Goal: Information Seeking & Learning: Learn about a topic

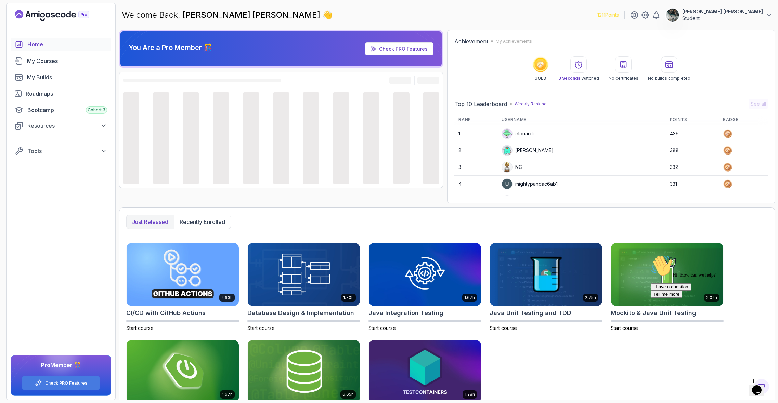
click at [755, 382] on span "1" at bounding box center [753, 382] width 3 height 6
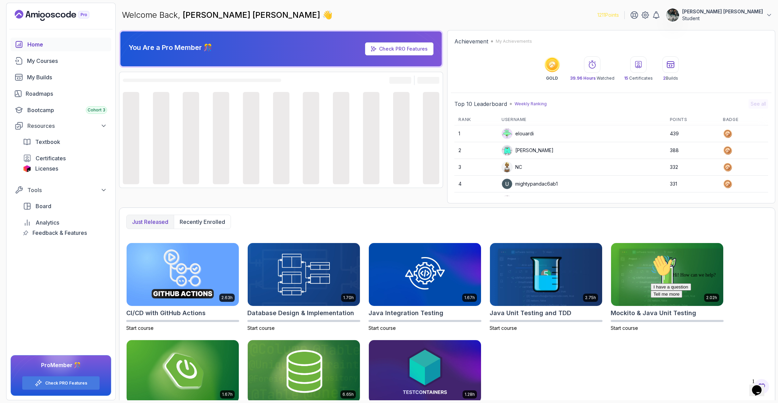
click at [760, 387] on icon "Chat widget" at bounding box center [757, 391] width 10 height 10
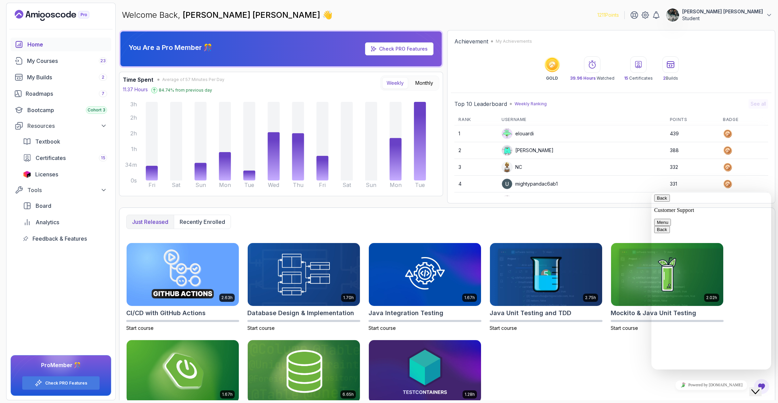
click at [759, 389] on icon "Close Chat This icon closes the chat window." at bounding box center [755, 392] width 8 height 8
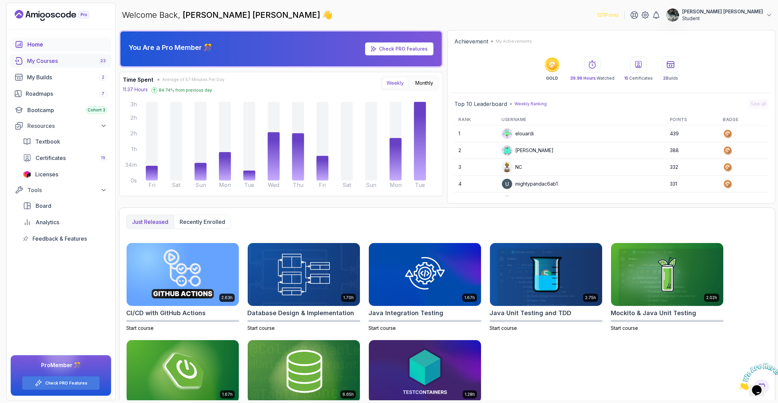
click at [73, 57] on div "My Courses 23" at bounding box center [67, 61] width 80 height 8
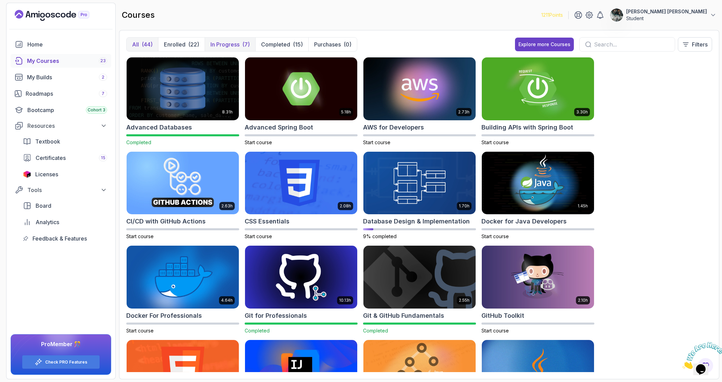
click at [246, 50] on button "In Progress (7)" at bounding box center [230, 45] width 51 height 14
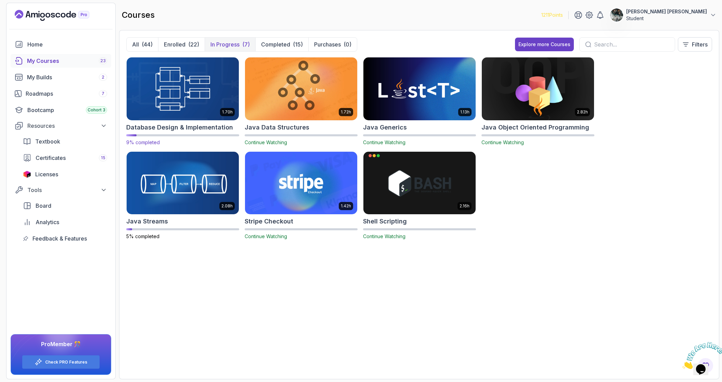
click at [175, 87] on img at bounding box center [183, 89] width 118 height 66
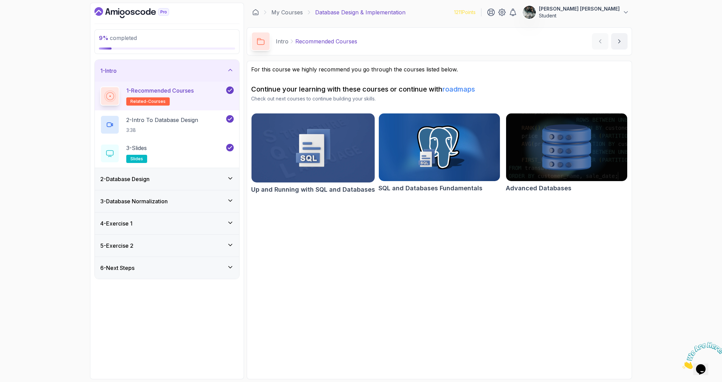
click at [162, 177] on div "2 - Database Design" at bounding box center [166, 179] width 133 height 8
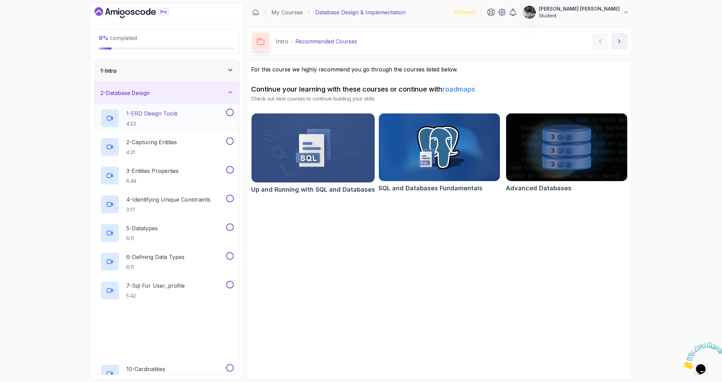
click at [180, 112] on div "1 - ERD Design Tools 4:23" at bounding box center [162, 118] width 125 height 19
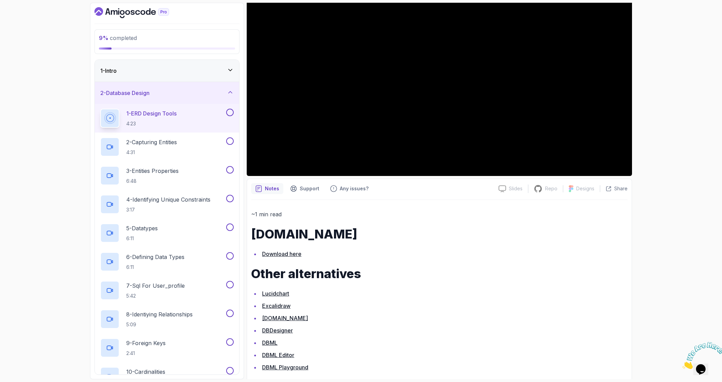
scroll to position [111, 0]
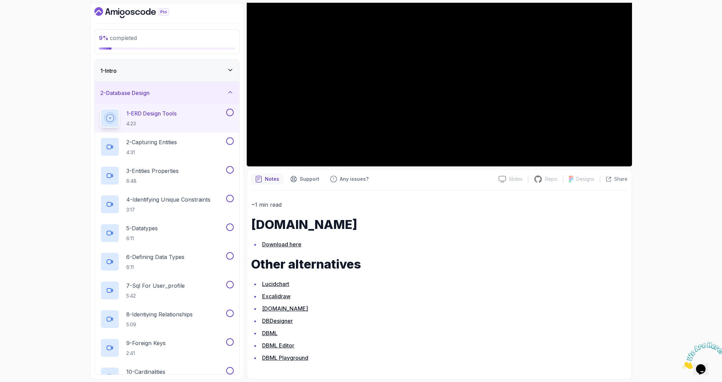
click at [441, 318] on li "DBDesigner" at bounding box center [443, 321] width 367 height 10
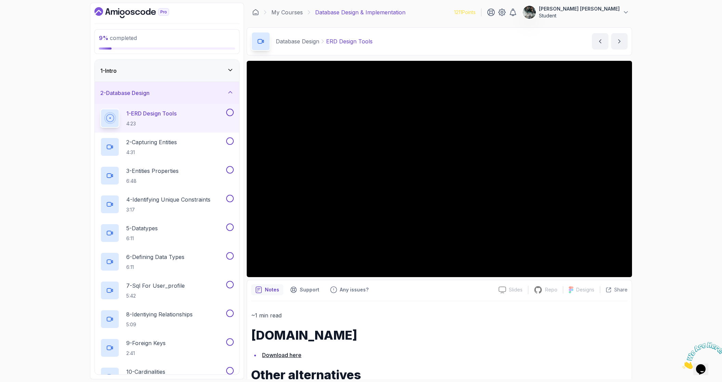
click at [230, 112] on button at bounding box center [230, 113] width 8 height 8
click at [187, 134] on div "2 - Capturing Entities 4:31" at bounding box center [167, 147] width 144 height 29
click at [200, 149] on div "2 - Capturing Entities 4:31" at bounding box center [162, 147] width 125 height 19
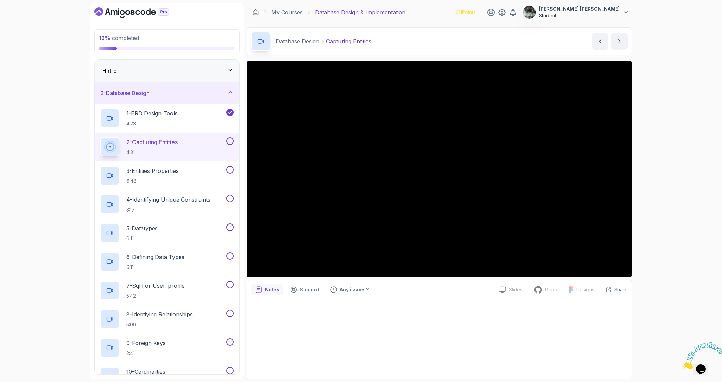
click at [230, 139] on button at bounding box center [230, 142] width 8 height 8
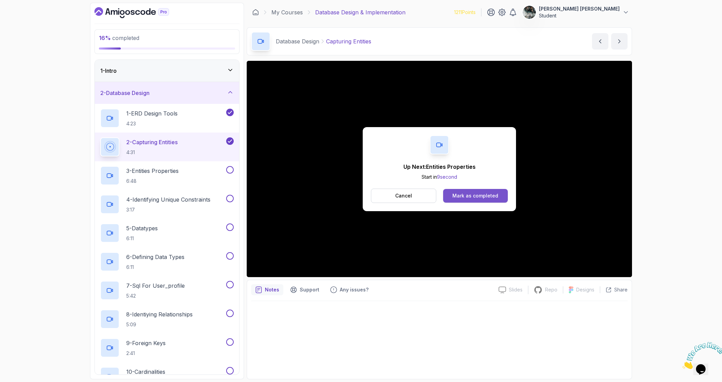
click at [485, 196] on div "Mark as completed" at bounding box center [475, 196] width 46 height 7
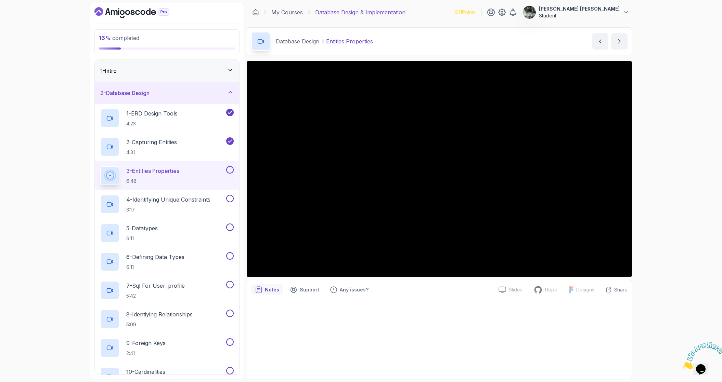
click at [229, 171] on button at bounding box center [230, 170] width 8 height 8
click at [682, 365] on icon "Close" at bounding box center [682, 368] width 0 height 6
click at [187, 196] on p "4 - Identifying Unique Constraints" at bounding box center [168, 200] width 84 height 8
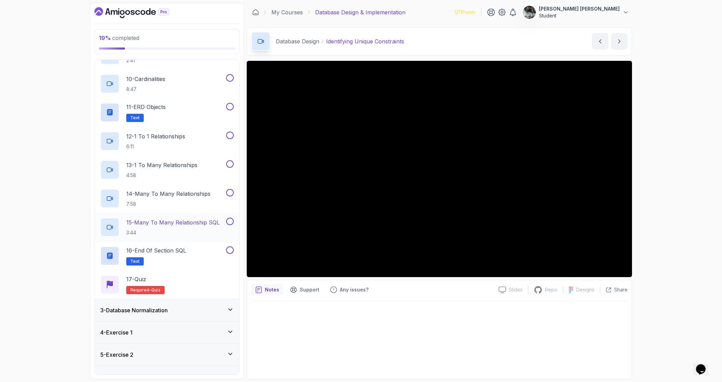
scroll to position [306, 0]
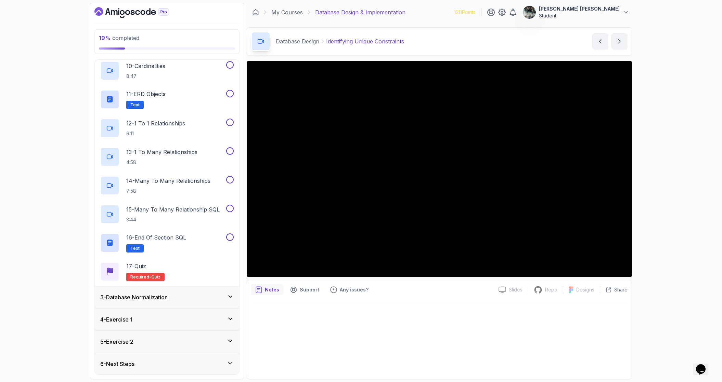
click at [178, 298] on div "3 - Database Normalization" at bounding box center [166, 297] width 133 height 8
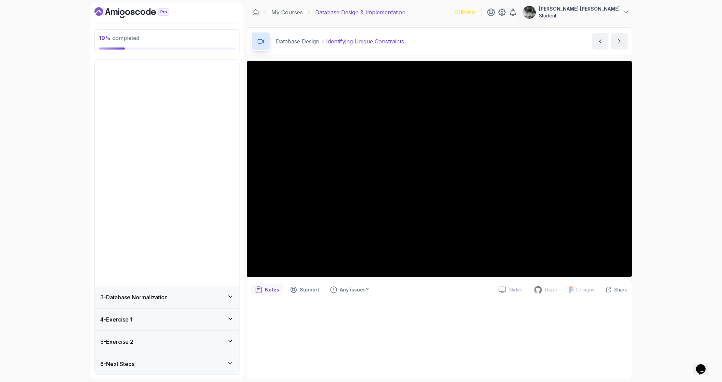
scroll to position [0, 0]
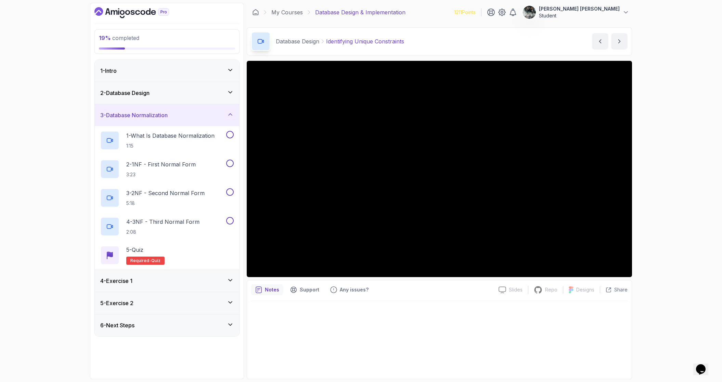
click at [141, 87] on div "2 - Database Design" at bounding box center [167, 93] width 144 height 22
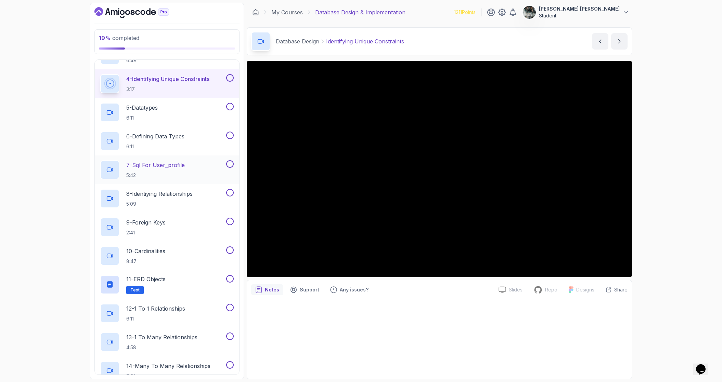
scroll to position [118, 0]
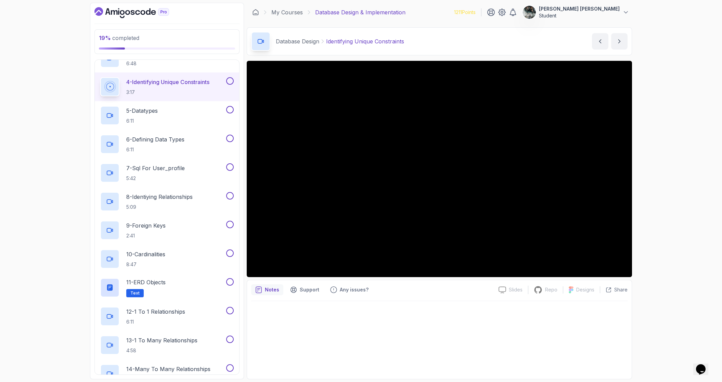
click at [689, 211] on div "19 % completed 1 - Intro 2 - Database Design 1 - ERD Design Tools 4:23 2 - Capt…" at bounding box center [361, 191] width 722 height 382
click at [231, 81] on button at bounding box center [230, 81] width 8 height 8
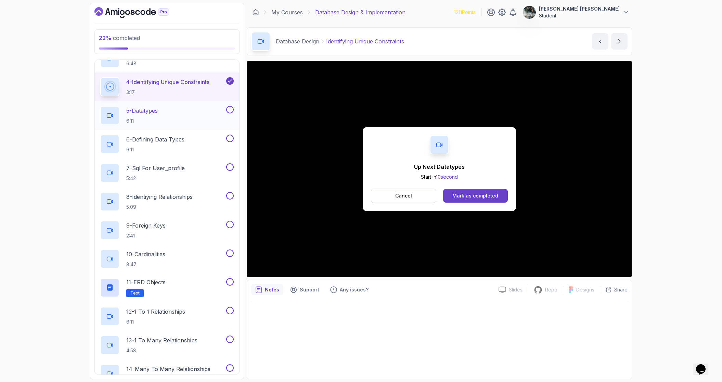
click at [174, 115] on div "5 - Datatypes 6:11" at bounding box center [162, 115] width 125 height 19
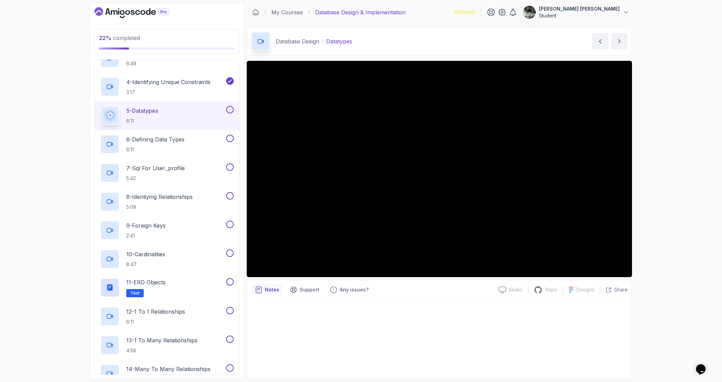
scroll to position [117, 0]
click at [231, 110] on button at bounding box center [230, 110] width 8 height 8
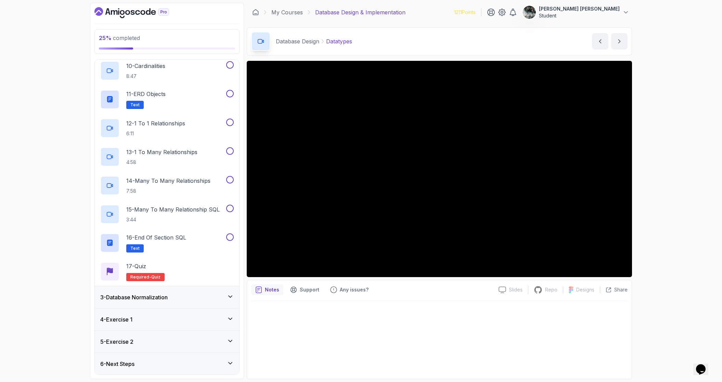
click at [159, 295] on h3 "3 - Database Normalization" at bounding box center [133, 297] width 67 height 8
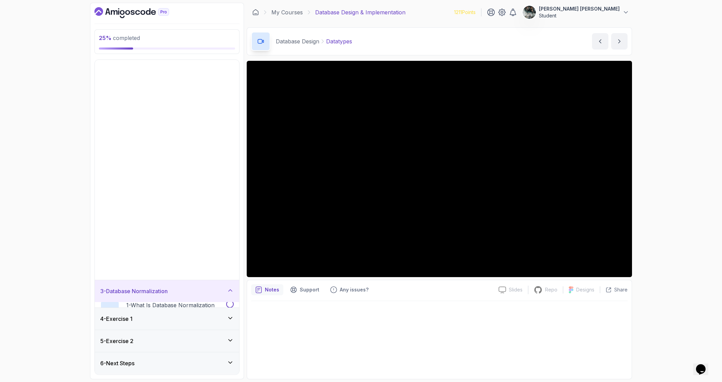
scroll to position [0, 0]
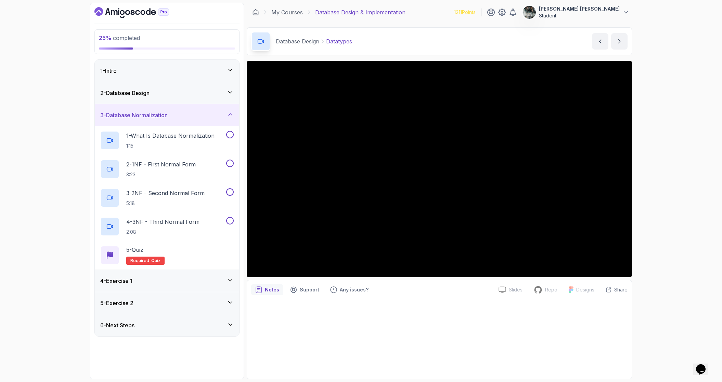
click at [155, 279] on div "4 - Exercise 1" at bounding box center [166, 281] width 133 height 8
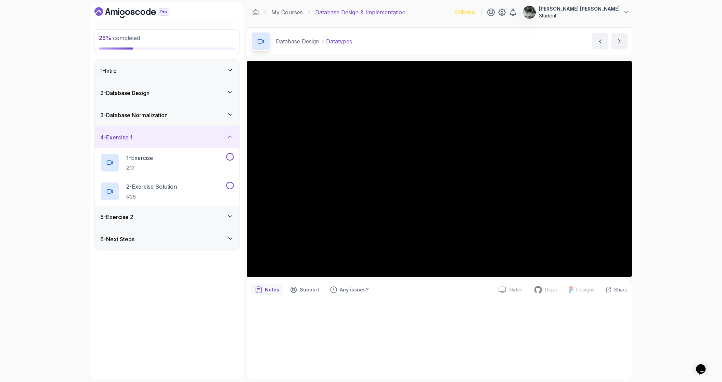
click at [151, 220] on div "5 - Exercise 2" at bounding box center [166, 217] width 133 height 8
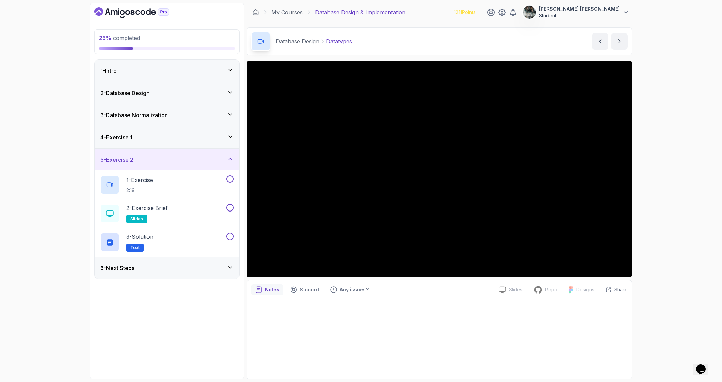
click at [165, 264] on div "6 - Next Steps" at bounding box center [166, 268] width 133 height 8
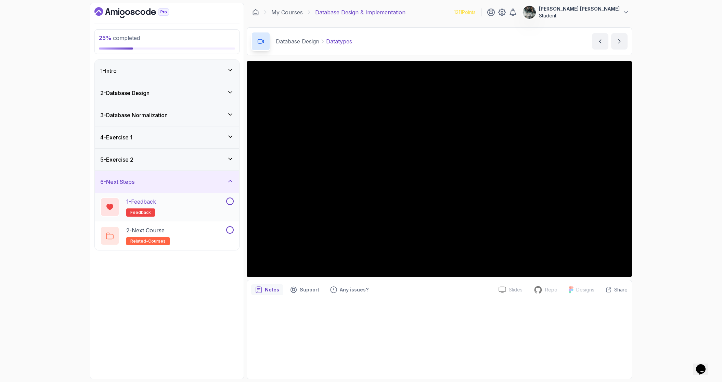
click at [227, 201] on button at bounding box center [230, 202] width 8 height 8
click at [231, 230] on button at bounding box center [230, 230] width 8 height 8
click at [184, 116] on div "3 - Database Normalization" at bounding box center [166, 115] width 133 height 8
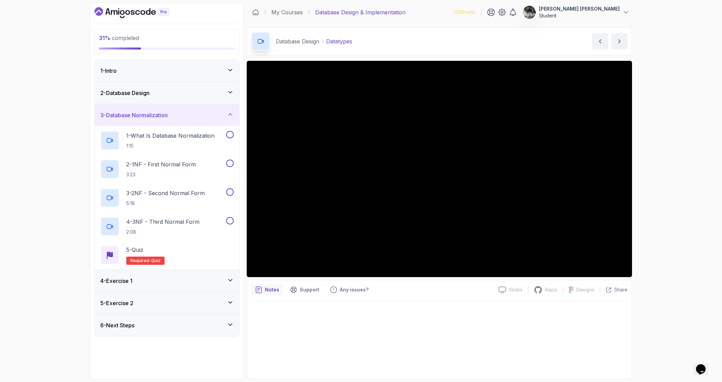
click at [183, 91] on div "2 - Database Design" at bounding box center [166, 93] width 133 height 8
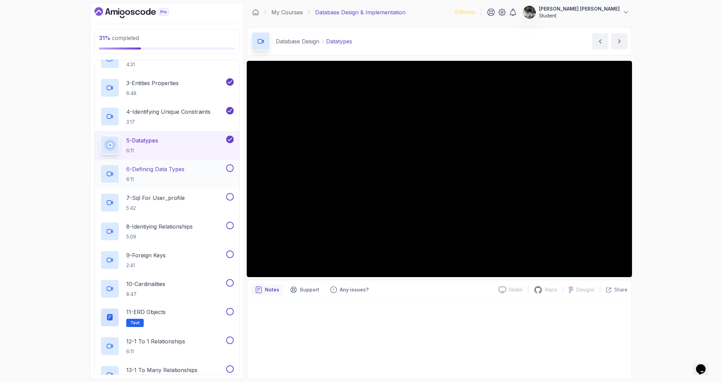
scroll to position [106, 0]
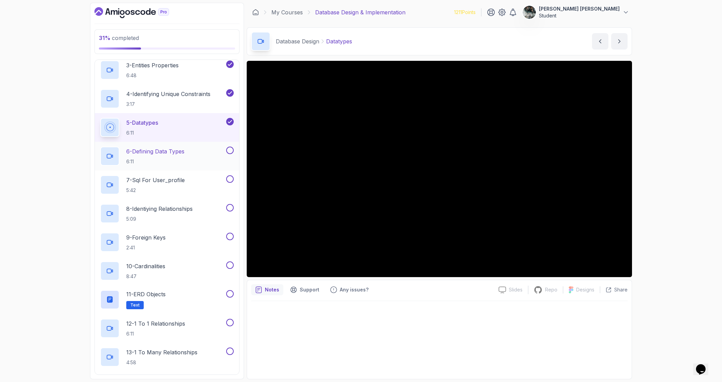
click at [171, 155] on p "6 - Defining Data Types" at bounding box center [155, 151] width 58 height 8
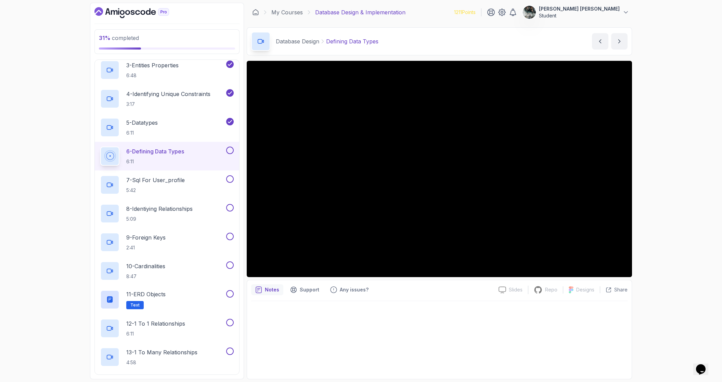
click at [229, 149] on button at bounding box center [230, 151] width 8 height 8
click at [180, 129] on div "5 - Datatypes 6:11" at bounding box center [162, 127] width 125 height 19
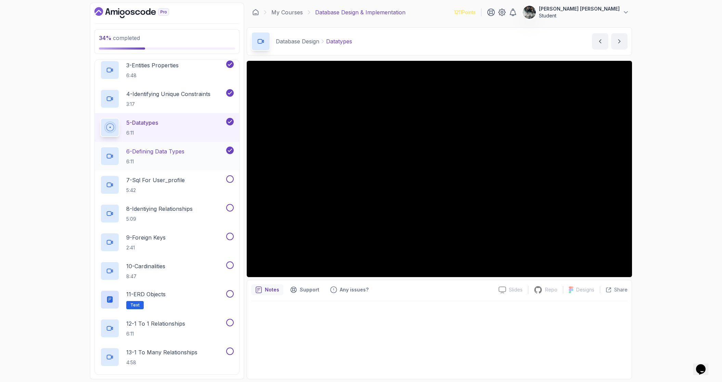
click at [153, 155] on p "6 - Defining Data Types" at bounding box center [155, 151] width 58 height 8
click at [181, 125] on div "5 - Datatypes 6:11" at bounding box center [162, 127] width 125 height 19
click at [163, 187] on p "5:42" at bounding box center [155, 190] width 58 height 7
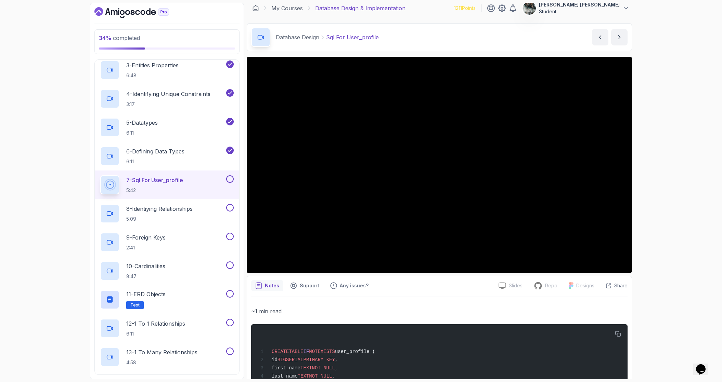
scroll to position [57, 0]
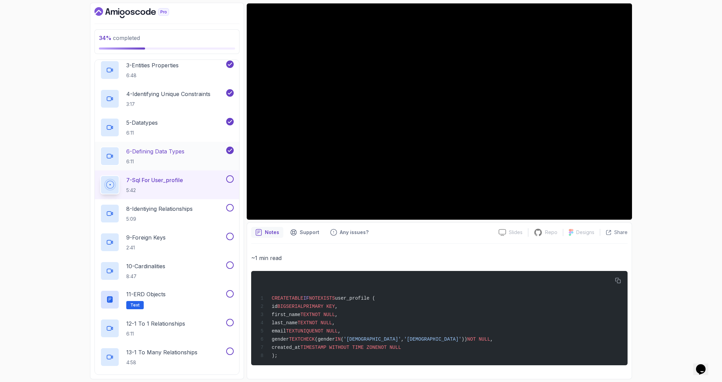
click at [189, 145] on div "6 - Defining Data Types 6:11" at bounding box center [167, 156] width 144 height 29
click at [181, 149] on p "6 - Defining Data Types" at bounding box center [155, 151] width 58 height 8
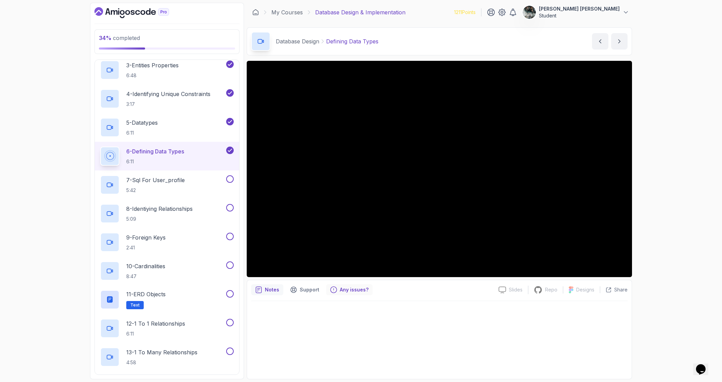
click at [358, 291] on p "Any issues?" at bounding box center [354, 290] width 29 height 7
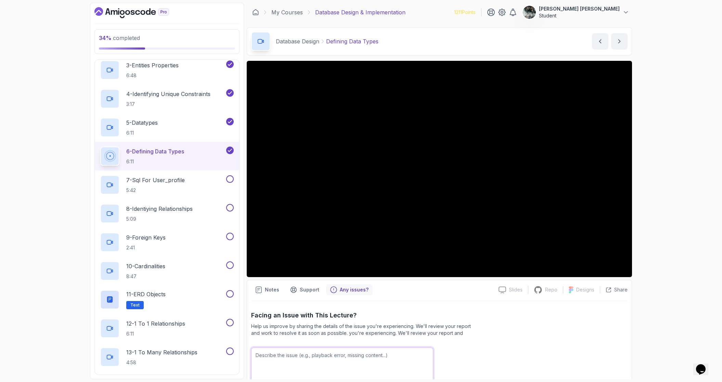
click at [332, 351] on textarea at bounding box center [342, 370] width 182 height 44
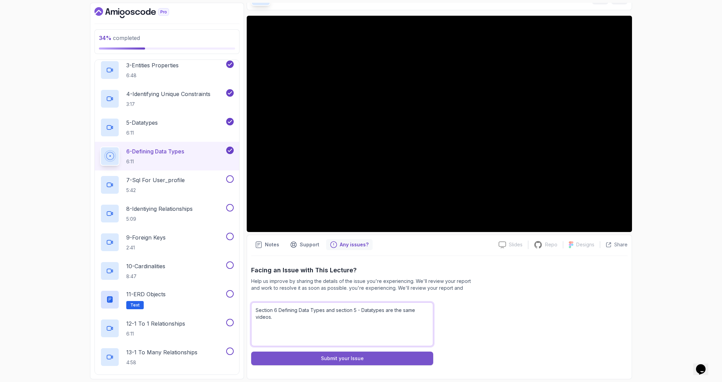
type textarea "Section 6 Defining Data Types and section 5 - Datatypes are the same videos."
click at [358, 359] on div "Submit your Issue" at bounding box center [342, 358] width 43 height 7
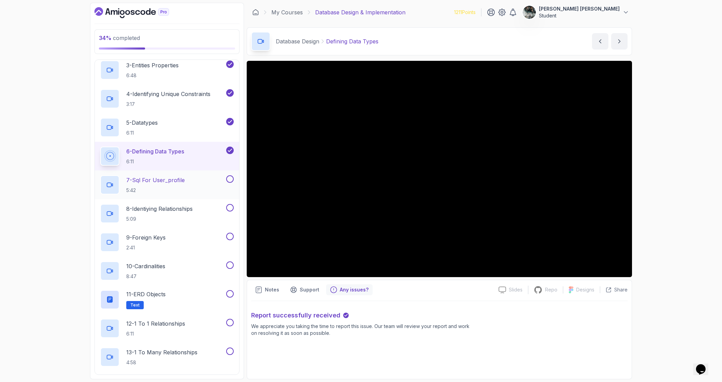
click at [175, 185] on h2 "7 - Sql For User_profile 5:42" at bounding box center [155, 185] width 58 height 18
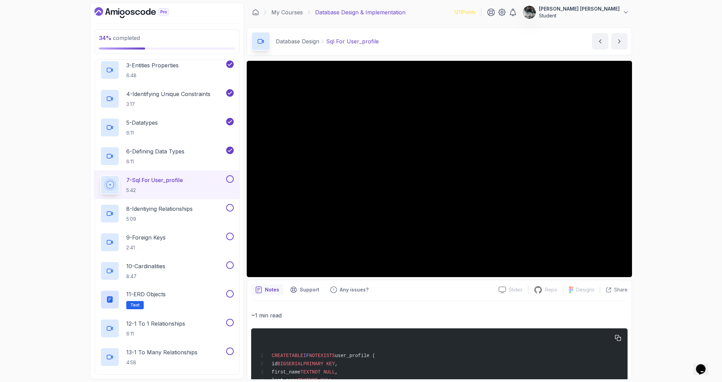
scroll to position [57, 0]
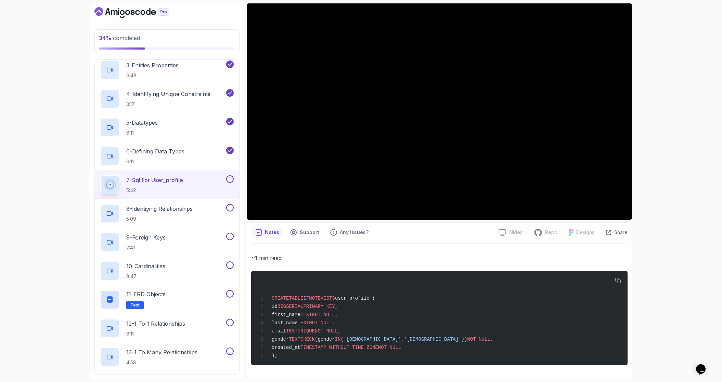
click at [41, 167] on div "34 % completed 1 - Intro 2 - Database Design 1 - ERD Design Tools 4:23 2 - Capt…" at bounding box center [361, 191] width 722 height 382
click at [232, 178] on button at bounding box center [230, 179] width 8 height 8
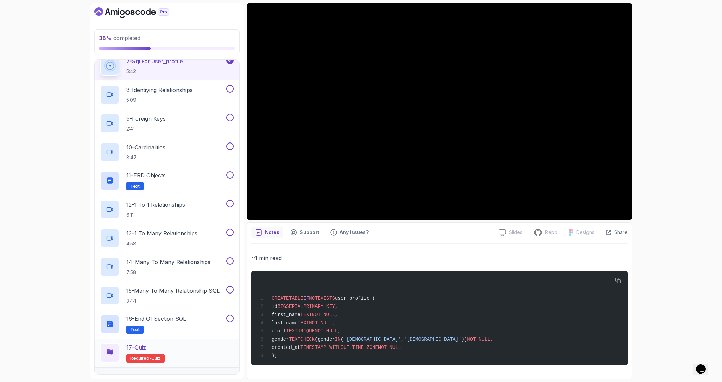
scroll to position [163, 0]
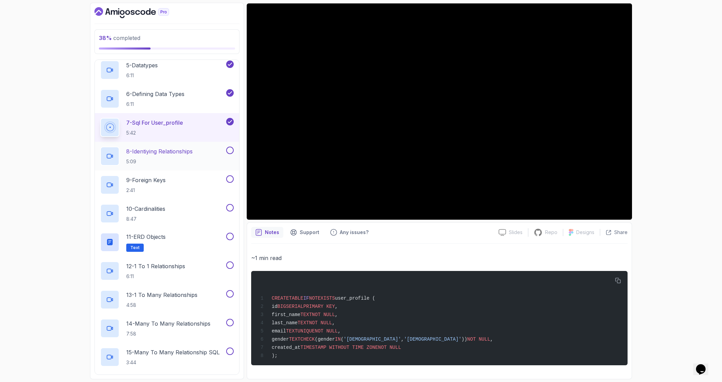
click at [177, 156] on h2 "8 - Identiying Relationships 5:09" at bounding box center [159, 156] width 66 height 18
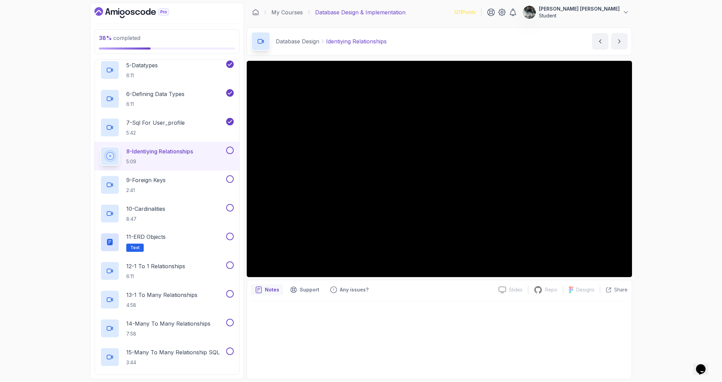
click at [230, 152] on button at bounding box center [230, 151] width 8 height 8
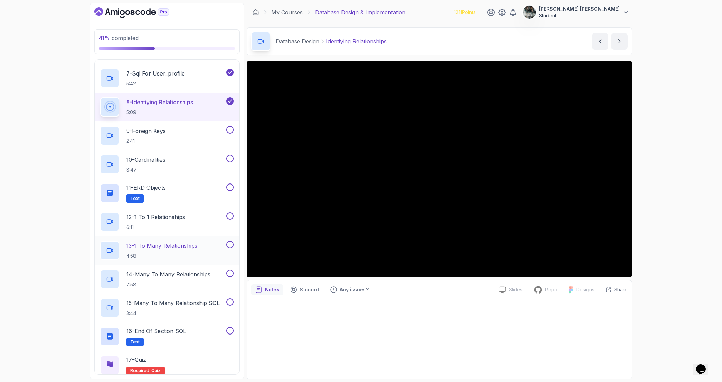
scroll to position [208, 0]
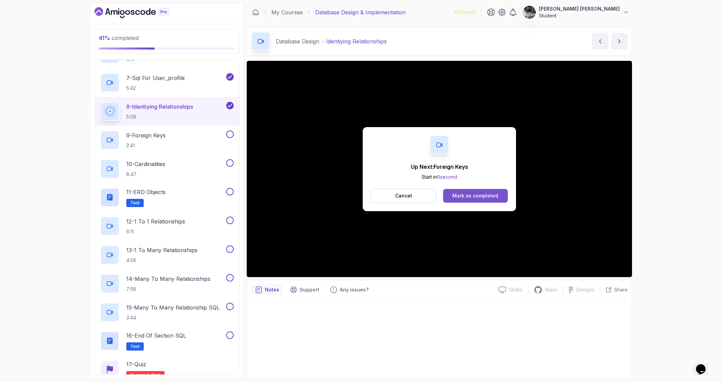
click at [468, 193] on div "Mark as completed" at bounding box center [475, 196] width 46 height 7
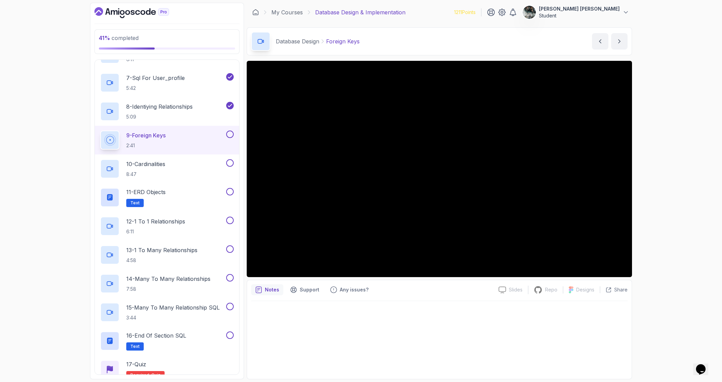
click at [230, 132] on button at bounding box center [230, 135] width 8 height 8
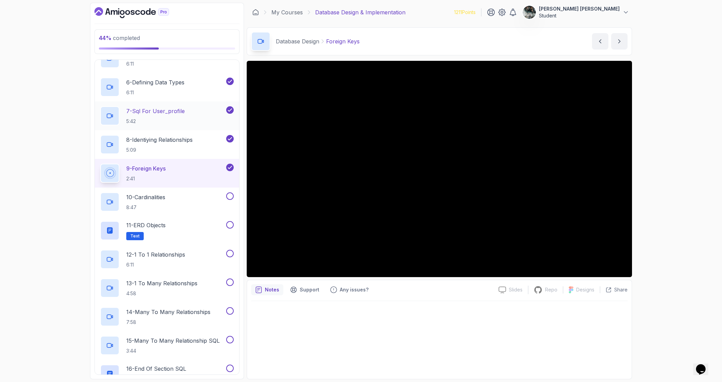
scroll to position [161, 0]
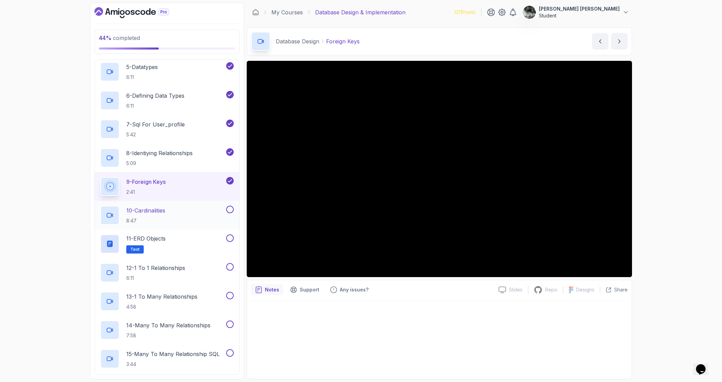
click at [164, 218] on p "8:47" at bounding box center [145, 221] width 39 height 7
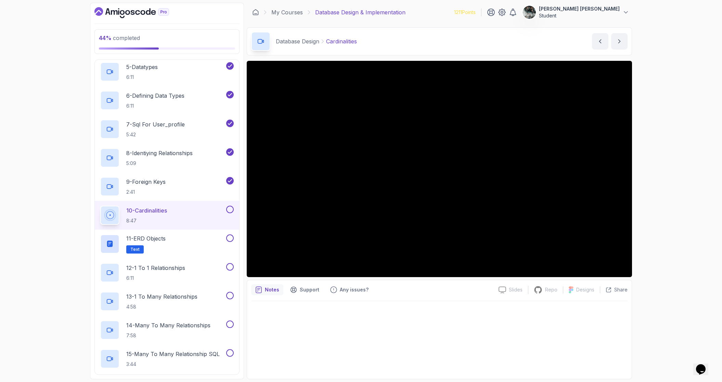
click at [229, 207] on button at bounding box center [230, 210] width 8 height 8
click at [183, 241] on div "11 - ERD Objects Text" at bounding box center [162, 244] width 125 height 19
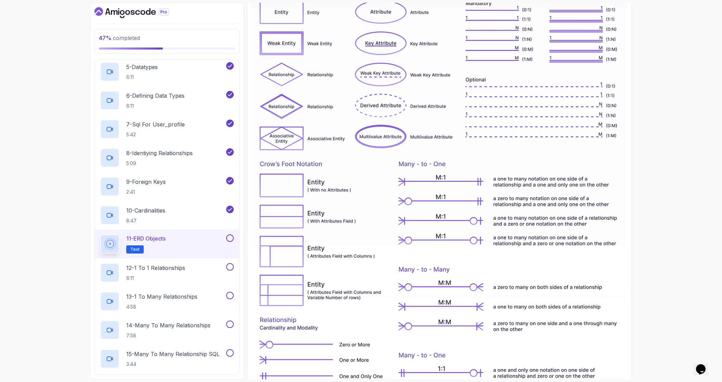
scroll to position [169, 0]
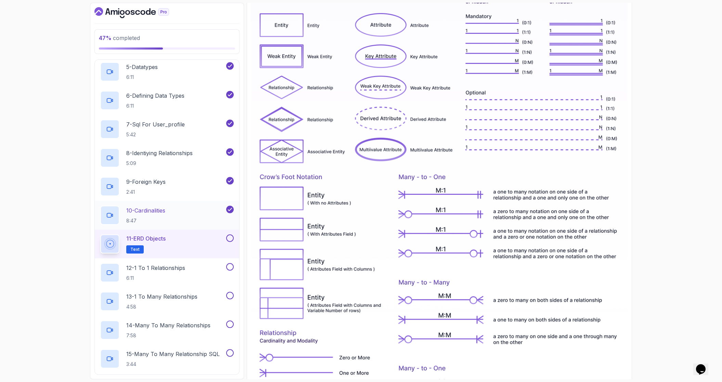
click at [176, 229] on div "10 - Cardinalities 8:47" at bounding box center [167, 215] width 144 height 29
click at [177, 211] on div "10 - Cardinalities 8:47" at bounding box center [162, 215] width 125 height 19
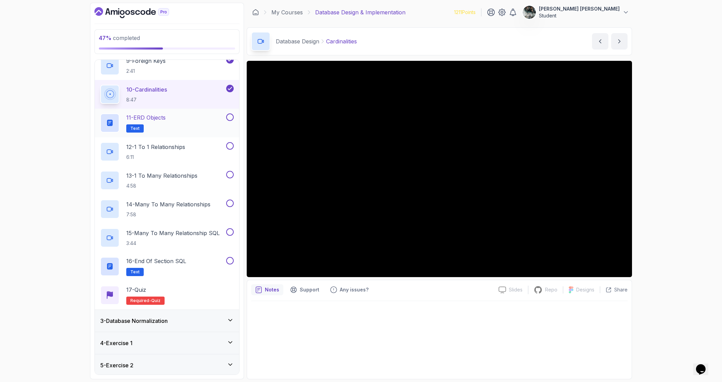
scroll to position [306, 0]
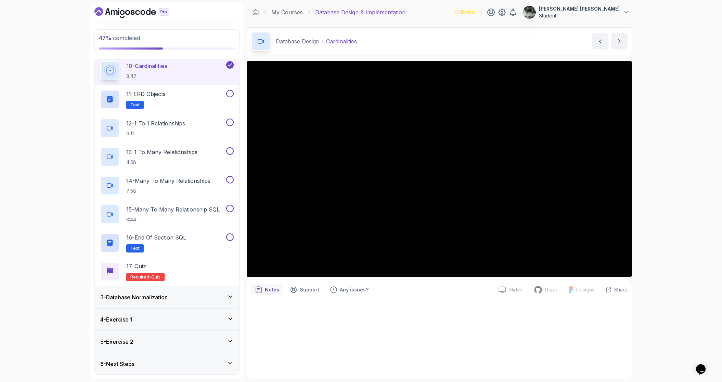
click at [146, 364] on div "6 - Next Steps" at bounding box center [166, 364] width 133 height 8
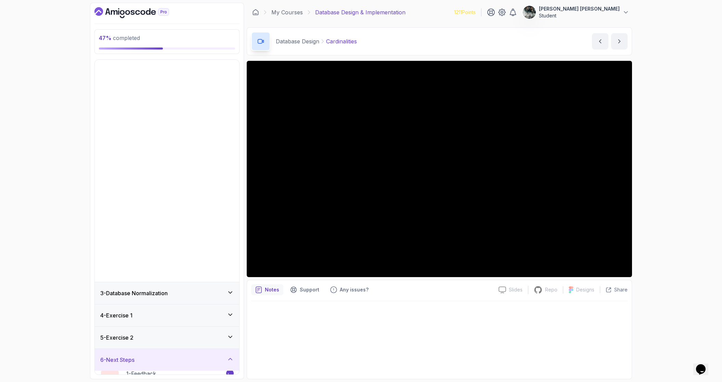
scroll to position [0, 0]
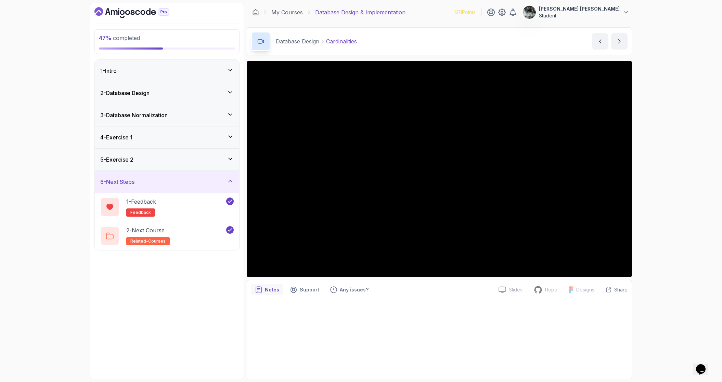
click at [163, 160] on div "5 - Exercise 2" at bounding box center [166, 160] width 133 height 8
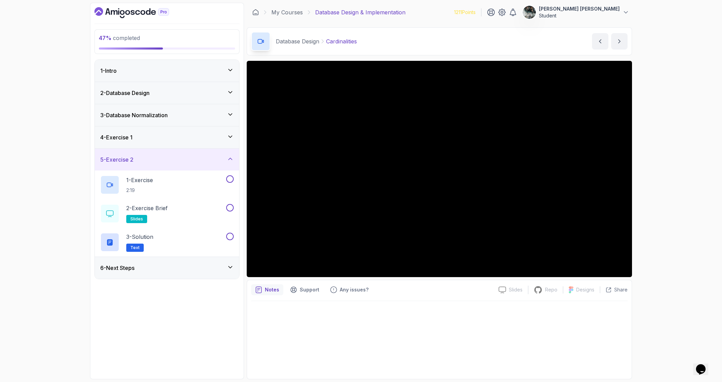
click at [173, 133] on div "4 - Exercise 1" at bounding box center [166, 137] width 133 height 8
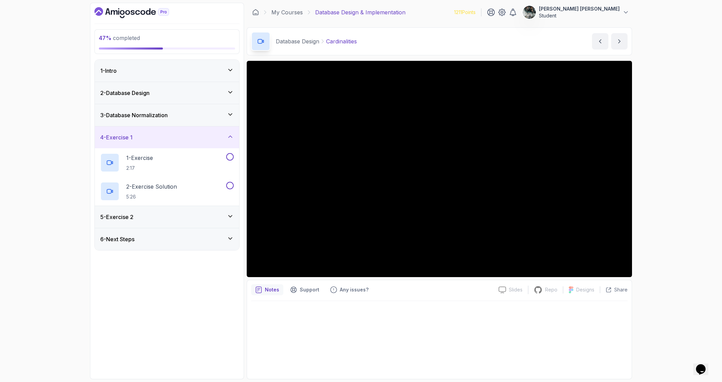
click at [178, 109] on div "3 - Database Normalization" at bounding box center [167, 115] width 144 height 22
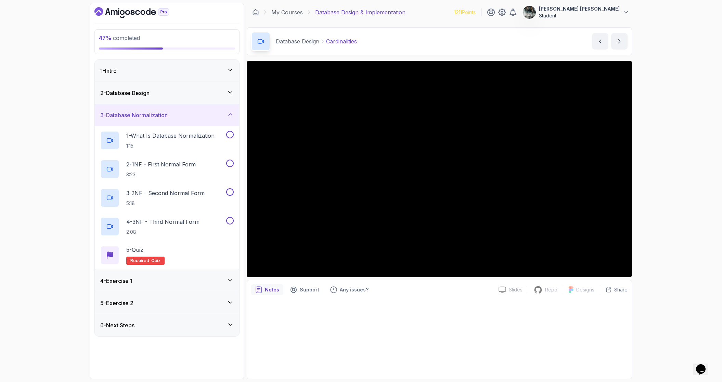
click at [178, 95] on div "2 - Database Design" at bounding box center [166, 93] width 133 height 8
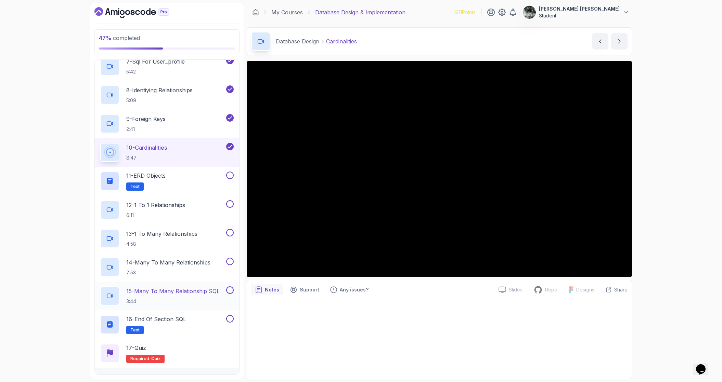
scroll to position [225, 0]
click at [231, 174] on button at bounding box center [230, 175] width 8 height 8
click at [190, 207] on div "12 - 1 To 1 Relationships 6:11" at bounding box center [162, 208] width 125 height 19
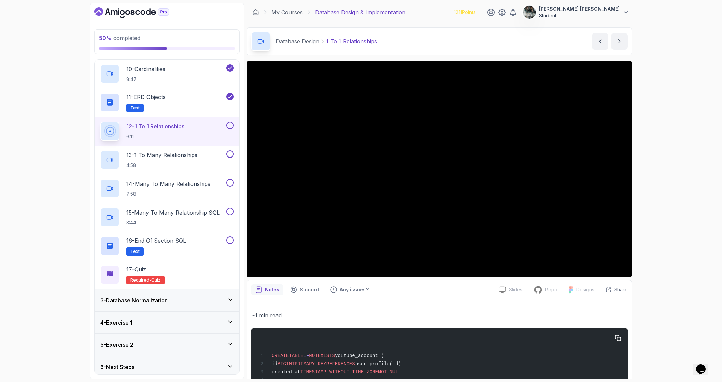
scroll to position [25, 0]
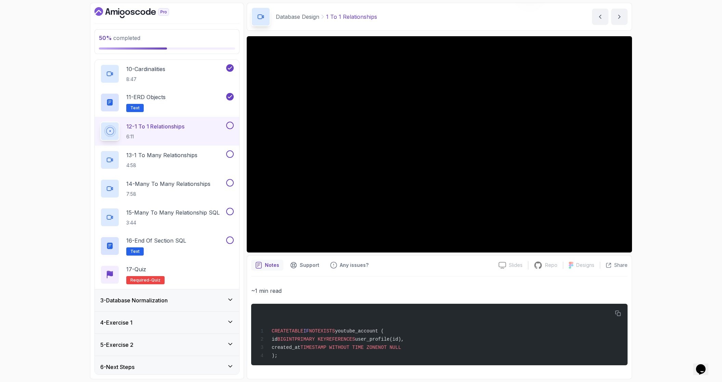
click at [232, 125] on button at bounding box center [230, 126] width 8 height 8
click at [181, 158] on p "13 - 1 To Many Relationships" at bounding box center [161, 155] width 71 height 8
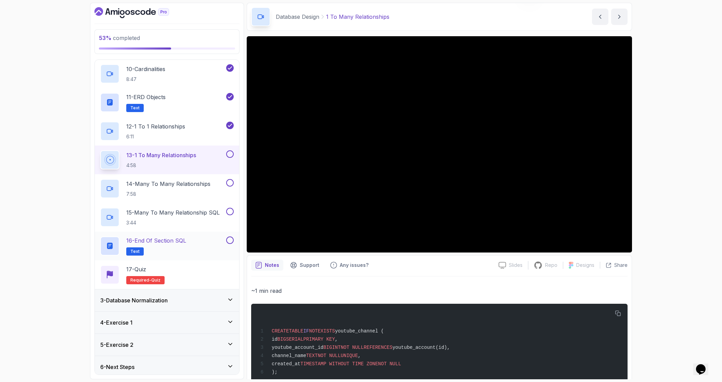
click at [229, 241] on button at bounding box center [230, 241] width 8 height 8
click at [173, 240] on p "16 - End Of Section SQL" at bounding box center [156, 241] width 60 height 8
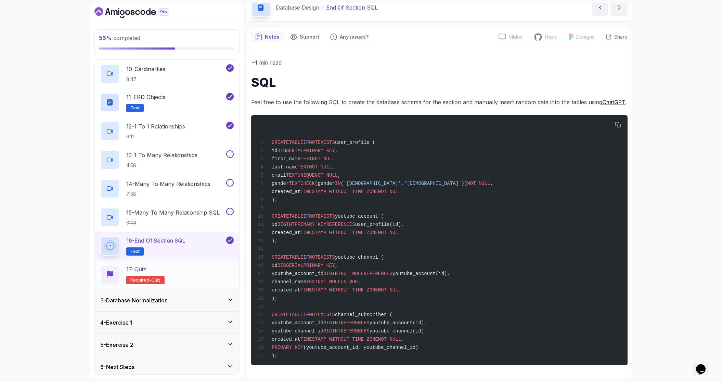
scroll to position [304, 0]
click at [183, 130] on h2 "12 - 1 To 1 Relationships 6:11" at bounding box center [155, 130] width 59 height 18
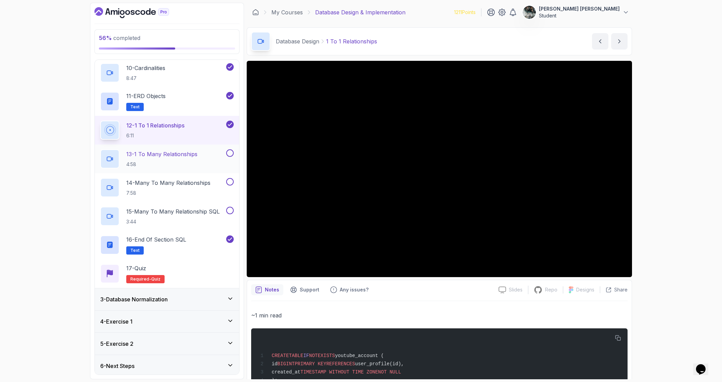
click at [196, 156] on p "13 - 1 To Many Relationships" at bounding box center [161, 154] width 71 height 8
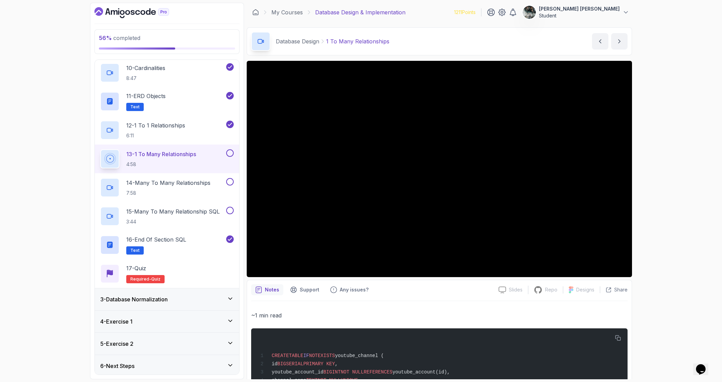
click at [231, 155] on button at bounding box center [230, 153] width 8 height 8
click at [170, 178] on div "14 - Many To Many Relationships 7:58" at bounding box center [162, 187] width 125 height 19
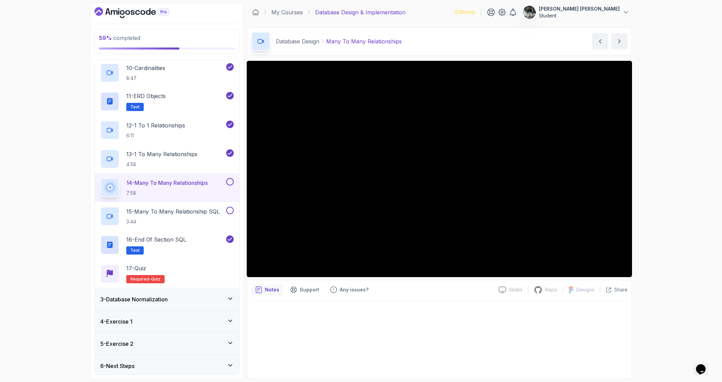
click at [127, 183] on p "14 - Many To Many Relationships" at bounding box center [166, 183] width 81 height 8
click at [231, 183] on button at bounding box center [230, 182] width 8 height 8
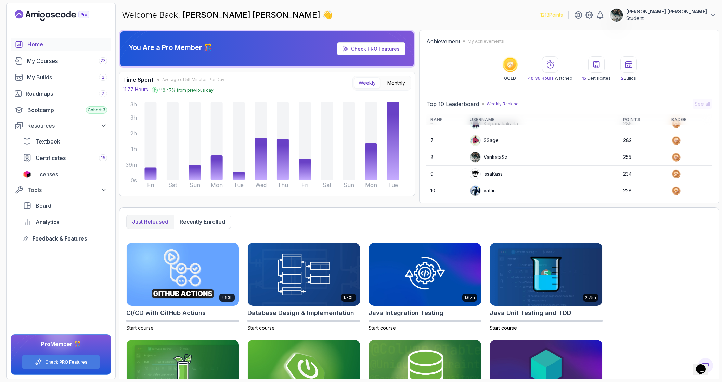
scroll to position [96, 0]
click at [674, 153] on icon at bounding box center [676, 154] width 5 height 5
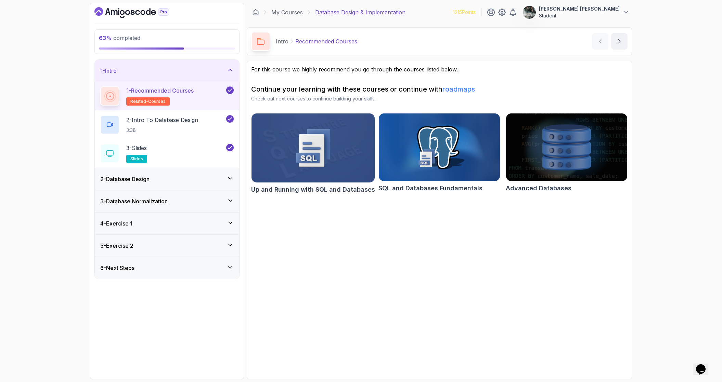
click at [159, 201] on h3 "3 - Database Normalization" at bounding box center [133, 201] width 67 height 8
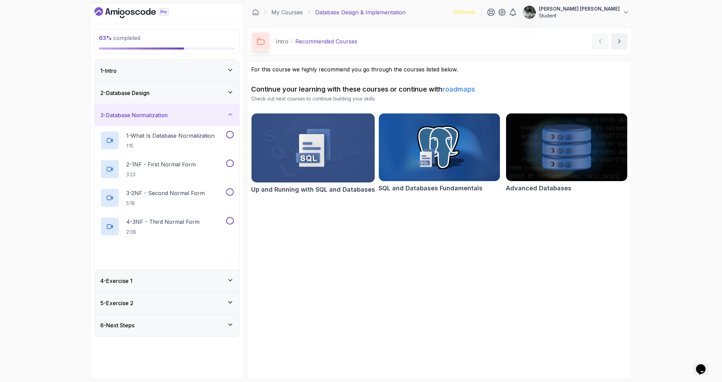
click at [204, 93] on div "2 - Database Design" at bounding box center [166, 93] width 133 height 8
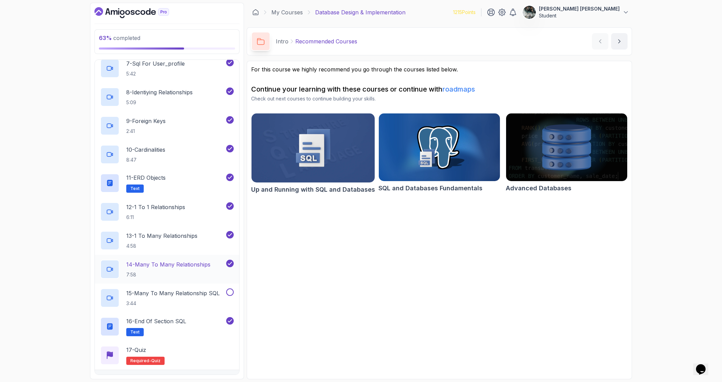
scroll to position [262, 0]
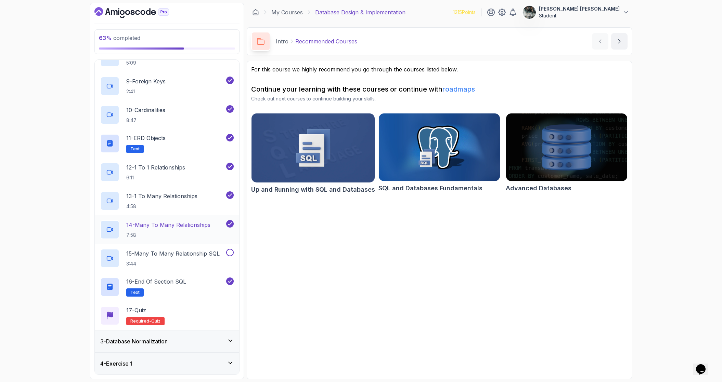
click at [181, 222] on p "14 - Many To Many Relationships" at bounding box center [168, 225] width 84 height 8
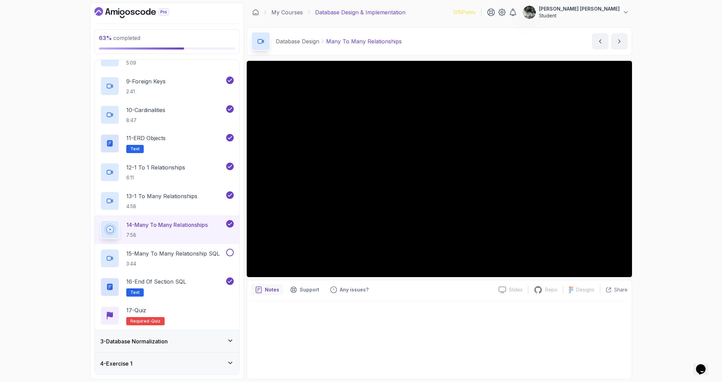
click at [379, 281] on div "Notes Support Any issues? Slides Slides not available Repo Repository not avail…" at bounding box center [439, 330] width 385 height 100
click at [345, 288] on p "Any issues?" at bounding box center [354, 290] width 29 height 7
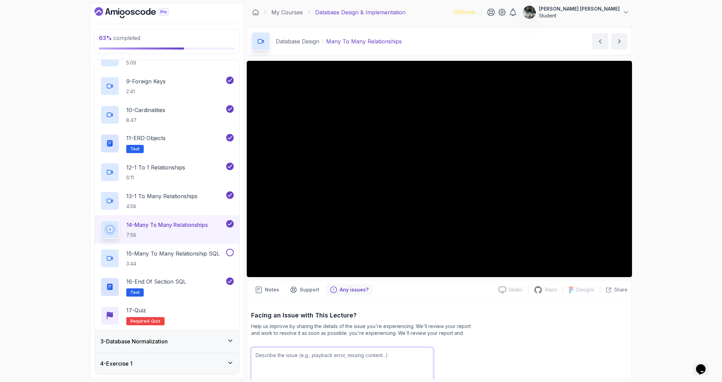
click at [373, 365] on textarea at bounding box center [342, 370] width 182 height 44
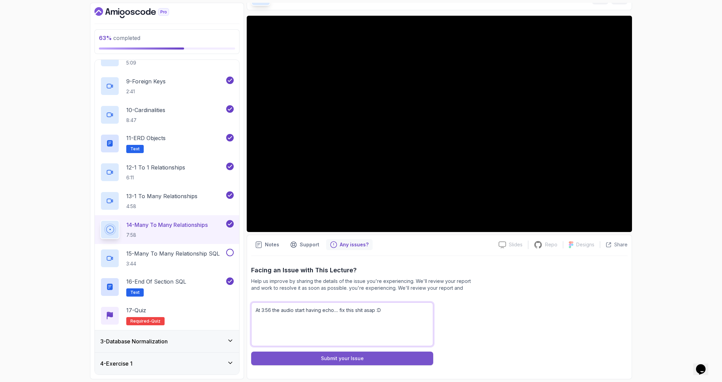
type textarea "At 3:56 the audio start having echo.... fix this shit asap :D"
click at [327, 361] on div "Submit your Issue" at bounding box center [342, 358] width 43 height 7
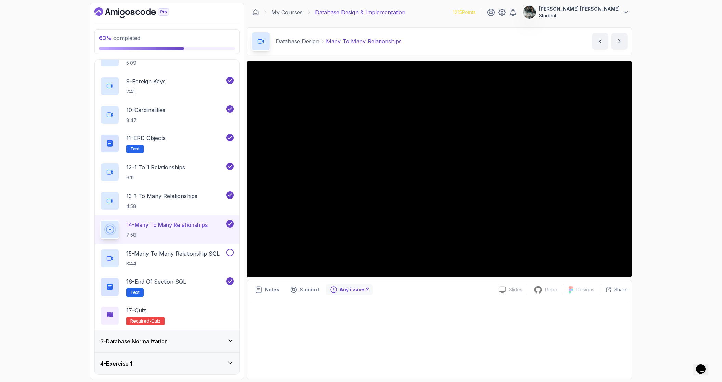
scroll to position [0, 0]
click at [191, 261] on p "3:44" at bounding box center [172, 264] width 93 height 7
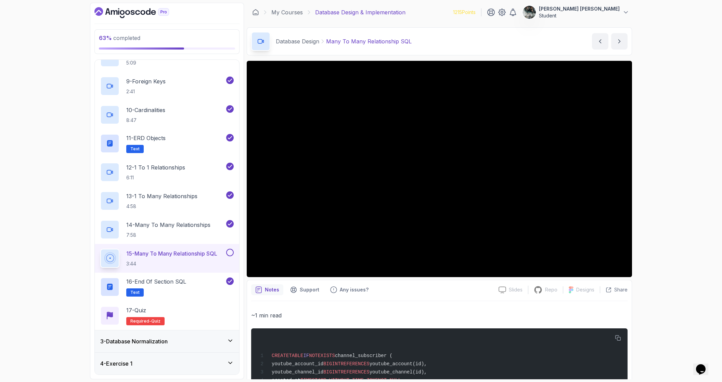
click at [227, 253] on button at bounding box center [230, 253] width 8 height 8
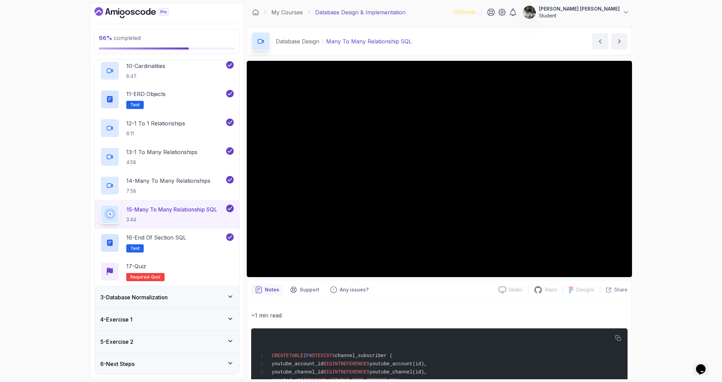
click at [201, 365] on div "6 - Next Steps" at bounding box center [166, 364] width 133 height 8
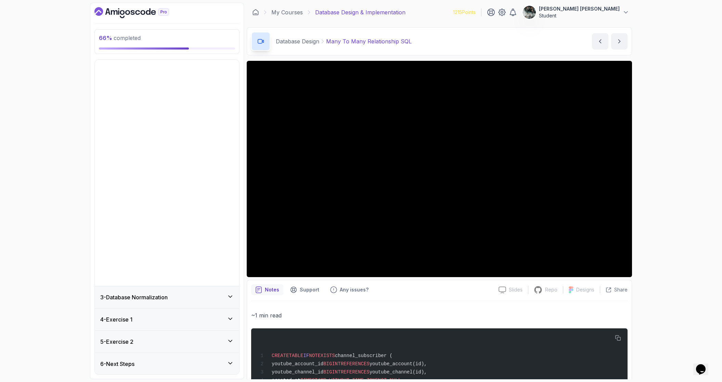
scroll to position [0, 0]
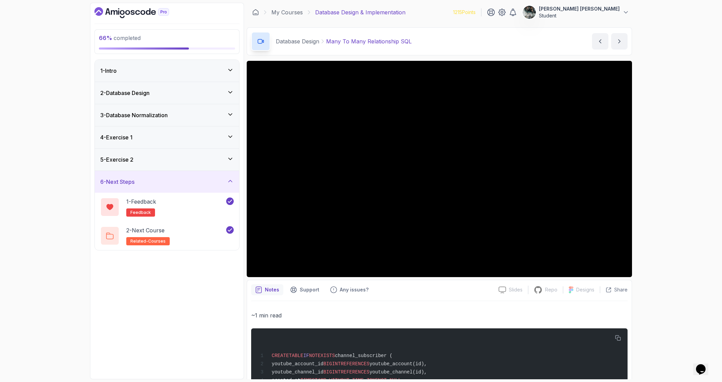
click at [211, 97] on div "2 - Database Design" at bounding box center [167, 93] width 144 height 22
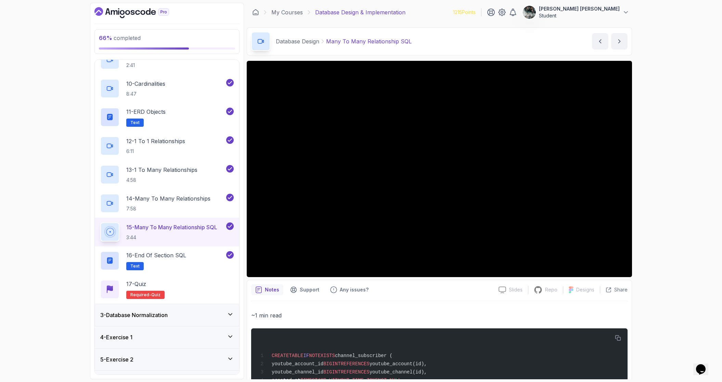
scroll to position [41, 0]
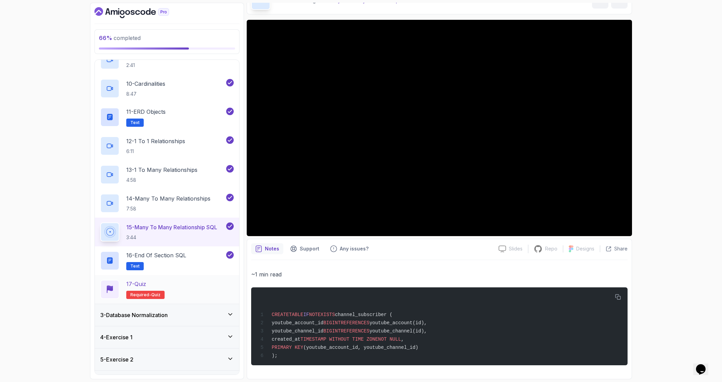
click at [188, 281] on div "17 - Quiz Required- quiz" at bounding box center [166, 289] width 133 height 19
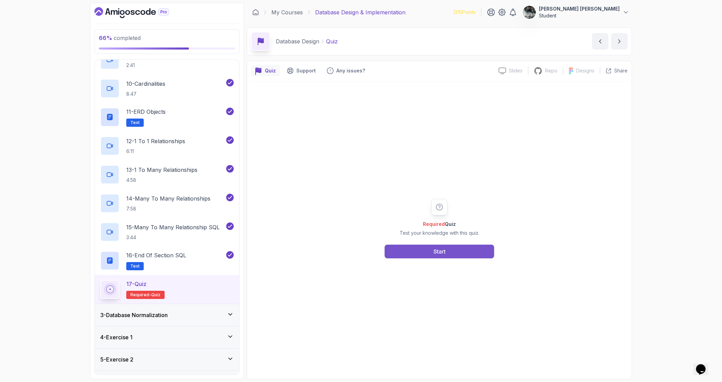
click at [430, 251] on button "Start" at bounding box center [438, 252] width 109 height 14
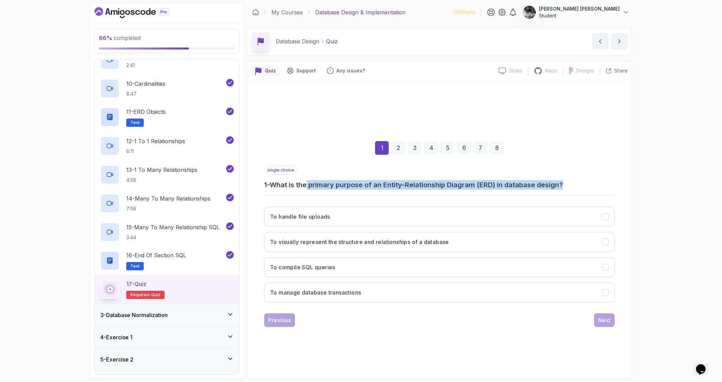
drag, startPoint x: 332, startPoint y: 182, endPoint x: 591, endPoint y: 186, distance: 258.3
click at [592, 187] on h3 "1 - What is the primary purpose of an Entity-Relationship Diagram (ERD) in data…" at bounding box center [439, 185] width 350 height 10
click at [587, 183] on h3 "1 - What is the primary purpose of an Entity-Relationship Diagram (ERD) in data…" at bounding box center [439, 185] width 350 height 10
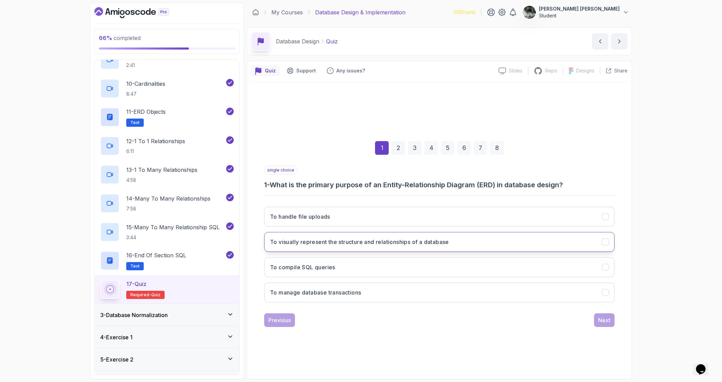
click at [384, 241] on h3 "To visually represent the structure and relationships of a database" at bounding box center [359, 242] width 179 height 8
click at [603, 326] on button "Next" at bounding box center [604, 321] width 21 height 14
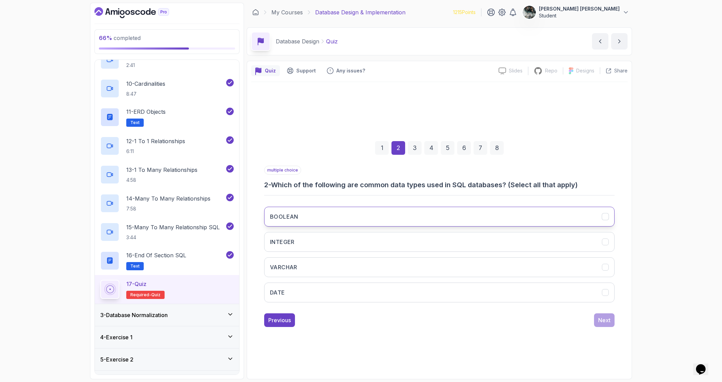
click at [290, 218] on h3 "BOOLEAN" at bounding box center [284, 217] width 28 height 8
drag, startPoint x: 294, startPoint y: 238, endPoint x: 297, endPoint y: 259, distance: 21.1
click at [294, 238] on h3 "INTEGER" at bounding box center [282, 242] width 25 height 8
click at [297, 267] on h3 "VARCHAR" at bounding box center [283, 267] width 27 height 8
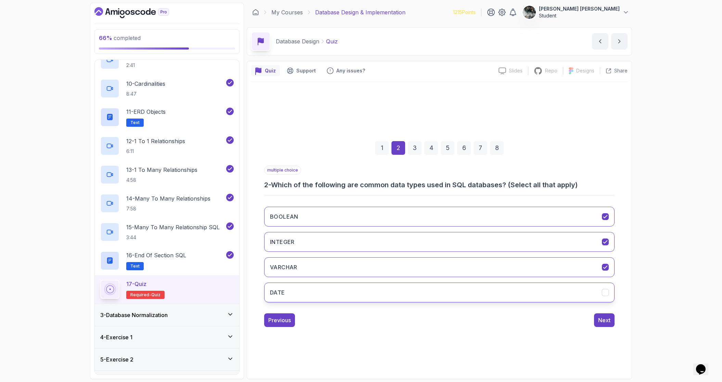
click at [301, 289] on button "DATE" at bounding box center [439, 293] width 350 height 20
click at [604, 321] on div "Next" at bounding box center [604, 320] width 12 height 8
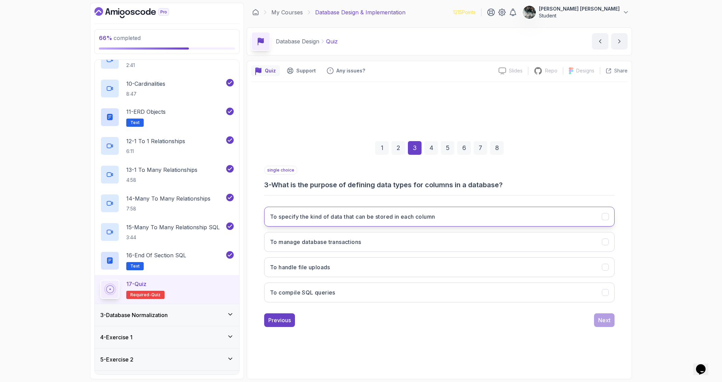
click at [289, 222] on button "To specify the kind of data that can be stored in each column" at bounding box center [439, 217] width 350 height 20
click at [610, 319] on button "Next" at bounding box center [604, 321] width 21 height 14
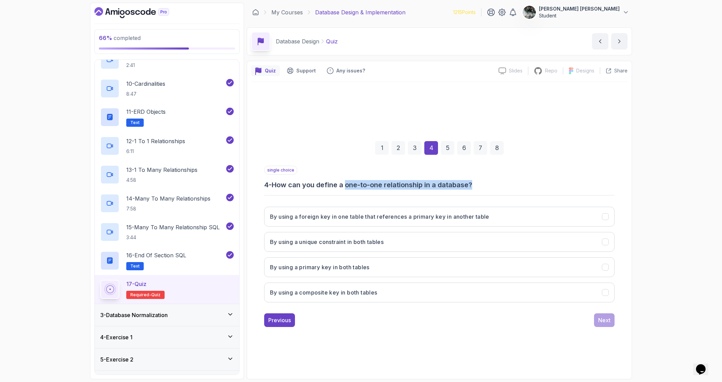
drag, startPoint x: 360, startPoint y: 181, endPoint x: 497, endPoint y: 183, distance: 136.9
click at [497, 183] on h3 "4 - How can you define a one-to-one relationship in a database?" at bounding box center [439, 185] width 350 height 10
click at [455, 218] on h3 "By using a foreign key in one table that references a primary key in another ta…" at bounding box center [379, 217] width 219 height 8
click at [609, 324] on div "Next" at bounding box center [604, 320] width 12 height 8
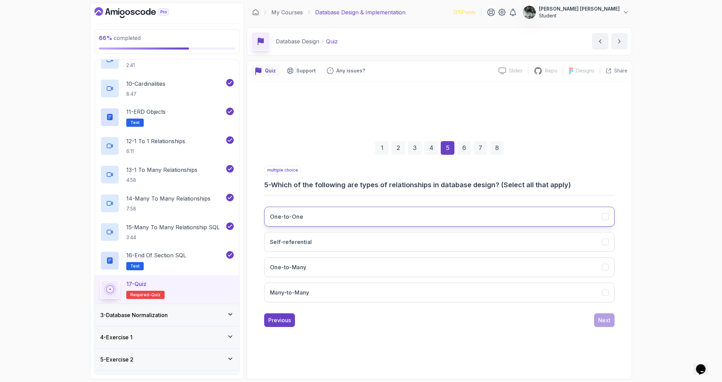
click at [314, 219] on button "One-to-One" at bounding box center [439, 217] width 350 height 20
click at [327, 271] on button "One-to-Many" at bounding box center [439, 268] width 350 height 20
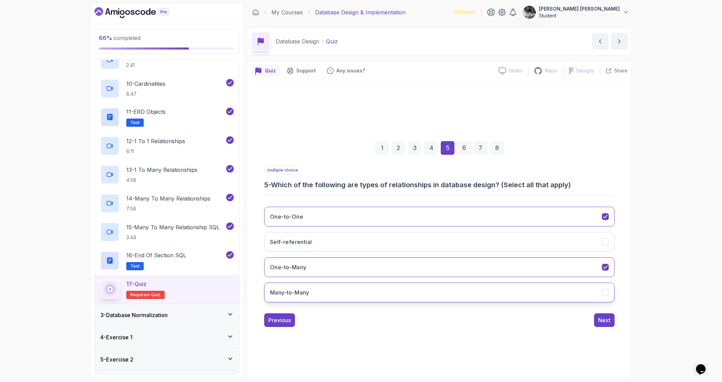
click at [334, 295] on button "Many-to-Many" at bounding box center [439, 293] width 350 height 20
click at [347, 240] on button "Self-referential" at bounding box center [439, 242] width 350 height 20
click at [593, 323] on div "Previous Next" at bounding box center [439, 321] width 350 height 14
click at [603, 322] on div "Next" at bounding box center [604, 320] width 12 height 8
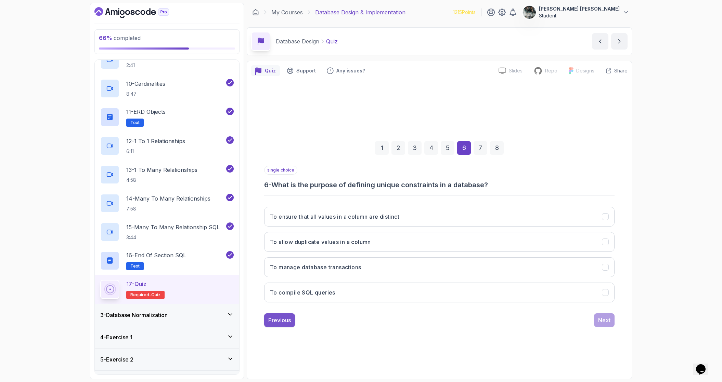
click at [273, 316] on div "Previous" at bounding box center [279, 320] width 23 height 8
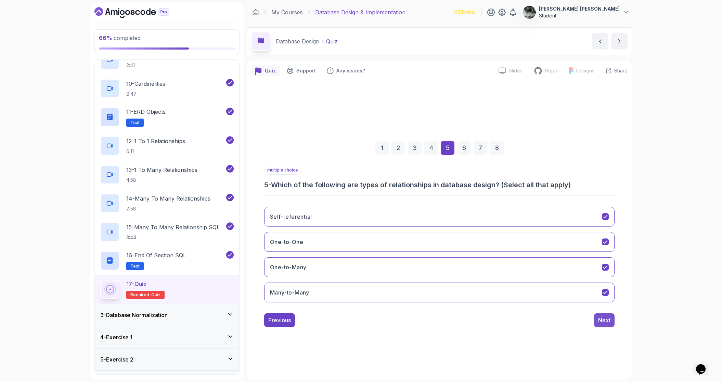
click at [600, 321] on div "Next" at bounding box center [604, 320] width 12 height 8
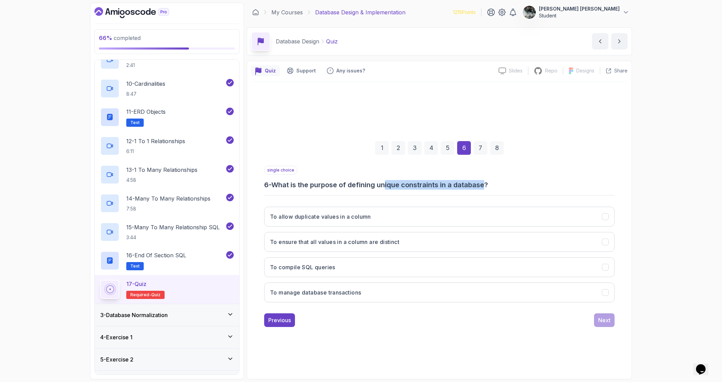
drag, startPoint x: 389, startPoint y: 186, endPoint x: 503, endPoint y: 188, distance: 114.3
click at [494, 188] on h3 "6 - What is the purpose of defining unique constraints in a database?" at bounding box center [439, 185] width 350 height 10
drag, startPoint x: 503, startPoint y: 188, endPoint x: 489, endPoint y: 193, distance: 14.8
click at [503, 188] on h3 "6 - What is the purpose of defining unique constraints in a database?" at bounding box center [439, 185] width 350 height 10
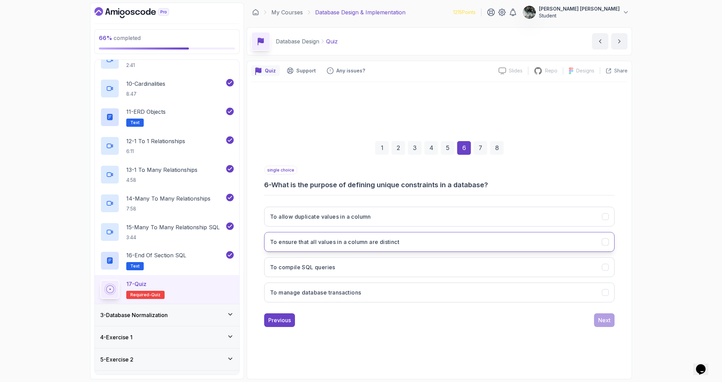
click at [315, 243] on h3 "To ensure that all values in a column are distinct" at bounding box center [334, 242] width 129 height 8
click at [604, 323] on div "Next" at bounding box center [604, 320] width 12 height 8
click at [331, 244] on h3 "To define the number of instances in a relationship" at bounding box center [338, 242] width 137 height 8
click at [606, 326] on button "Next" at bounding box center [604, 321] width 21 height 14
click at [340, 238] on h3 "By using a composite key in one of the tables" at bounding box center [331, 242] width 123 height 8
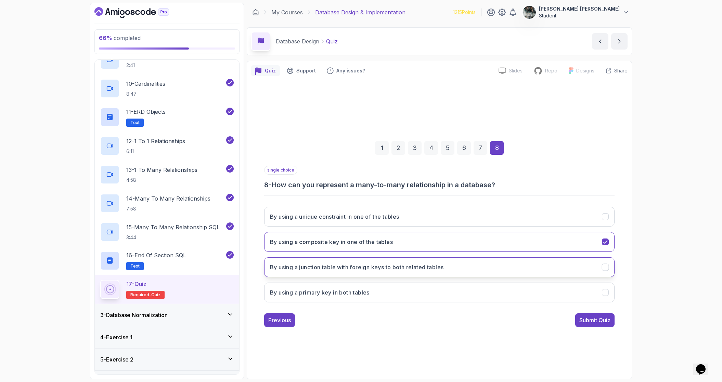
click at [399, 270] on h3 "By using a junction table with foreign keys to both related tables" at bounding box center [356, 267] width 173 height 8
click at [596, 310] on div "single choice 8 - How can you represent a many-to-many relationship in a databa…" at bounding box center [439, 246] width 350 height 161
click at [597, 319] on div "Submit Quiz" at bounding box center [594, 320] width 31 height 8
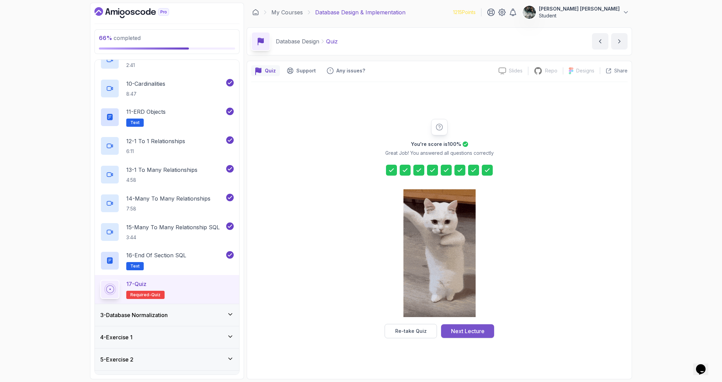
click at [465, 330] on div "Next Lecture" at bounding box center [468, 331] width 34 height 8
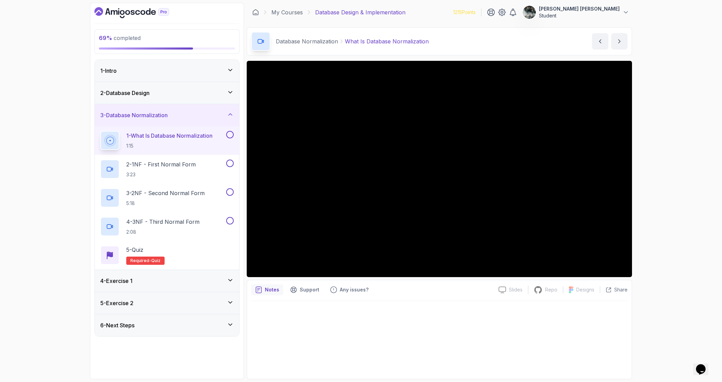
click at [143, 322] on div "6 - Next Steps" at bounding box center [166, 326] width 133 height 8
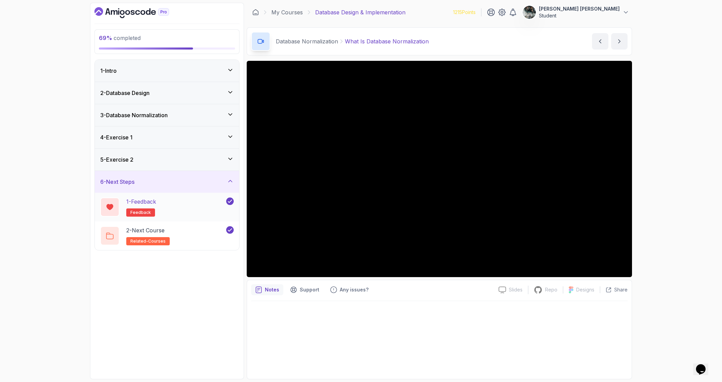
click at [169, 203] on div "1 - Feedback feedback" at bounding box center [162, 207] width 125 height 19
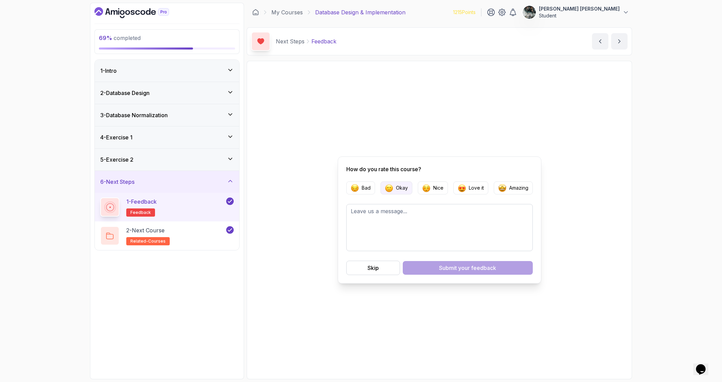
click at [403, 189] on p "Okay" at bounding box center [402, 188] width 12 height 7
click at [472, 267] on span "your feedback" at bounding box center [477, 268] width 38 height 8
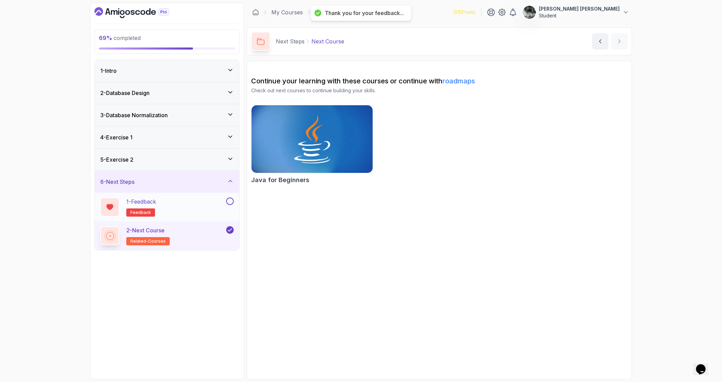
click at [226, 201] on div at bounding box center [229, 202] width 9 height 8
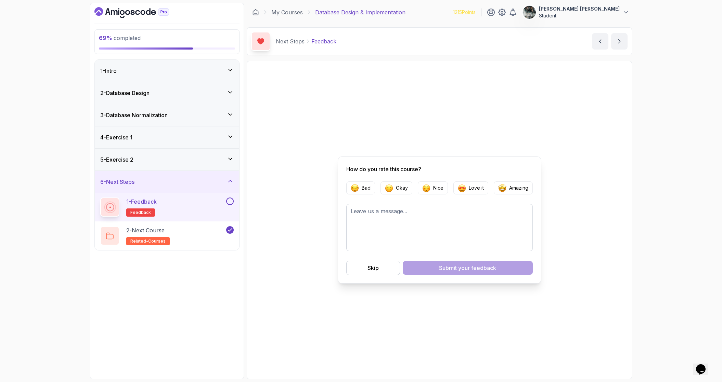
click at [234, 199] on div "1 - Feedback feedback" at bounding box center [167, 207] width 144 height 29
click at [229, 200] on button at bounding box center [230, 202] width 8 height 8
click at [399, 188] on p "Okay" at bounding box center [402, 188] width 12 height 7
click at [453, 270] on div "Submit your feedback" at bounding box center [467, 268] width 57 height 8
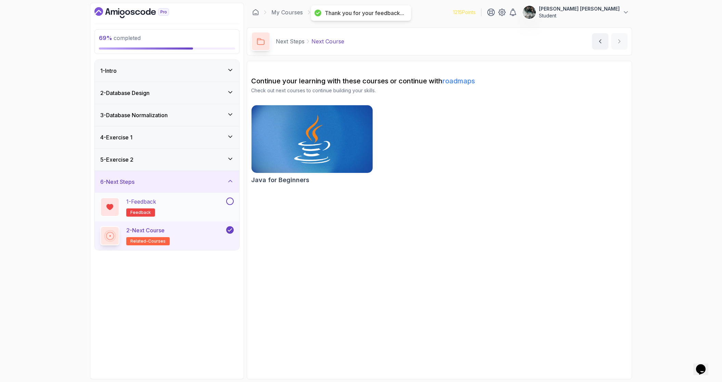
click at [226, 200] on button at bounding box center [230, 202] width 8 height 8
click at [164, 162] on div "5 - Exercise 2" at bounding box center [166, 160] width 133 height 8
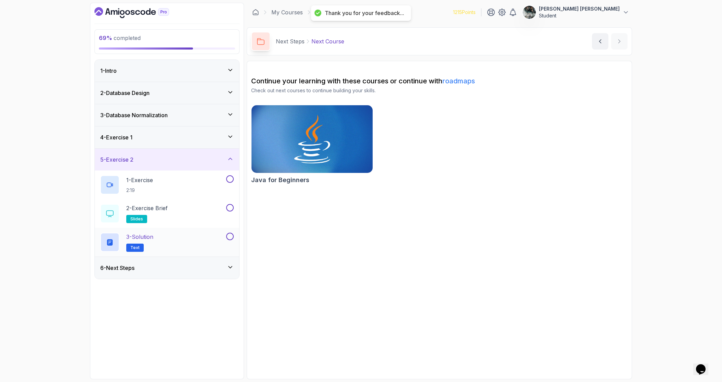
click at [164, 245] on div "3 - Solution Text" at bounding box center [162, 242] width 125 height 19
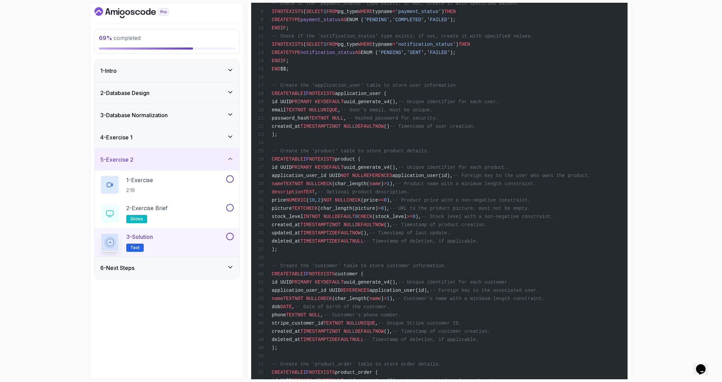
scroll to position [205, 0]
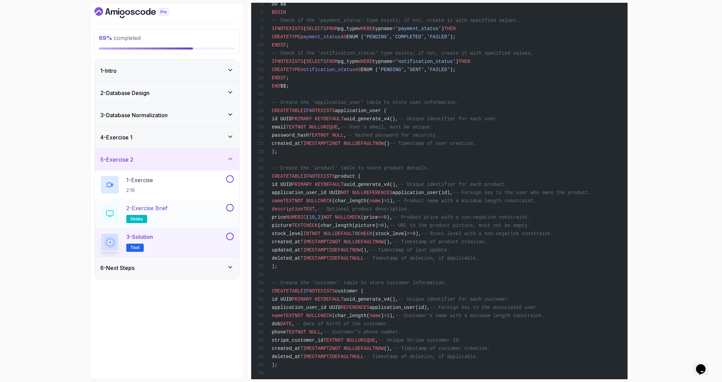
click at [184, 208] on div "2 - Exercise Brief slides" at bounding box center [162, 213] width 125 height 19
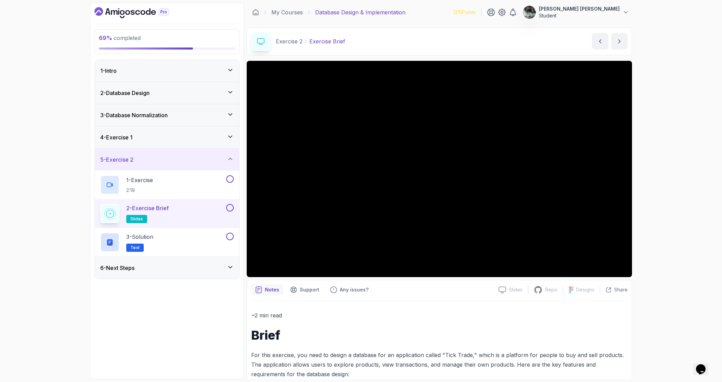
scroll to position [155, 0]
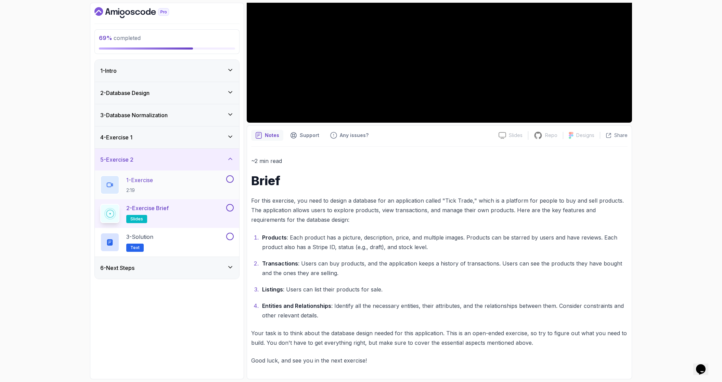
click at [231, 179] on button at bounding box center [230, 179] width 8 height 8
click at [232, 211] on div at bounding box center [229, 208] width 9 height 8
click at [230, 207] on button at bounding box center [230, 208] width 8 height 8
click at [231, 238] on button at bounding box center [230, 237] width 8 height 8
click at [227, 137] on icon at bounding box center [230, 136] width 7 height 7
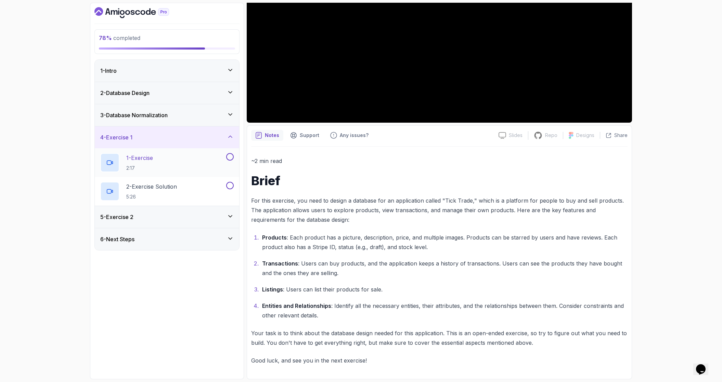
click at [230, 157] on button at bounding box center [230, 157] width 8 height 8
drag, startPoint x: 234, startPoint y: 188, endPoint x: 231, endPoint y: 187, distance: 3.8
click at [234, 188] on div "2 - Exercise Solution 5:26" at bounding box center [167, 191] width 144 height 29
click at [228, 185] on button at bounding box center [230, 186] width 8 height 8
click at [221, 213] on div "5 - Exercise 2" at bounding box center [166, 217] width 133 height 8
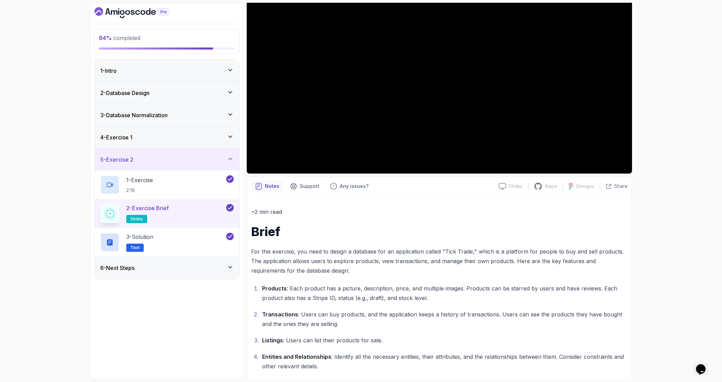
scroll to position [0, 0]
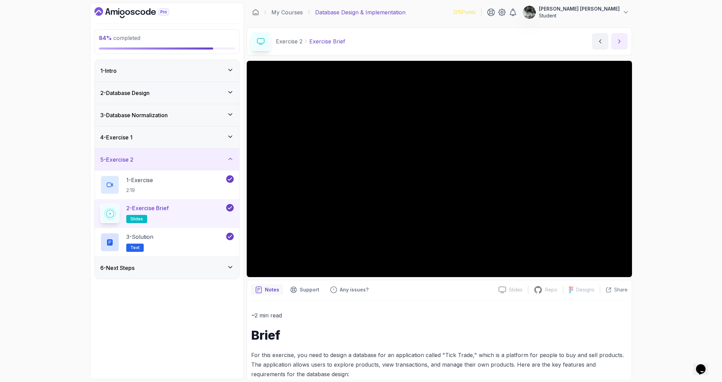
click at [624, 41] on button "next content" at bounding box center [619, 41] width 16 height 16
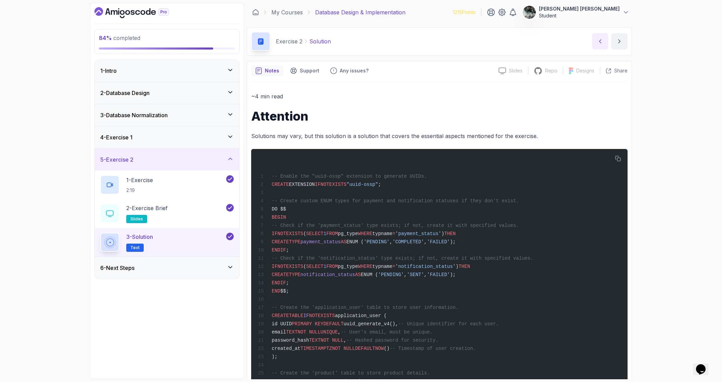
click at [600, 40] on icon "previous content" at bounding box center [600, 41] width 2 height 3
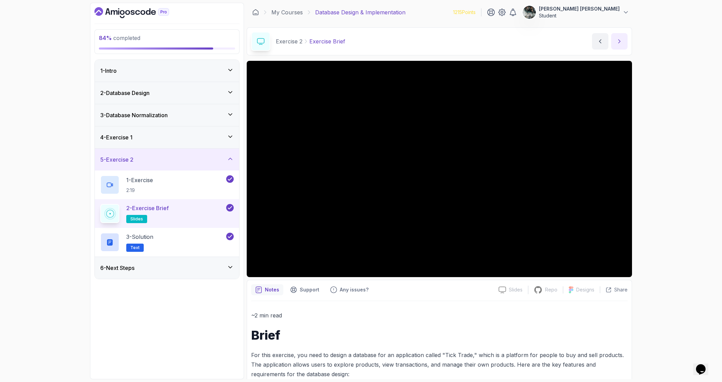
click at [623, 43] on button "next content" at bounding box center [619, 41] width 16 height 16
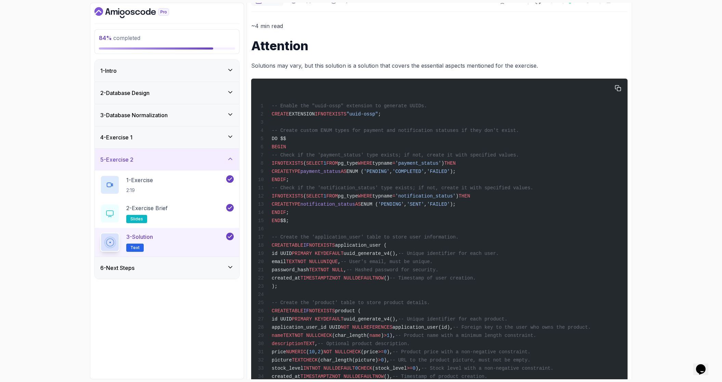
scroll to position [77, 0]
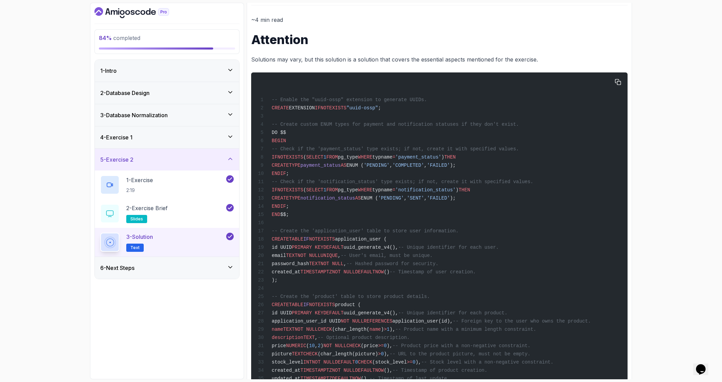
drag, startPoint x: 282, startPoint y: 158, endPoint x: 500, endPoint y: 182, distance: 218.8
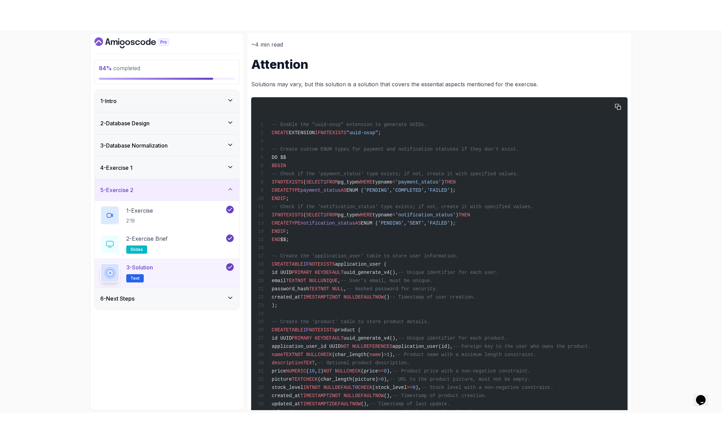
scroll to position [122, 0]
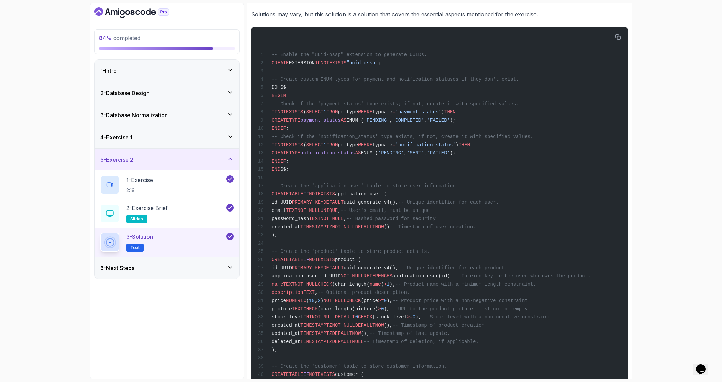
drag, startPoint x: 650, startPoint y: 381, endPoint x: 635, endPoint y: 433, distance: 54.4
click at [635, 382] on html "84 % completed 1 - Intro 2 - Database Design 3 - Database Normalization 4 - Exe…" at bounding box center [361, 191] width 722 height 382
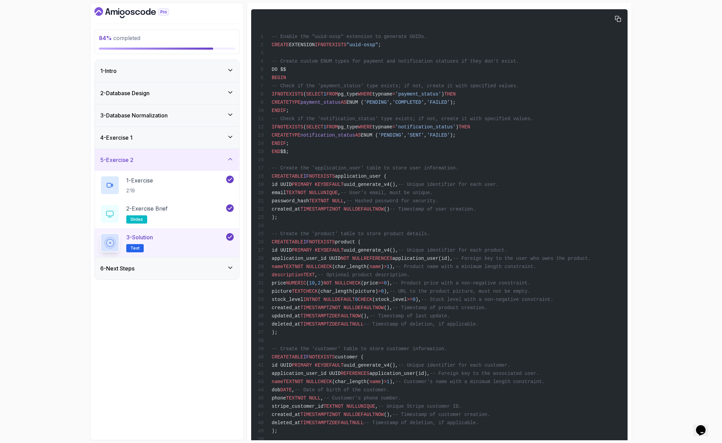
scroll to position [153, 0]
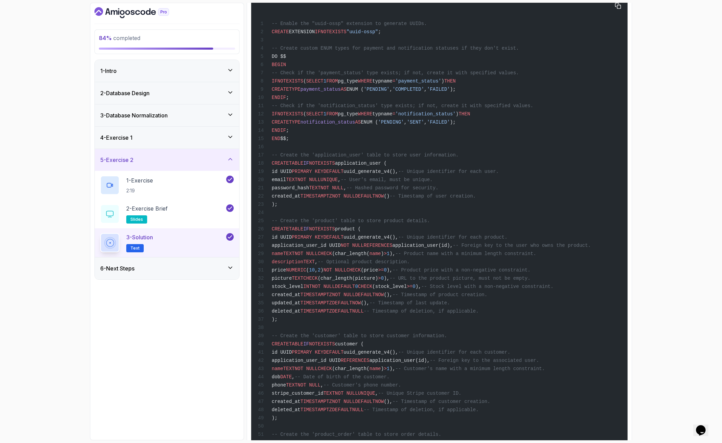
click at [497, 170] on span "-- Unique identifier for each user." at bounding box center [448, 171] width 101 height 5
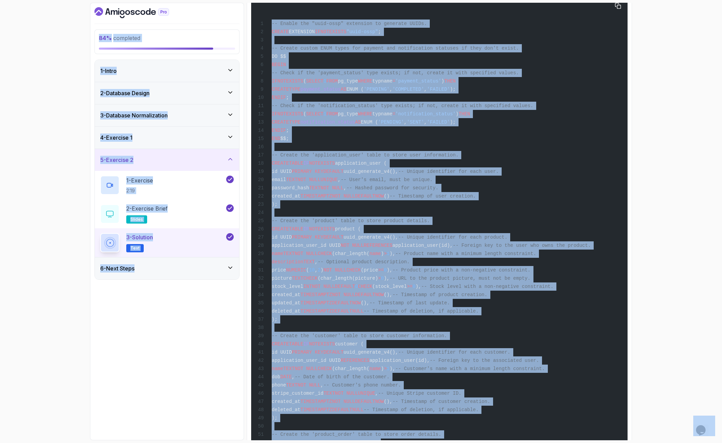
click at [520, 157] on div "-- Enable the "uuid-ossp" extension to generate UUIDs. CREATE EXTENSION IF NOT …" at bounding box center [439, 314] width 365 height 628
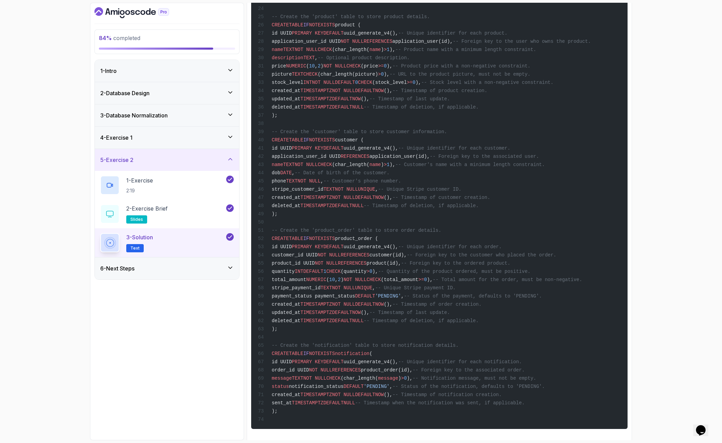
scroll to position [360, 0]
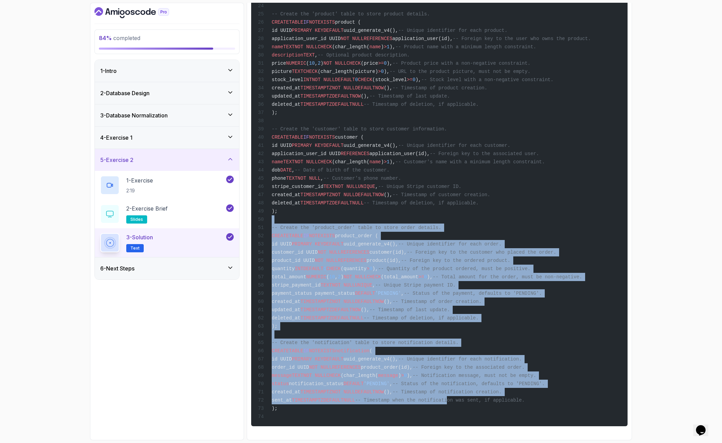
drag, startPoint x: 467, startPoint y: 403, endPoint x: 449, endPoint y: 222, distance: 181.8
click at [449, 222] on div "-- Enable the "uuid-ossp" extension to generate UUIDs. CREATE EXTENSION IF NOT …" at bounding box center [439, 108] width 365 height 628
click at [456, 382] on span "-- Timestamp when the notification was sent, if applicable." at bounding box center [440, 399] width 170 height 5
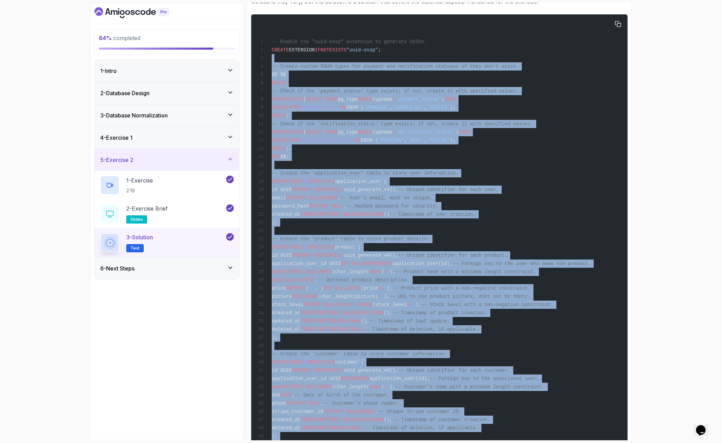
scroll to position [0, 0]
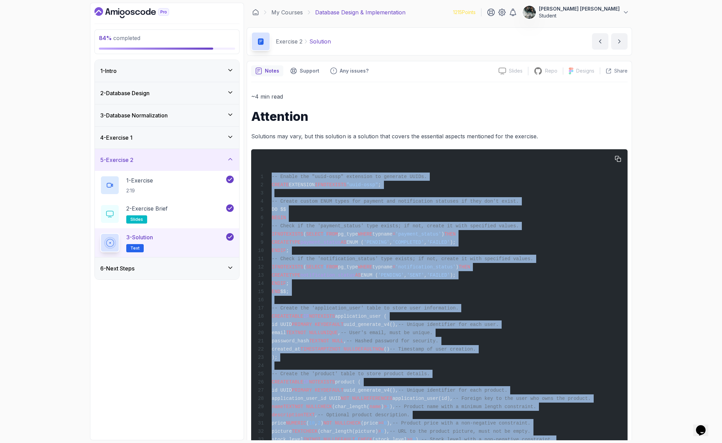
drag, startPoint x: 450, startPoint y: 404, endPoint x: 260, endPoint y: 165, distance: 305.4
copy code "-- Enable the "uuid-ossp" extension to generate UUIDs. CREATE EXTENSION IF NOT …"
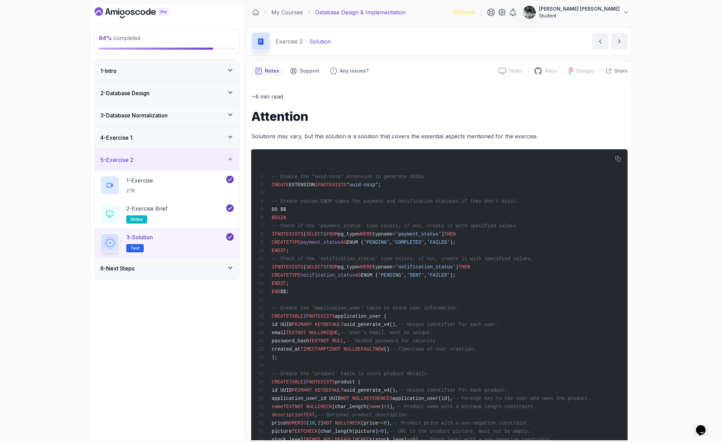
click at [397, 112] on h1 "Attention" at bounding box center [439, 116] width 376 height 14
click at [173, 183] on div "1 - Exercise 2:19" at bounding box center [162, 184] width 125 height 19
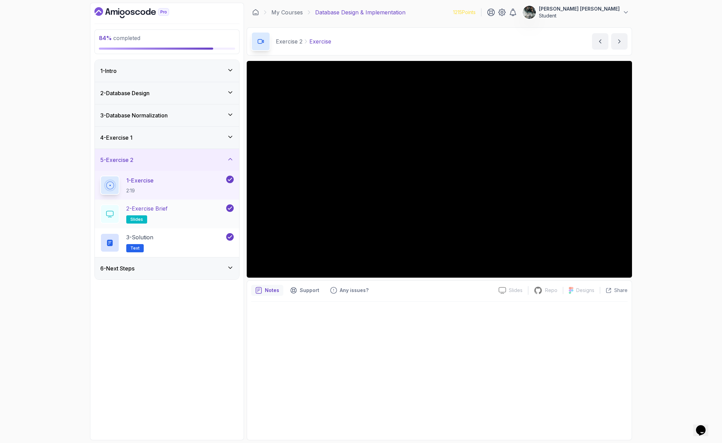
click at [173, 201] on div "2 - Exercise Brief slides" at bounding box center [167, 213] width 144 height 29
click at [166, 208] on p "2 - Exercise Brief" at bounding box center [146, 208] width 41 height 8
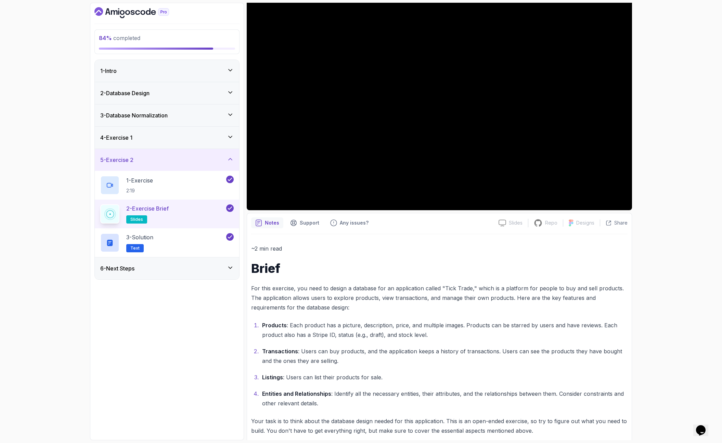
scroll to position [94, 0]
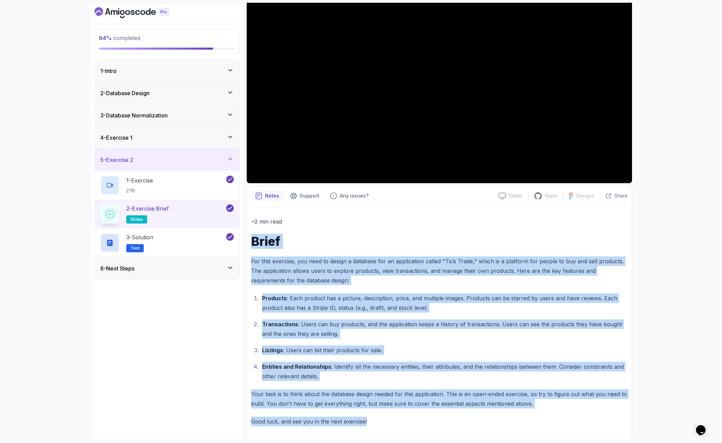
drag, startPoint x: 422, startPoint y: 425, endPoint x: 248, endPoint y: 237, distance: 255.4
click at [248, 237] on div "Notes Support Any issues? Slides Slides not available Repo Repository not avail…" at bounding box center [439, 313] width 385 height 254
copy div "Brief For this exercise, you need to design a database for an application calle…"
click at [473, 236] on h1 "Brief" at bounding box center [439, 241] width 376 height 14
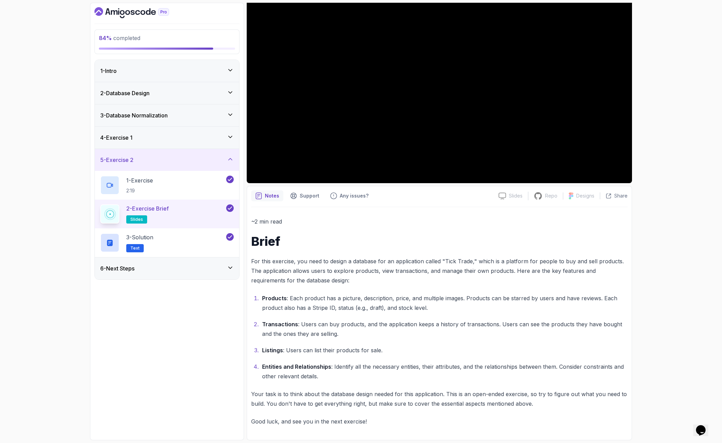
scroll to position [0, 0]
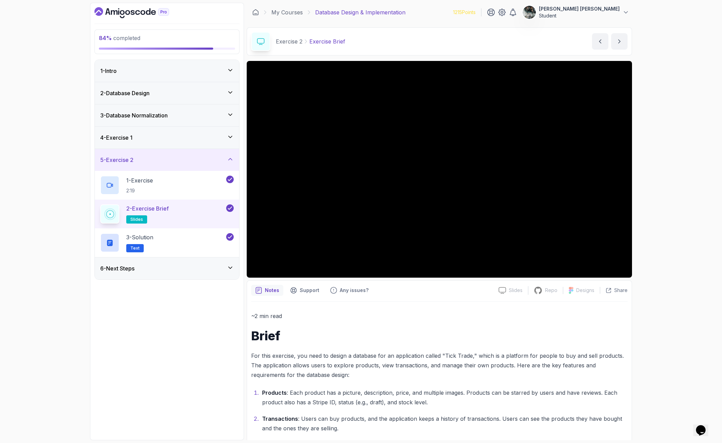
click at [157, 140] on div "4 - Exercise 1" at bounding box center [166, 137] width 133 height 8
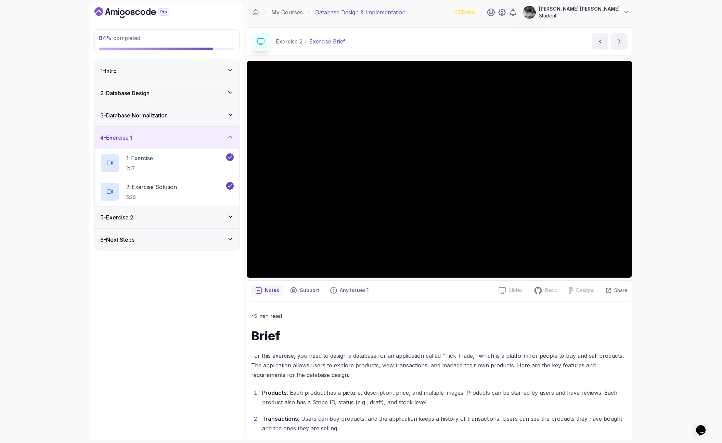
click at [165, 122] on div "3 - Database Normalization" at bounding box center [167, 115] width 144 height 22
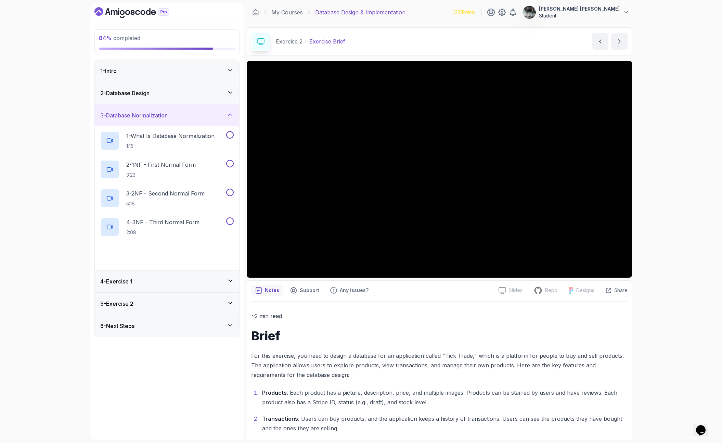
click at [184, 97] on div "2 - Database Design" at bounding box center [167, 93] width 144 height 22
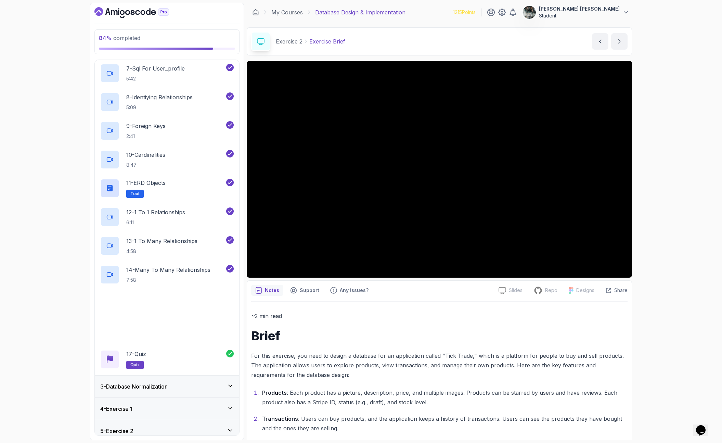
scroll to position [246, 0]
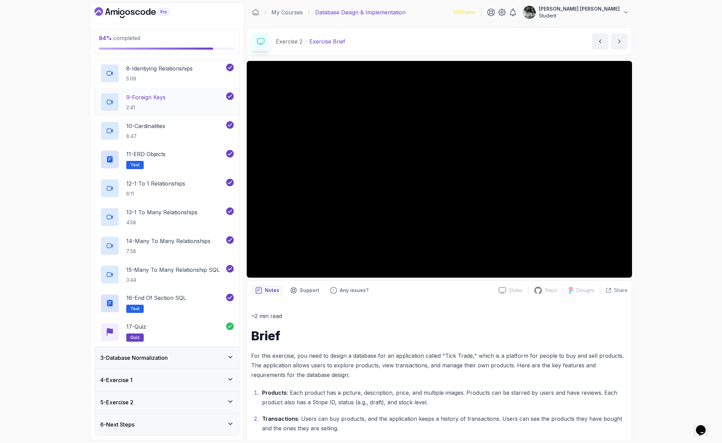
click at [163, 349] on div "3 - Database Normalization" at bounding box center [167, 358] width 144 height 22
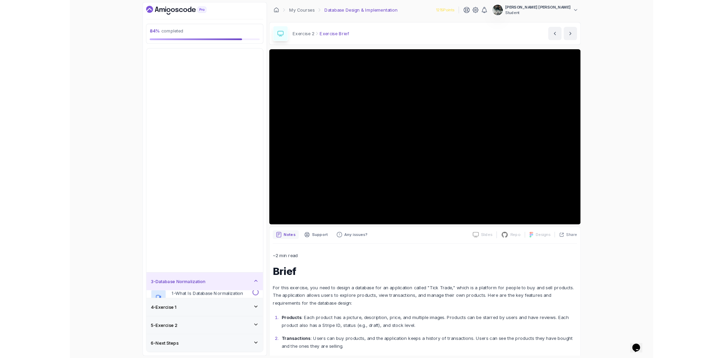
scroll to position [0, 0]
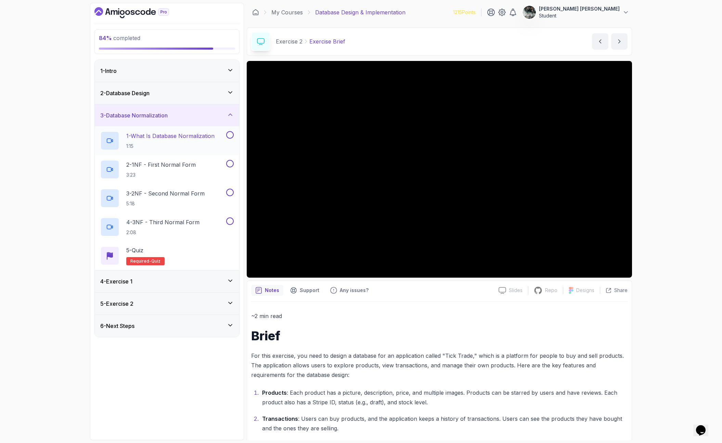
click at [185, 143] on p "1:15" at bounding box center [170, 146] width 88 height 7
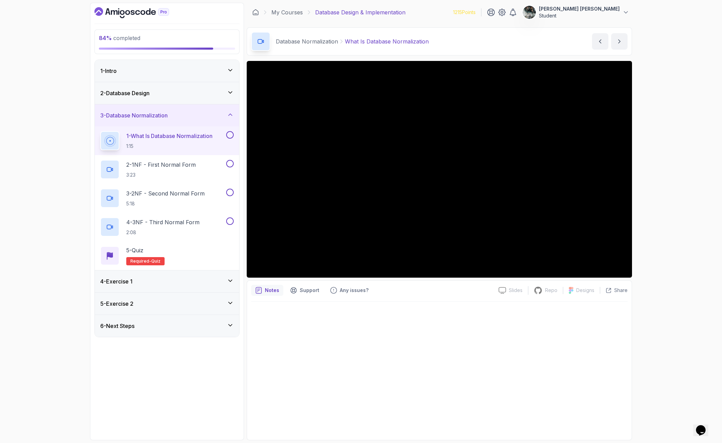
click at [231, 135] on button at bounding box center [230, 135] width 8 height 8
click at [195, 168] on p "2 - 1NF - First Normal Form" at bounding box center [160, 164] width 69 height 8
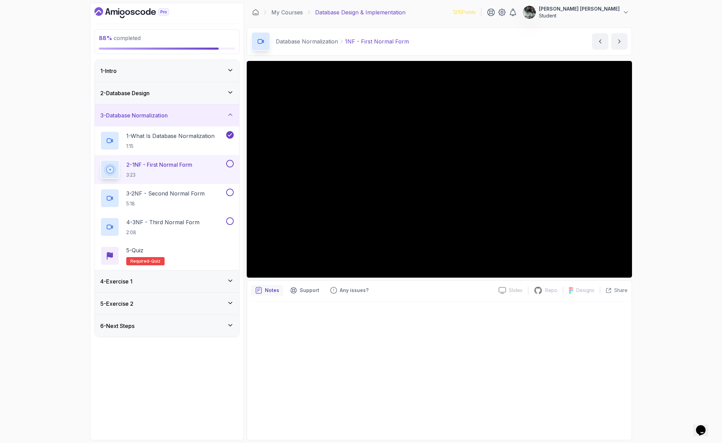
click at [231, 163] on button at bounding box center [230, 164] width 8 height 8
click at [140, 183] on div "2 - 1NF - First Normal Form 3:23" at bounding box center [167, 169] width 144 height 29
click at [154, 195] on p "3 - 2NF - Second Normal Form" at bounding box center [165, 193] width 78 height 8
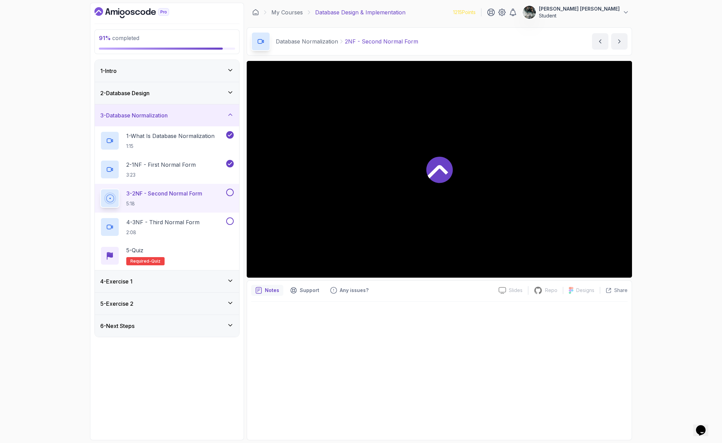
click at [332, 152] on div at bounding box center [439, 169] width 385 height 217
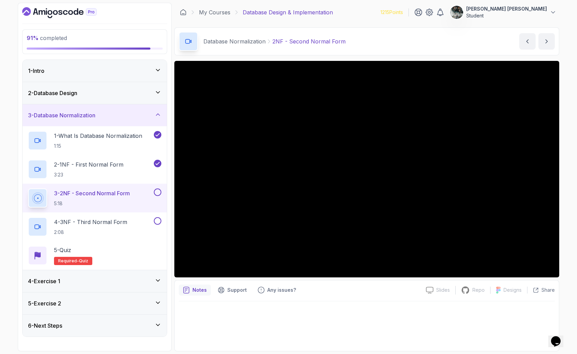
click at [422, 267] on iframe at bounding box center [366, 169] width 385 height 217
click at [426, 271] on iframe at bounding box center [366, 169] width 385 height 217
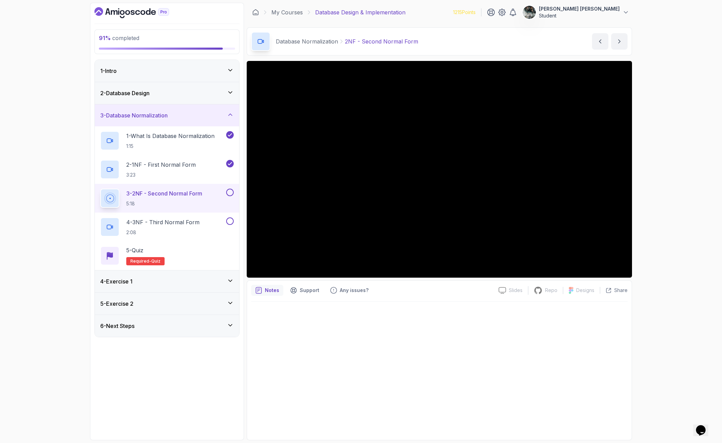
click at [230, 192] on button at bounding box center [230, 192] width 8 height 8
click at [206, 226] on div "4 - 3NF - Third Normal Form 2:08" at bounding box center [162, 226] width 125 height 19
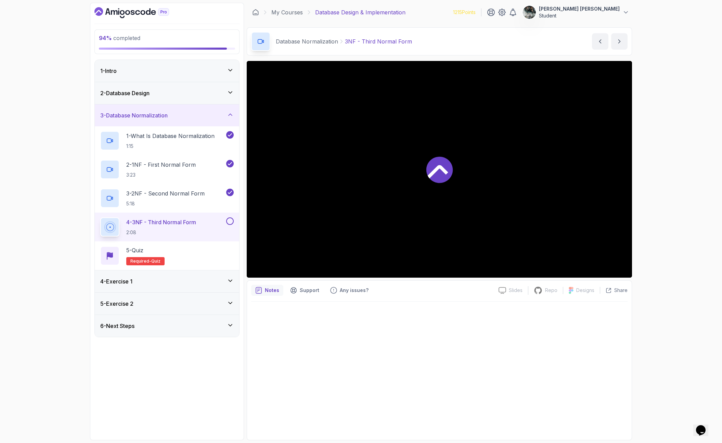
click at [230, 221] on button at bounding box center [230, 221] width 8 height 8
drag, startPoint x: 418, startPoint y: 39, endPoint x: 276, endPoint y: 38, distance: 141.3
click at [276, 38] on div "Database Normalization 3NF - Third Normal Form 3NF - Third Normal Form by [PERS…" at bounding box center [439, 41] width 385 height 28
copy div "Database Normalization 3NF - Third Normal Form"
click at [483, 39] on div "Database Normalization 3NF - Third Normal Form 3NF - Third Normal Form by [PERS…" at bounding box center [439, 41] width 385 height 28
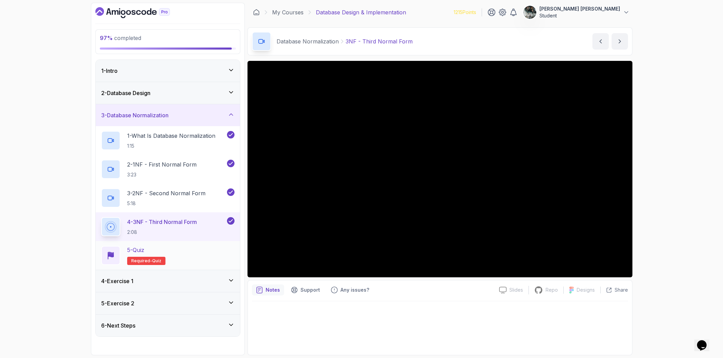
click at [171, 245] on div "5 - Quiz Required- quiz" at bounding box center [168, 255] width 144 height 29
click at [198, 253] on div "5 - Quiz Required- quiz" at bounding box center [167, 255] width 133 height 19
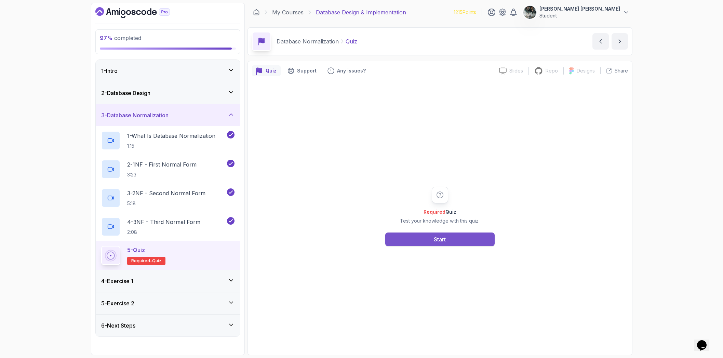
click at [432, 246] on button "Start" at bounding box center [440, 240] width 109 height 14
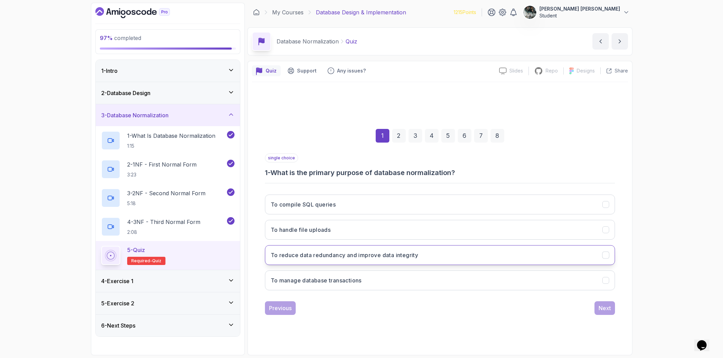
click at [421, 258] on button "To reduce data redundancy and improve data integrity" at bounding box center [440, 255] width 350 height 20
click at [606, 307] on div "Next" at bounding box center [605, 308] width 12 height 8
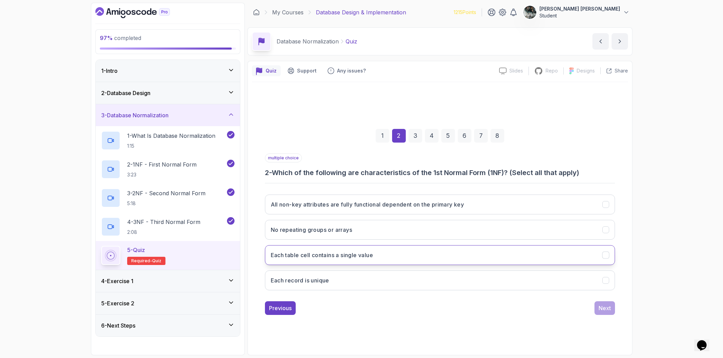
click at [392, 255] on button "Each table cell contains a single value" at bounding box center [440, 255] width 350 height 20
click at [596, 309] on button "Next" at bounding box center [605, 308] width 21 height 14
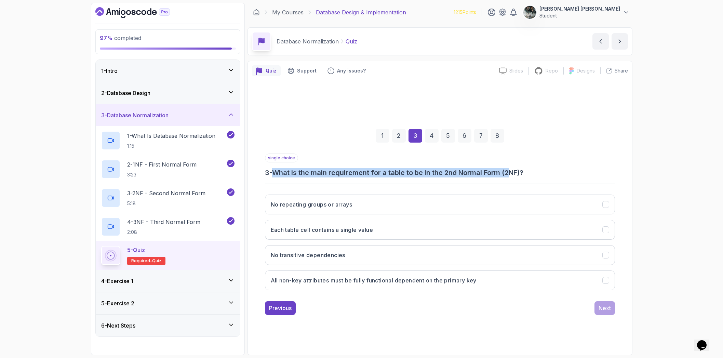
drag, startPoint x: 294, startPoint y: 173, endPoint x: 523, endPoint y: 169, distance: 229.2
click at [520, 169] on h3 "3 - What is the main requirement for a table to be in the 2nd Normal Form (2NF)?" at bounding box center [440, 173] width 350 height 10
click at [534, 169] on h3 "3 - What is the main requirement for a table to be in the 2nd Normal Form (2NF)?" at bounding box center [440, 173] width 350 height 10
drag, startPoint x: 394, startPoint y: 171, endPoint x: 536, endPoint y: 167, distance: 142.0
click at [536, 167] on div "single choice 3 - What is the main requirement for a table to be in the 2nd Nor…" at bounding box center [440, 166] width 350 height 24
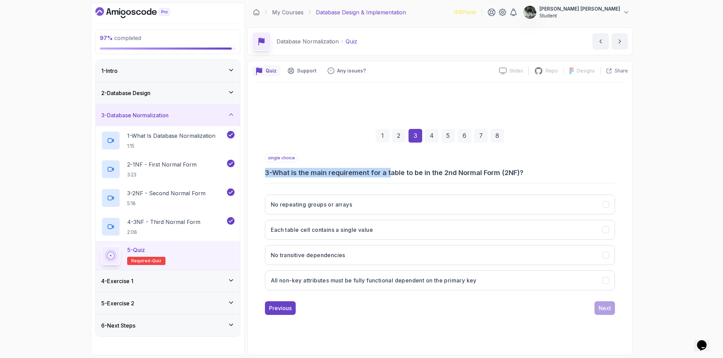
click at [544, 166] on div "single choice 3 - What is the main requirement for a table to be in the 2nd Nor…" at bounding box center [440, 166] width 350 height 24
drag, startPoint x: 540, startPoint y: 170, endPoint x: 476, endPoint y: 168, distance: 64.0
click at [480, 170] on h3 "3 - What is the main requirement for a table to be in the 2nd Normal Form (2NF)?" at bounding box center [440, 173] width 350 height 10
click at [476, 168] on h3 "3 - What is the main requirement for a table to be in the 2nd Normal Form (2NF)?" at bounding box center [440, 173] width 350 height 10
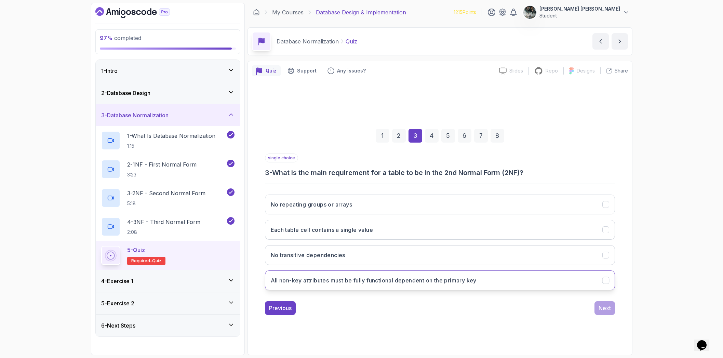
click at [320, 284] on h3 "All non-key attributes must be fully functional dependent on the primary key" at bounding box center [374, 280] width 206 height 8
click at [603, 312] on div "Next" at bounding box center [605, 308] width 12 height 8
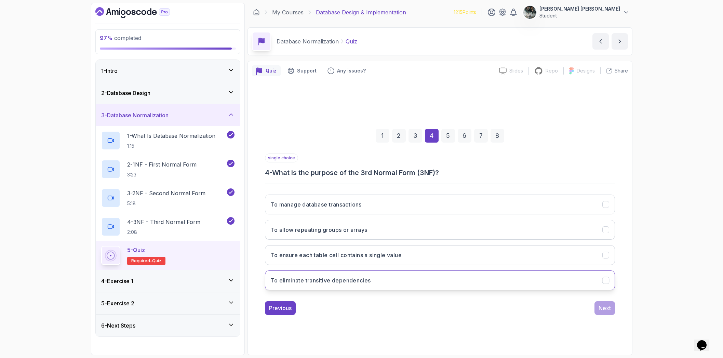
click at [364, 283] on h3 "To eliminate transitive dependencies" at bounding box center [321, 280] width 100 height 8
click at [610, 308] on div "Next" at bounding box center [605, 308] width 12 height 8
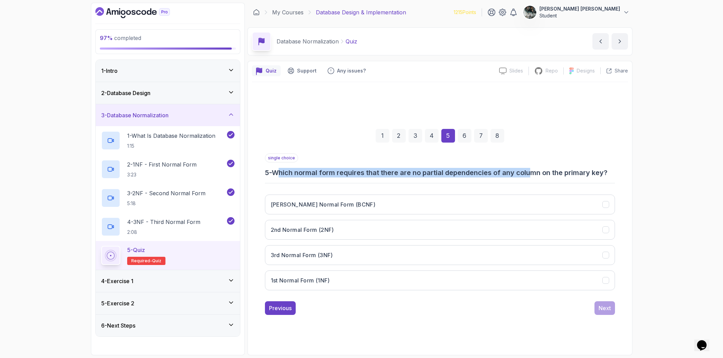
drag, startPoint x: 318, startPoint y: 175, endPoint x: 538, endPoint y: 171, distance: 219.3
click at [537, 172] on h3 "5 - Which normal form requires that there are no partial dependencies of any co…" at bounding box center [440, 173] width 350 height 10
click at [538, 171] on h3 "5 - Which normal form requires that there are no partial dependencies of any co…" at bounding box center [440, 173] width 350 height 10
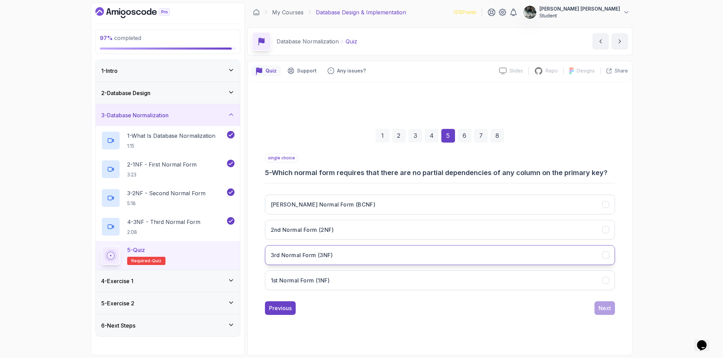
click at [307, 258] on h3 "3rd Normal Form (3NF)" at bounding box center [302, 255] width 62 height 8
click at [334, 233] on h3 "2nd Normal Form (2NF)" at bounding box center [302, 230] width 63 height 8
click at [609, 308] on div "Next" at bounding box center [605, 308] width 12 height 8
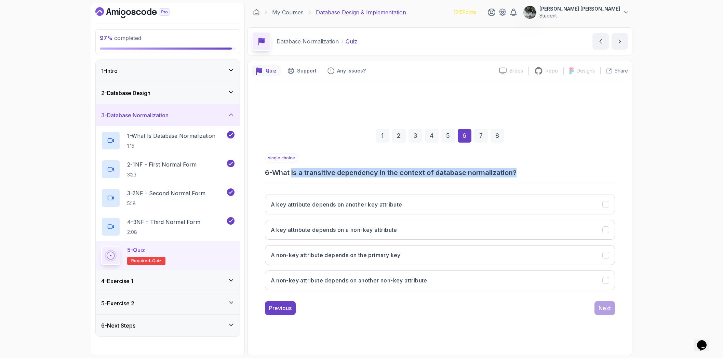
drag, startPoint x: 314, startPoint y: 175, endPoint x: 554, endPoint y: 177, distance: 240.5
click at [554, 177] on h3 "6 - What is a transitive dependency in the context of database normalization?" at bounding box center [440, 173] width 350 height 10
click at [544, 176] on h3 "6 - What is a transitive dependency in the context of database normalization?" at bounding box center [440, 173] width 350 height 10
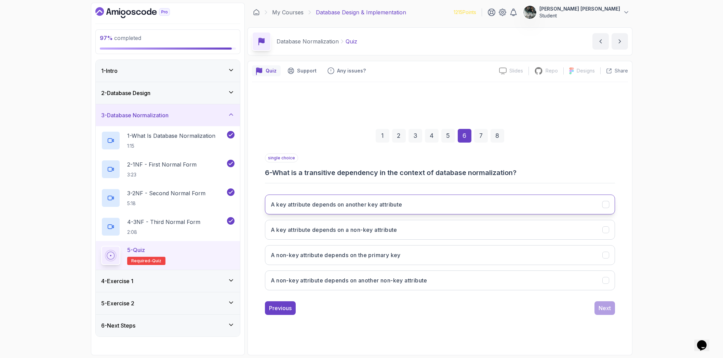
click at [380, 206] on h3 "A key attribute depends on another key attribute" at bounding box center [337, 204] width 132 height 8
click at [596, 301] on div "Next" at bounding box center [605, 308] width 21 height 14
click at [602, 309] on div "Next" at bounding box center [605, 308] width 12 height 8
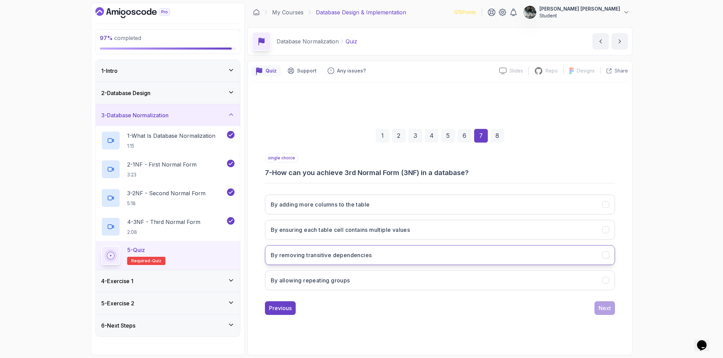
click at [351, 256] on h3 "By removing transitive dependencies" at bounding box center [321, 255] width 101 height 8
click at [605, 310] on div "Next" at bounding box center [605, 308] width 12 height 8
click at [378, 260] on button "Improved data integrity and reduced redundancy" at bounding box center [440, 255] width 350 height 20
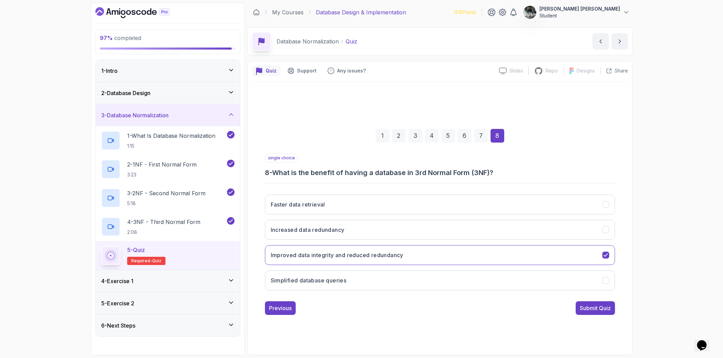
click at [587, 308] on div "Submit Quiz" at bounding box center [595, 308] width 31 height 8
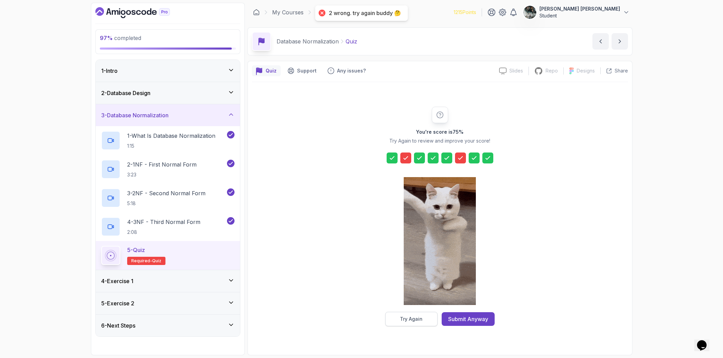
click at [414, 322] on div "Try Again" at bounding box center [411, 319] width 23 height 7
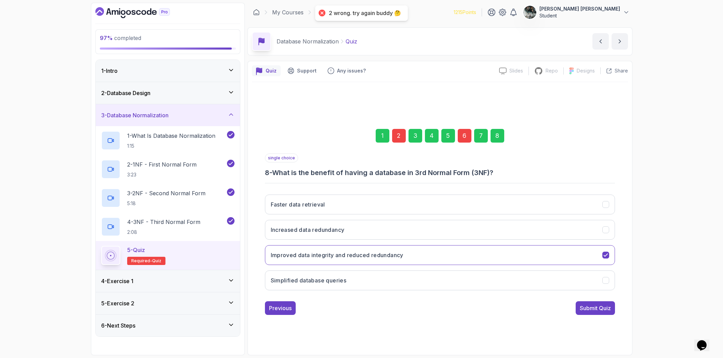
click at [464, 134] on div "6" at bounding box center [465, 136] width 14 height 14
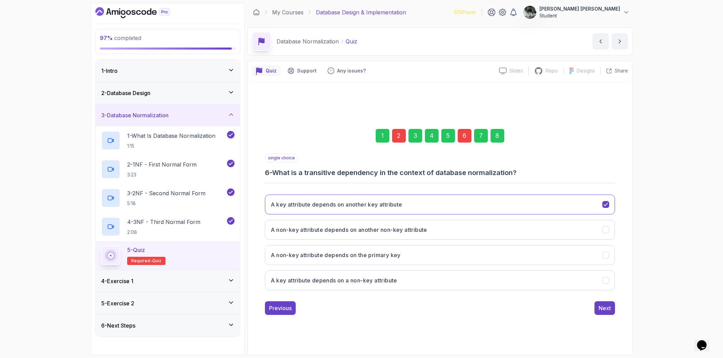
drag, startPoint x: 347, startPoint y: 175, endPoint x: 506, endPoint y: 177, distance: 159.1
click at [508, 178] on div "single choice 6 - What is a transitive dependency in the context of database no…" at bounding box center [440, 225] width 350 height 142
drag, startPoint x: 497, startPoint y: 174, endPoint x: 326, endPoint y: 164, distance: 170.6
click at [339, 167] on div "single choice 6 - What is a transitive dependency in the context of database no…" at bounding box center [440, 166] width 350 height 24
click at [326, 166] on div "single choice 6 - What is a transitive dependency in the context of database no…" at bounding box center [440, 166] width 350 height 24
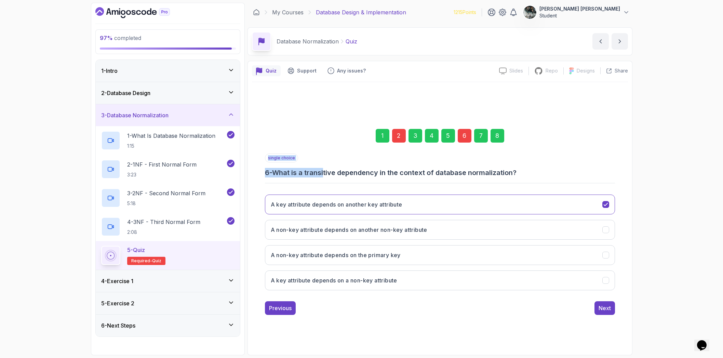
drag, startPoint x: 349, startPoint y: 170, endPoint x: 536, endPoint y: 178, distance: 188.0
click at [536, 179] on div "single choice 6 - What is a transitive dependency in the context of database no…" at bounding box center [440, 225] width 350 height 142
click at [536, 178] on div "single choice 6 - What is a transitive dependency in the context of database no…" at bounding box center [440, 225] width 350 height 142
click at [302, 234] on h3 "A non-key attribute depends on another non-key attribute" at bounding box center [349, 230] width 157 height 8
click at [598, 307] on button "Next" at bounding box center [605, 308] width 21 height 14
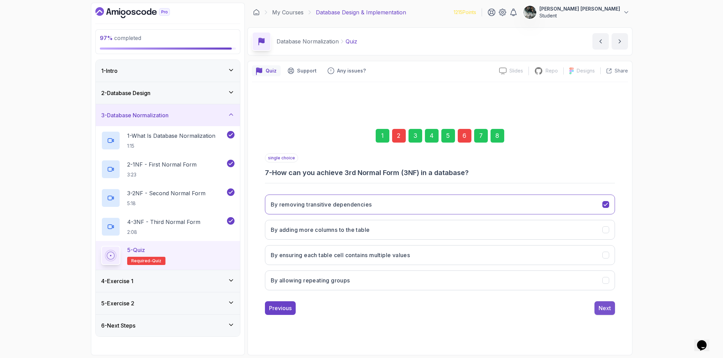
click at [602, 306] on div "Next" at bounding box center [605, 308] width 12 height 8
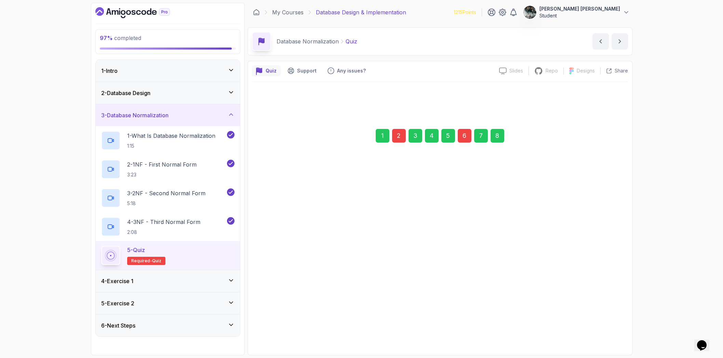
drag, startPoint x: 604, startPoint y: 315, endPoint x: 603, endPoint y: 311, distance: 4.4
click at [604, 314] on button "Submit Quiz" at bounding box center [595, 308] width 39 height 14
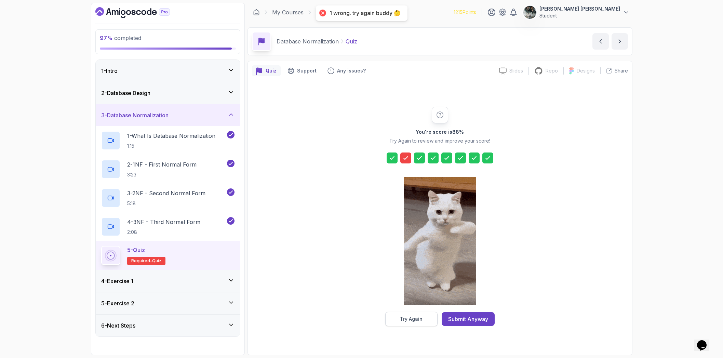
click at [414, 317] on div "Try Again" at bounding box center [411, 319] width 23 height 7
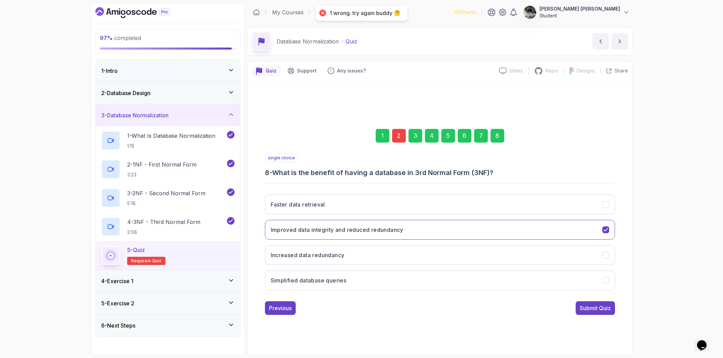
click at [394, 132] on div "2" at bounding box center [399, 136] width 14 height 14
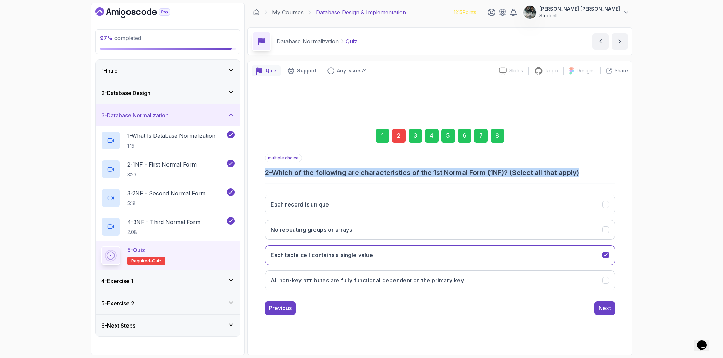
drag, startPoint x: 306, startPoint y: 170, endPoint x: 606, endPoint y: 173, distance: 299.7
click at [606, 173] on div "multiple choice 2 - Which of the following are characteristics of the 1st Norma…" at bounding box center [440, 166] width 350 height 24
click at [606, 173] on h3 "2 - Which of the following are characteristics of the 1st Normal Form (1NF)? (S…" at bounding box center [440, 173] width 350 height 10
drag, startPoint x: 452, startPoint y: 173, endPoint x: 549, endPoint y: 171, distance: 97.8
click at [548, 172] on h3 "2 - Which of the following are characteristics of the 1st Normal Form (1NF)? (S…" at bounding box center [440, 173] width 350 height 10
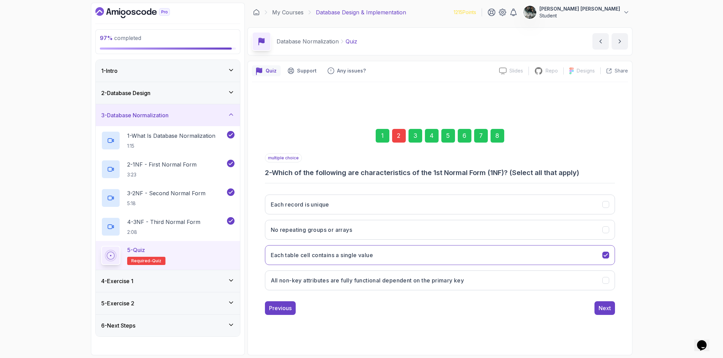
click at [549, 171] on h3 "2 - Which of the following are characteristics of the 1st Normal Form (1NF)? (S…" at bounding box center [440, 173] width 350 height 10
click at [497, 204] on button "Each record is unique" at bounding box center [440, 205] width 350 height 20
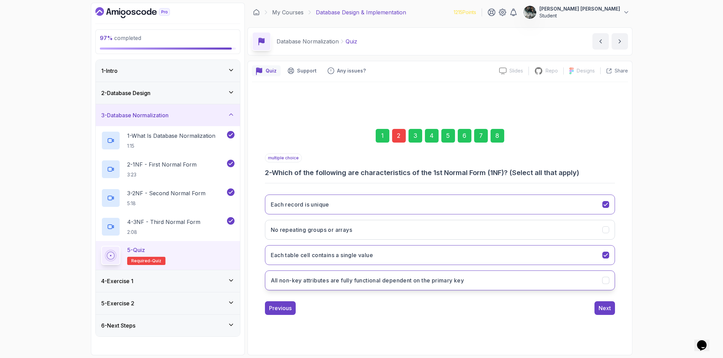
click at [498, 284] on button "All non-key attributes are fully functional dependent on the primary key" at bounding box center [440, 281] width 350 height 20
click at [606, 312] on div "Next" at bounding box center [605, 308] width 12 height 8
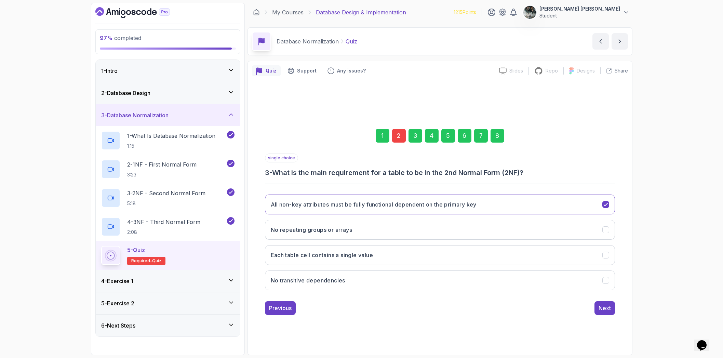
click at [501, 136] on div "8" at bounding box center [498, 136] width 14 height 14
click at [600, 315] on button "Submit Quiz" at bounding box center [595, 308] width 39 height 14
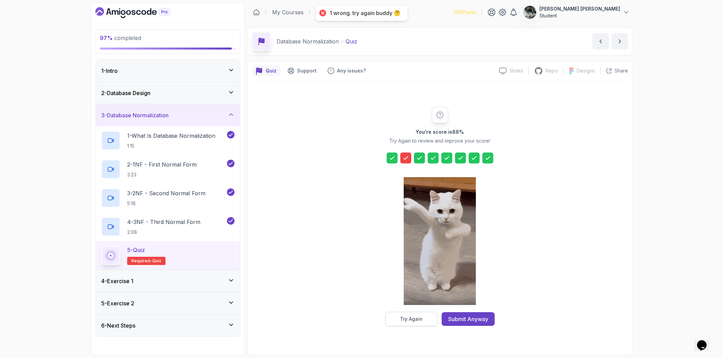
click at [418, 321] on div "Try Again" at bounding box center [411, 319] width 23 height 7
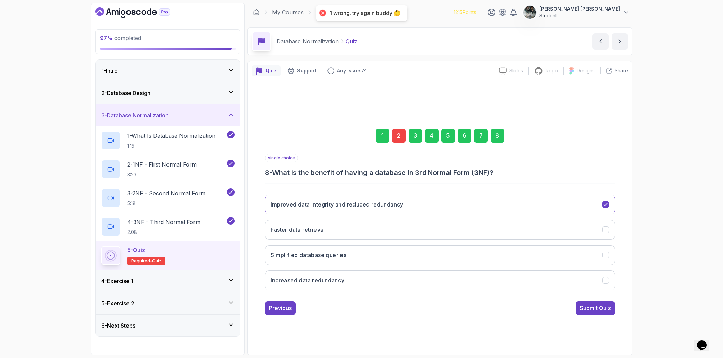
click at [400, 132] on div "2" at bounding box center [399, 136] width 14 height 14
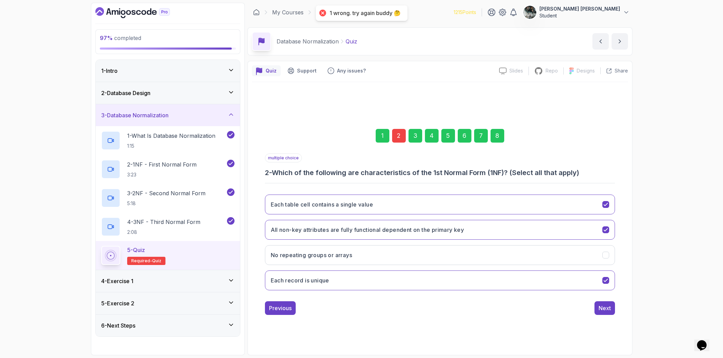
drag, startPoint x: 565, startPoint y: 260, endPoint x: 565, endPoint y: 265, distance: 5.5
click at [565, 260] on button "No repeating groups or arrays" at bounding box center [440, 255] width 350 height 20
click at [595, 304] on button "Next" at bounding box center [605, 308] width 21 height 14
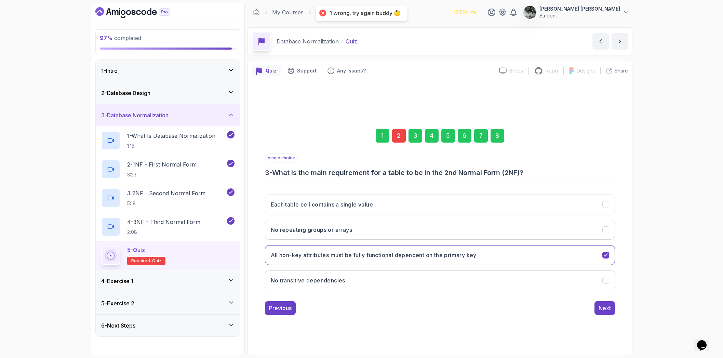
click at [496, 135] on div "8" at bounding box center [498, 136] width 14 height 14
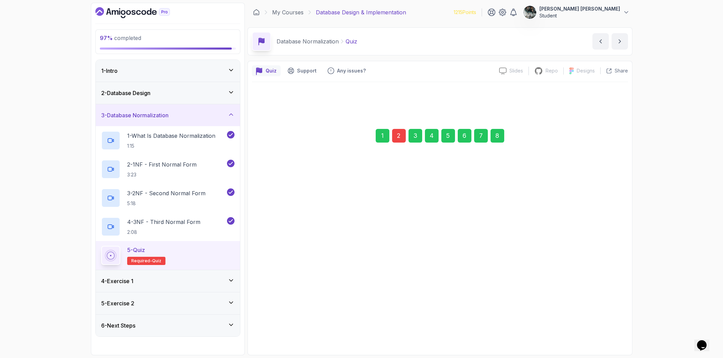
click at [595, 304] on div "Submit Quiz" at bounding box center [595, 308] width 31 height 8
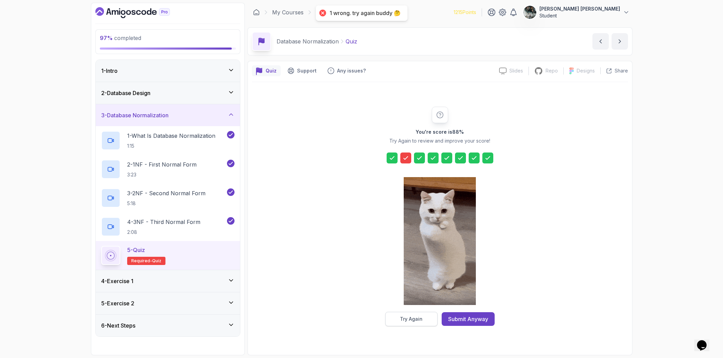
click at [415, 316] on div "Try Again" at bounding box center [411, 319] width 23 height 7
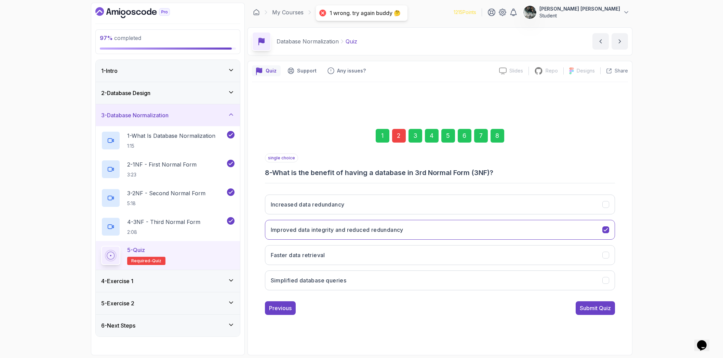
click at [397, 135] on div "2" at bounding box center [399, 136] width 14 height 14
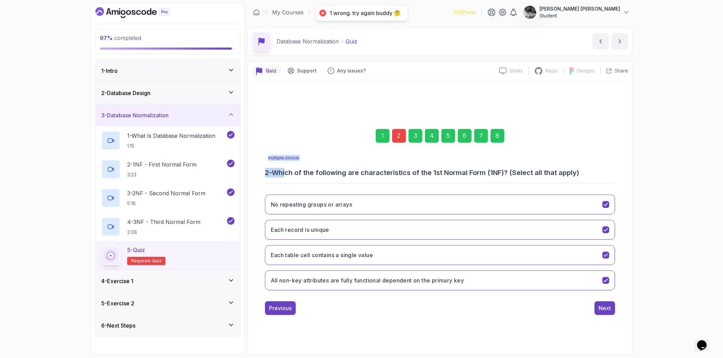
drag, startPoint x: 297, startPoint y: 176, endPoint x: 575, endPoint y: 179, distance: 277.4
click at [572, 181] on div "multiple choice 2 - Which of the following are characteristics of the 1st Norma…" at bounding box center [440, 225] width 350 height 142
click at [575, 178] on div "multiple choice 2 - Which of the following are characteristics of the 1st Norma…" at bounding box center [440, 225] width 350 height 142
drag, startPoint x: 594, startPoint y: 177, endPoint x: 457, endPoint y: 175, distance: 137.5
click at [465, 176] on div "multiple choice 2 - Which of the following are characteristics of the 1st Norma…" at bounding box center [440, 225] width 350 height 142
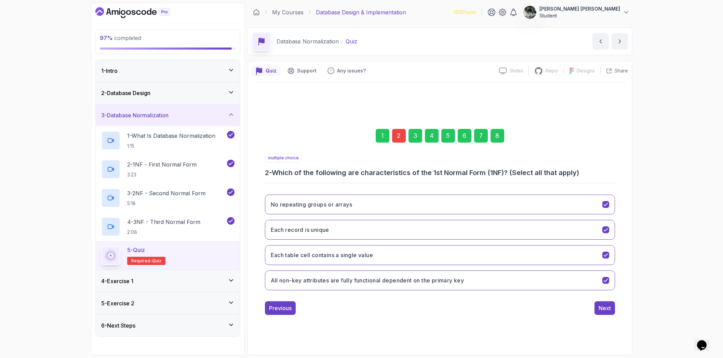
click at [456, 175] on h3 "2 - Which of the following are characteristics of the 1st Normal Form (1NF)? (S…" at bounding box center [440, 173] width 350 height 10
click at [328, 207] on h3 "No repeating groups or arrays" at bounding box center [312, 204] width 82 height 8
click at [320, 230] on h3 "Each record is unique" at bounding box center [300, 230] width 58 height 8
drag, startPoint x: 603, startPoint y: 308, endPoint x: 597, endPoint y: 297, distance: 11.8
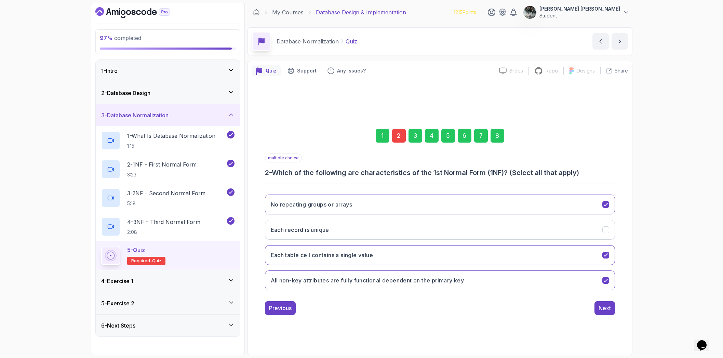
click at [603, 308] on div "Next" at bounding box center [605, 308] width 12 height 8
click at [397, 135] on div "2" at bounding box center [399, 136] width 14 height 14
click at [606, 310] on div "Next" at bounding box center [605, 308] width 12 height 8
click at [607, 309] on div "Next" at bounding box center [605, 308] width 12 height 8
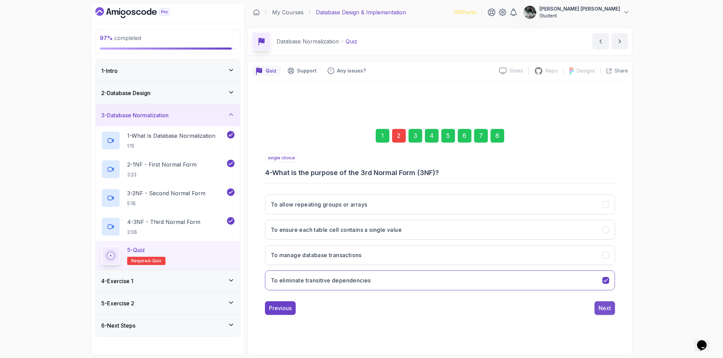
click at [596, 311] on button "Next" at bounding box center [605, 308] width 21 height 14
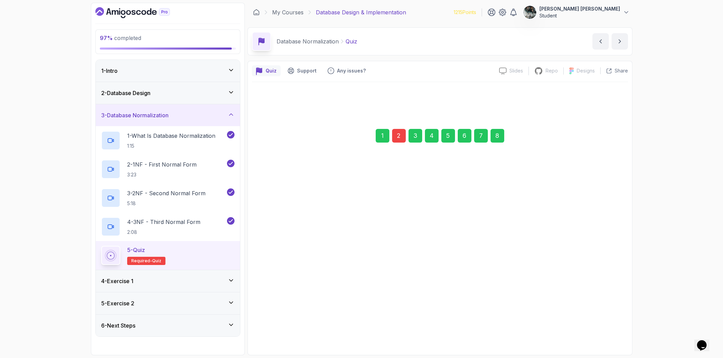
click at [600, 311] on div "Next" at bounding box center [605, 308] width 12 height 8
click at [601, 312] on div "Next" at bounding box center [605, 308] width 12 height 8
click at [601, 312] on button "Next" at bounding box center [605, 308] width 21 height 14
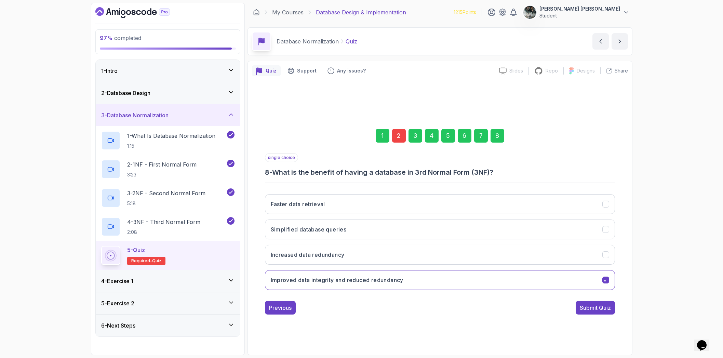
click at [601, 312] on button "Submit Quiz" at bounding box center [595, 308] width 39 height 14
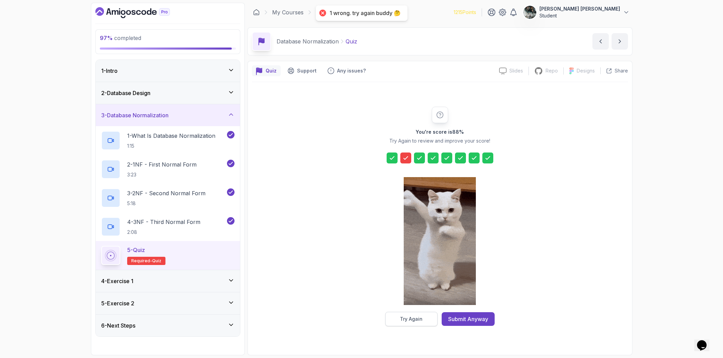
click at [420, 322] on button "Try Again" at bounding box center [412, 319] width 52 height 14
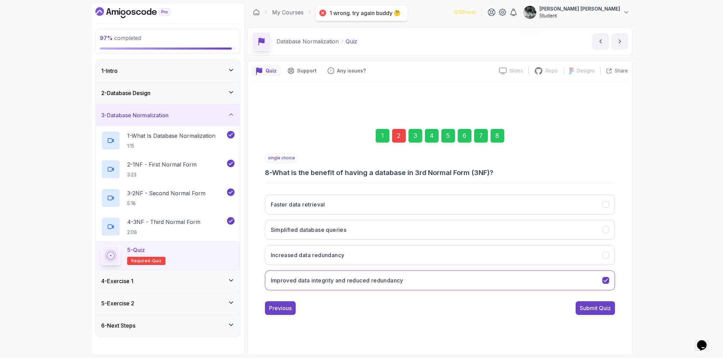
click at [398, 136] on div "2" at bounding box center [399, 136] width 14 height 14
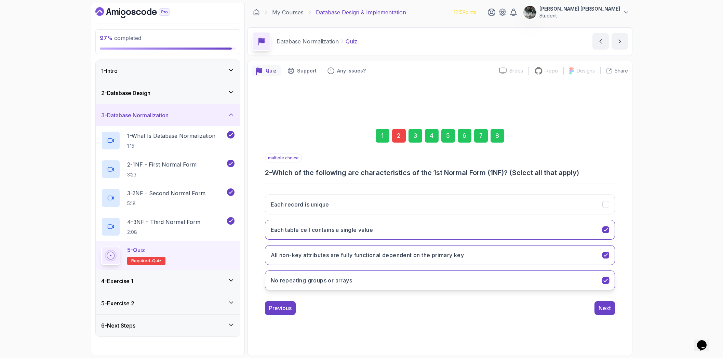
click at [466, 284] on button "No repeating groups or arrays" at bounding box center [440, 281] width 350 height 20
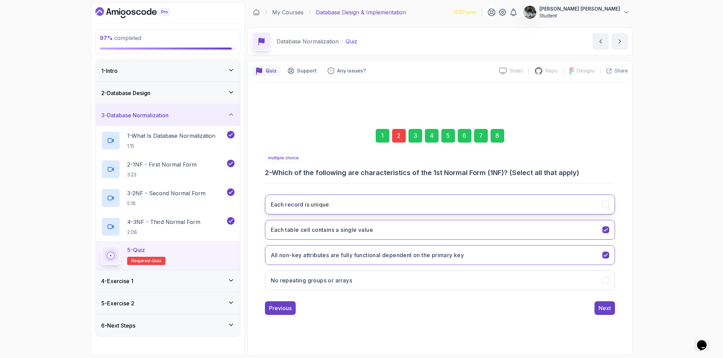
click at [335, 202] on button "Each record is unique" at bounding box center [440, 205] width 350 height 20
click at [608, 311] on div "Next" at bounding box center [605, 308] width 12 height 8
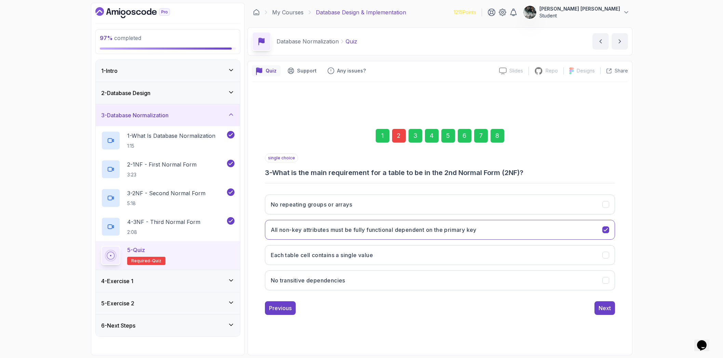
click at [402, 135] on div "2" at bounding box center [399, 136] width 14 height 14
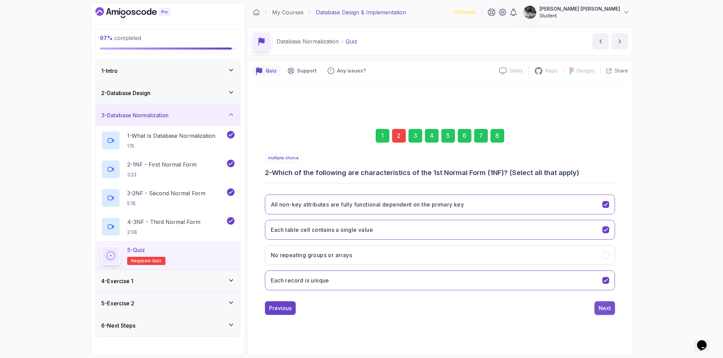
click at [609, 312] on button "Next" at bounding box center [605, 308] width 21 height 14
click at [497, 136] on div "8" at bounding box center [498, 136] width 14 height 14
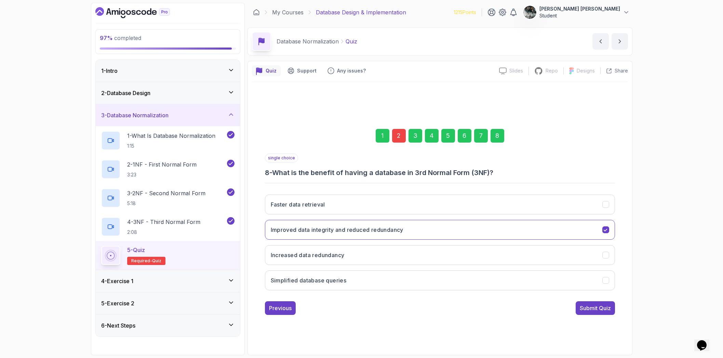
drag, startPoint x: 609, startPoint y: 311, endPoint x: 604, endPoint y: 315, distance: 6.8
click at [609, 311] on div "Submit Quiz" at bounding box center [595, 308] width 31 height 8
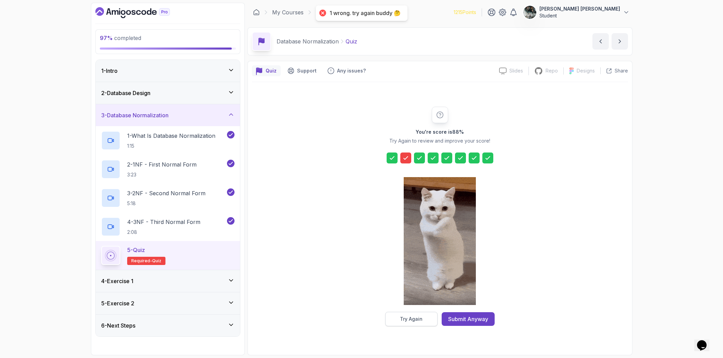
click at [419, 314] on button "Try Again" at bounding box center [412, 319] width 52 height 14
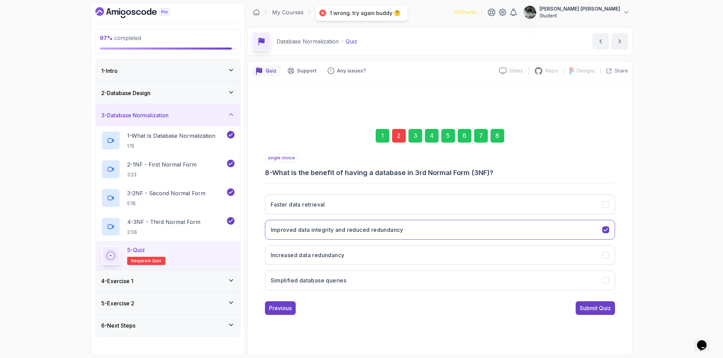
click at [396, 132] on div "2" at bounding box center [399, 136] width 14 height 14
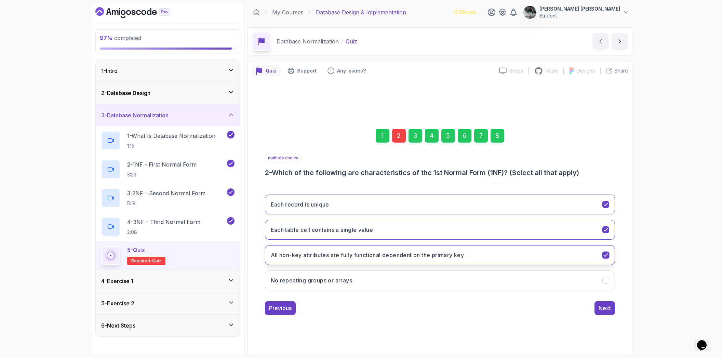
click at [600, 249] on button "All non-key attributes are fully functional dependent on the primary key" at bounding box center [440, 255] width 350 height 20
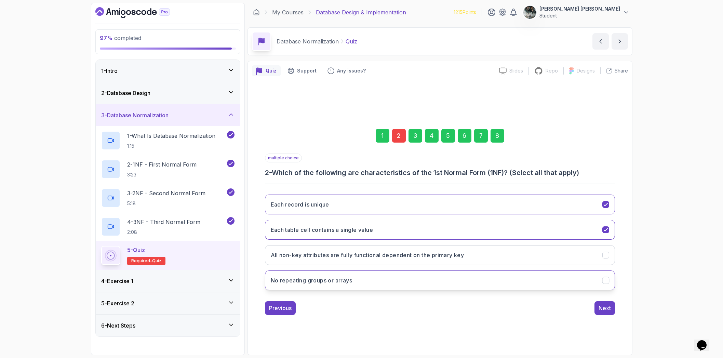
click at [609, 273] on button "No repeating groups or arrays" at bounding box center [440, 281] width 350 height 20
click at [611, 312] on button "Next" at bounding box center [605, 308] width 21 height 14
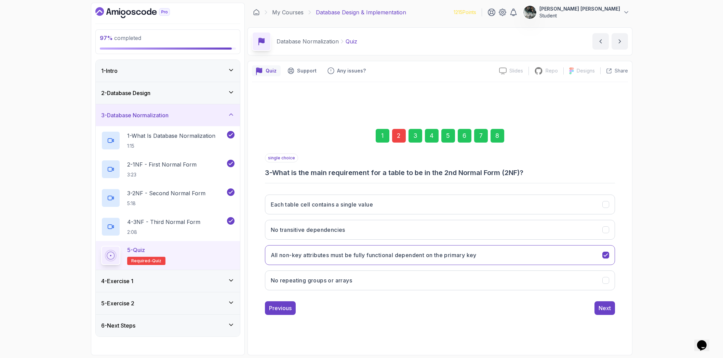
click at [494, 134] on div "8" at bounding box center [498, 136] width 14 height 14
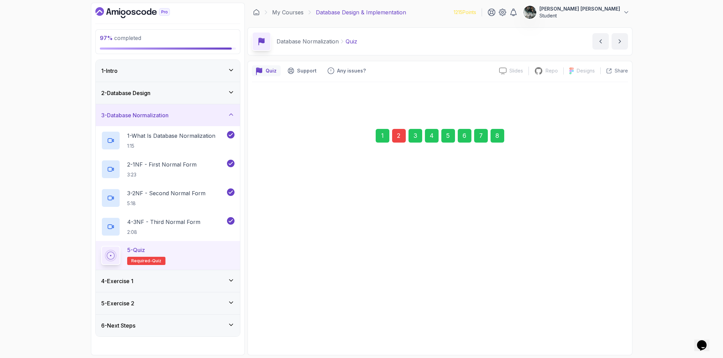
click at [603, 314] on button "Submit Quiz" at bounding box center [595, 308] width 39 height 14
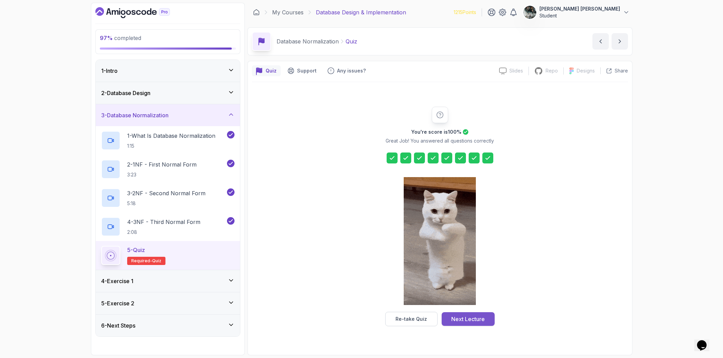
click at [466, 318] on div "Next Lecture" at bounding box center [469, 319] width 34 height 8
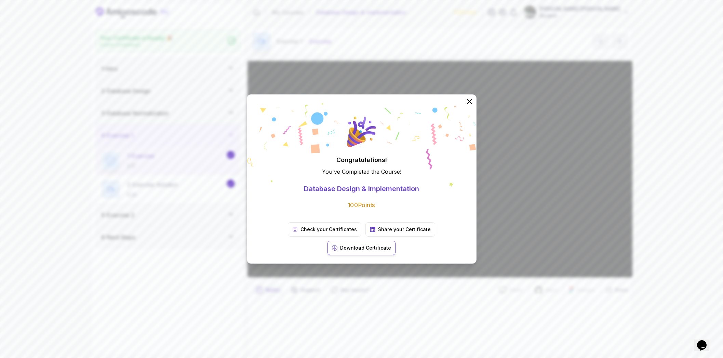
click at [396, 241] on button "Download Certificate" at bounding box center [362, 248] width 68 height 14
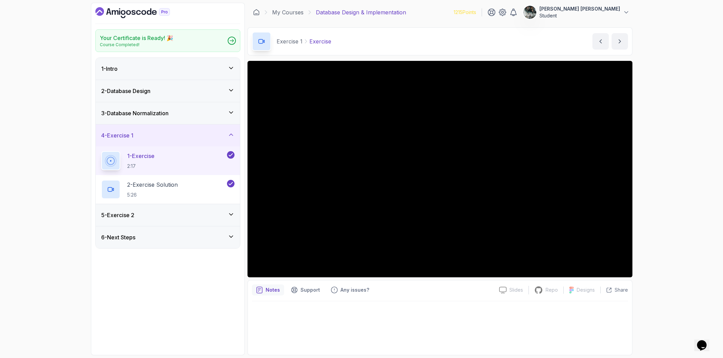
click at [178, 217] on div "5 - Exercise 2" at bounding box center [167, 215] width 133 height 8
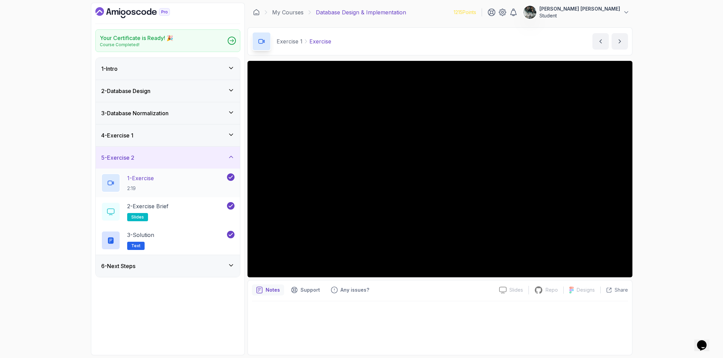
click at [197, 178] on div "1 - Exercise 2:19" at bounding box center [163, 182] width 125 height 19
click at [162, 237] on div "3 - Solution Text" at bounding box center [163, 240] width 125 height 19
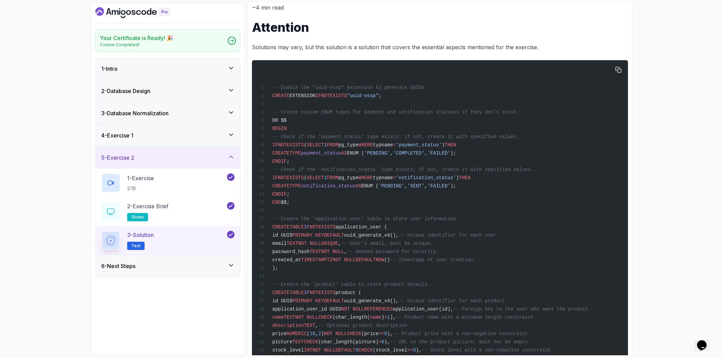
scroll to position [111, 0]
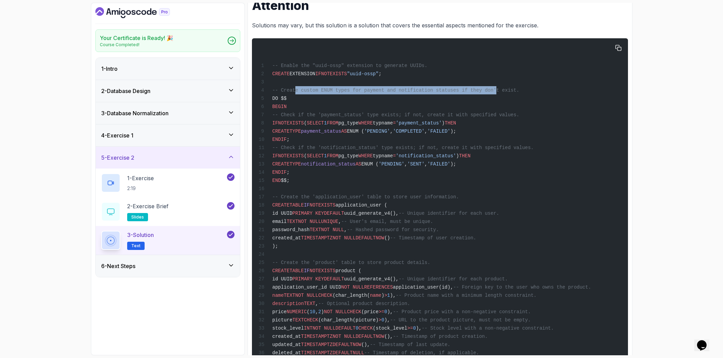
drag, startPoint x: 319, startPoint y: 88, endPoint x: 511, endPoint y: 88, distance: 191.2
click at [502, 88] on span "-- Create custom ENUM types for payment and notification statuses if they don't…" at bounding box center [395, 90] width 247 height 5
click at [520, 88] on span "-- Create custom ENUM types for payment and notification statuses if they don't…" at bounding box center [395, 90] width 247 height 5
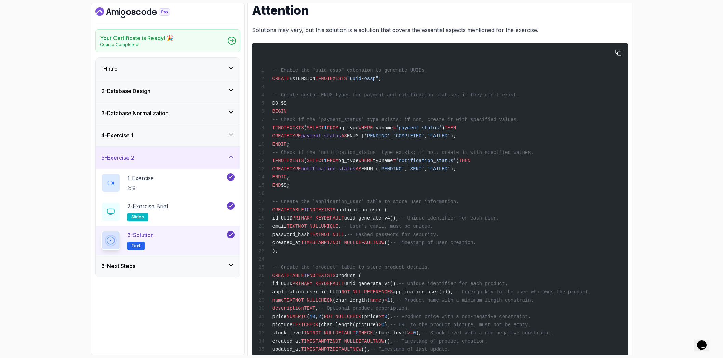
scroll to position [75, 0]
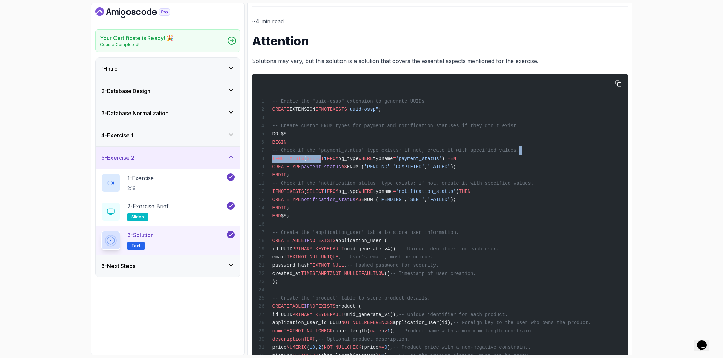
drag, startPoint x: 341, startPoint y: 157, endPoint x: 559, endPoint y: 152, distance: 217.9
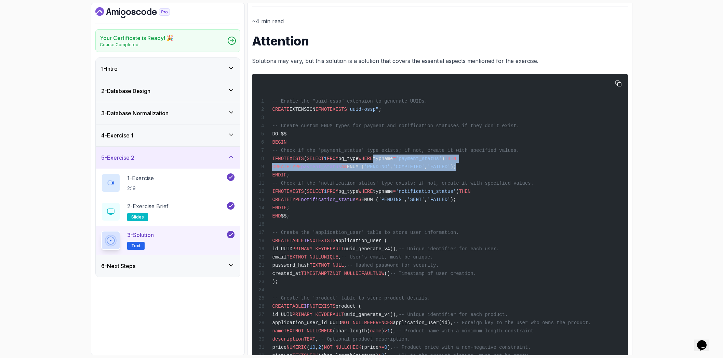
drag, startPoint x: 540, startPoint y: 165, endPoint x: 381, endPoint y: 155, distance: 160.0
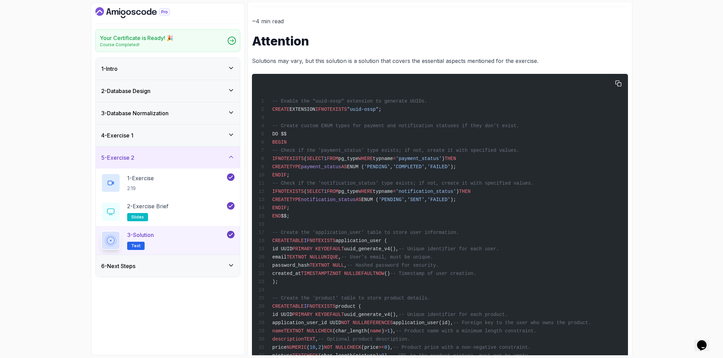
click at [324, 156] on span "SELECT" at bounding box center [315, 158] width 17 height 5
drag, startPoint x: 305, startPoint y: 164, endPoint x: 552, endPoint y: 177, distance: 247.0
drag, startPoint x: 548, startPoint y: 175, endPoint x: 334, endPoint y: 178, distance: 213.8
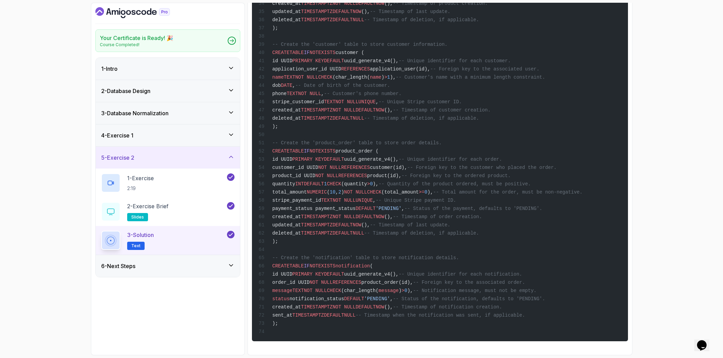
scroll to position [443, 0]
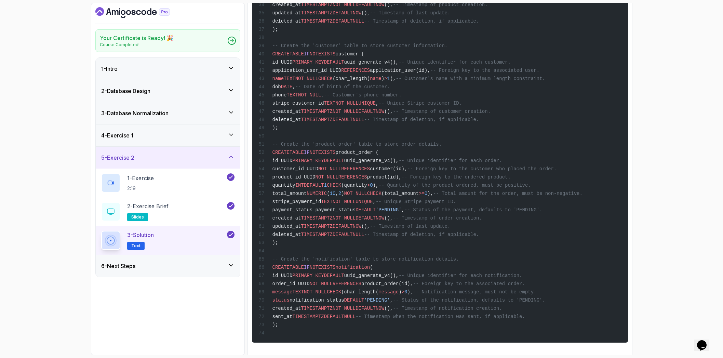
click at [171, 136] on div "4 - Exercise 1" at bounding box center [167, 135] width 133 height 8
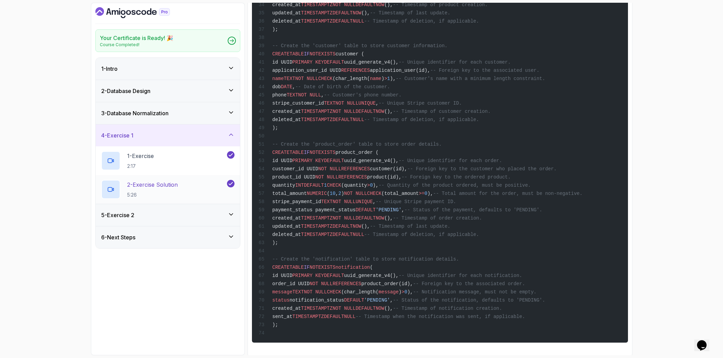
click at [184, 179] on div "2 - Exercise Solution 5:26" at bounding box center [168, 189] width 144 height 29
click at [178, 184] on p "2 - Exercise Solution" at bounding box center [152, 185] width 51 height 8
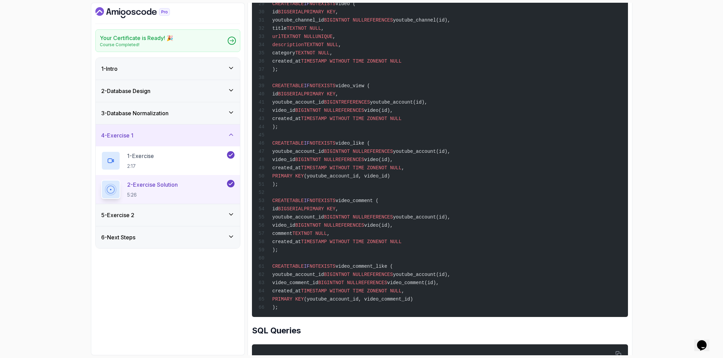
scroll to position [888, 0]
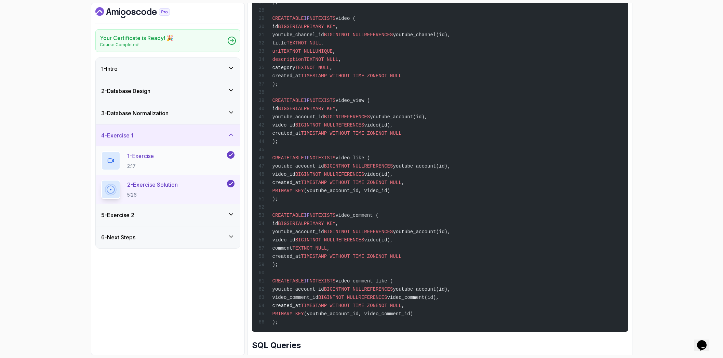
click at [183, 158] on div "1 - Exercise 2:17" at bounding box center [163, 160] width 125 height 19
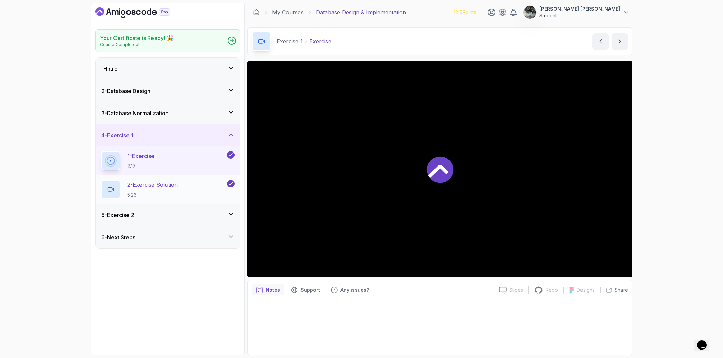
click at [167, 184] on p "2 - Exercise Solution" at bounding box center [152, 185] width 51 height 8
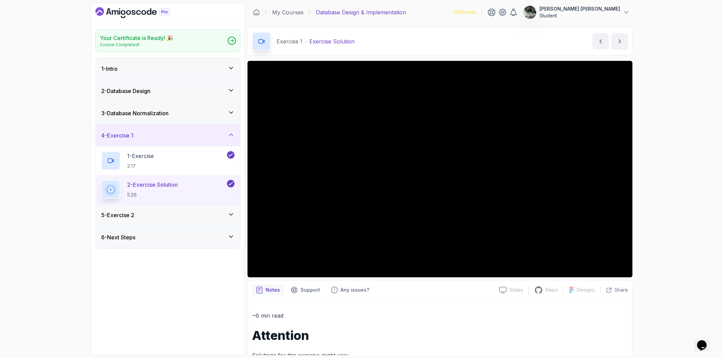
click at [115, 12] on icon "Dashboard" at bounding box center [115, 12] width 7 height 4
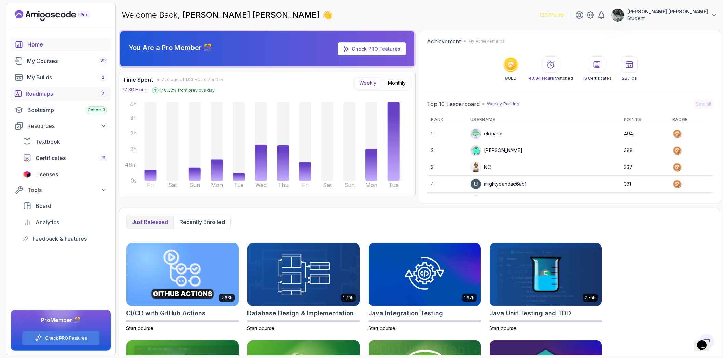
click at [44, 91] on div "Roadmaps 7" at bounding box center [66, 94] width 81 height 8
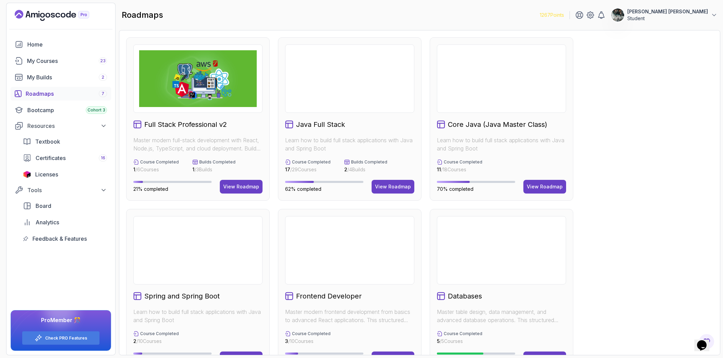
click at [395, 186] on div "View Roadmap" at bounding box center [393, 186] width 36 height 7
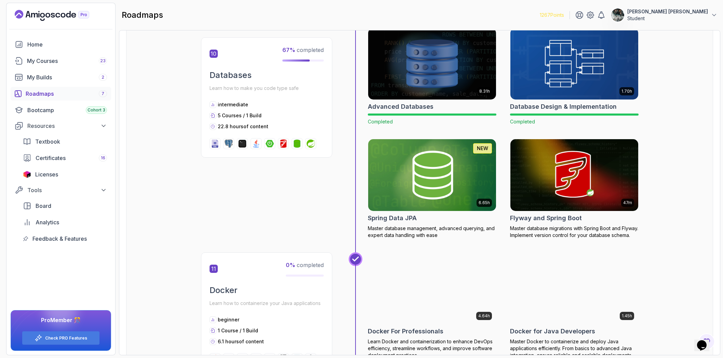
scroll to position [1637, 0]
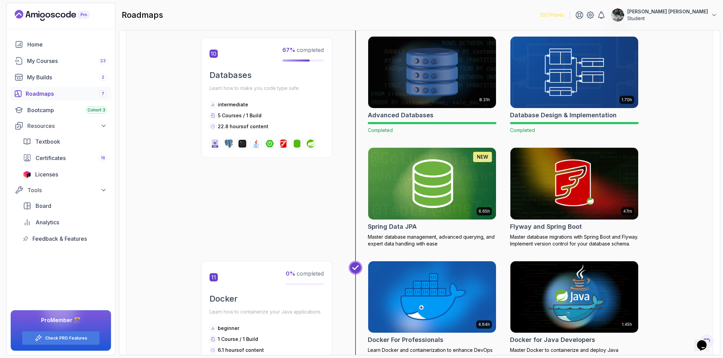
click at [558, 197] on img at bounding box center [574, 183] width 134 height 75
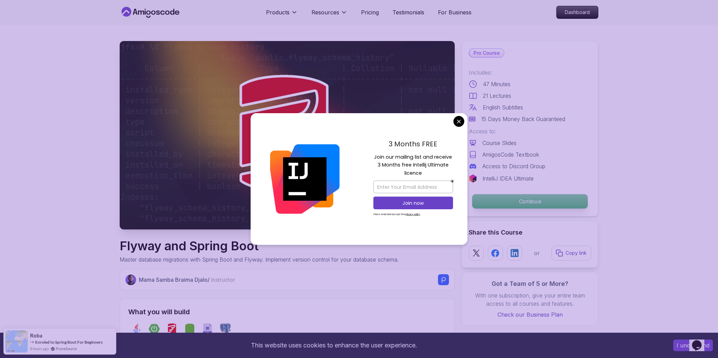
click at [538, 201] on p "Continue" at bounding box center [530, 201] width 116 height 14
click at [463, 118] on div "3 Months FREE Join our mailing list and receive 3 Months free Intellij Ultimate…" at bounding box center [359, 179] width 217 height 132
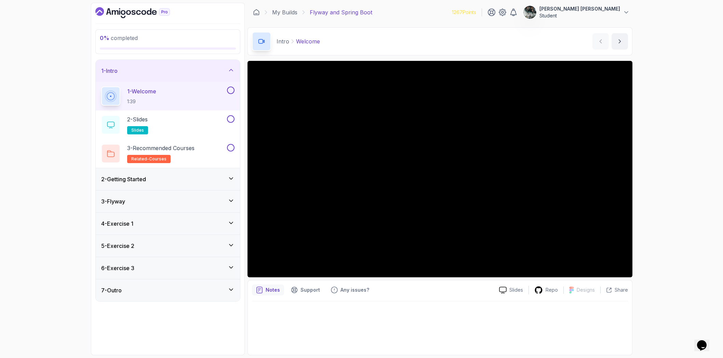
click at [185, 175] on div "2 - Getting Started" at bounding box center [167, 179] width 133 height 8
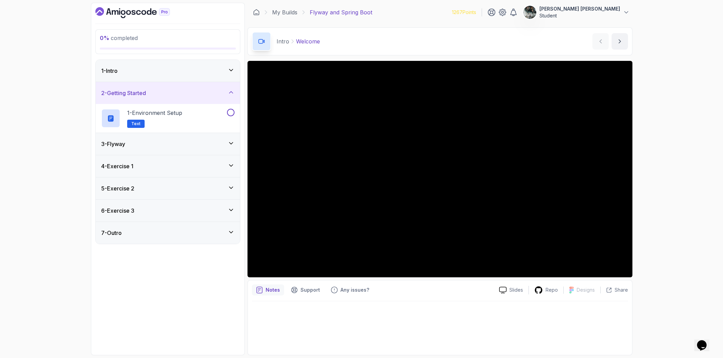
click at [179, 138] on div "3 - Flyway" at bounding box center [168, 144] width 144 height 22
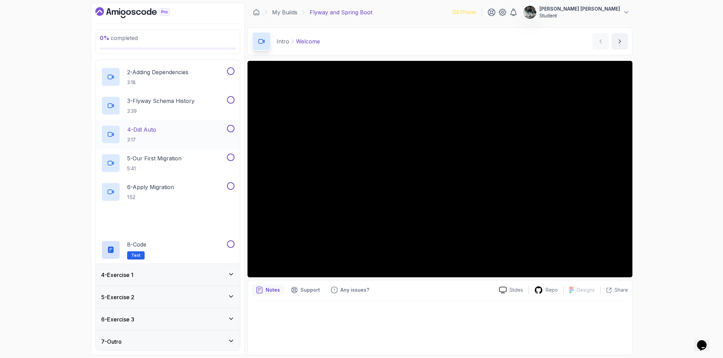
scroll to position [94, 0]
click at [164, 275] on div "4 - Exercise 1" at bounding box center [167, 273] width 133 height 8
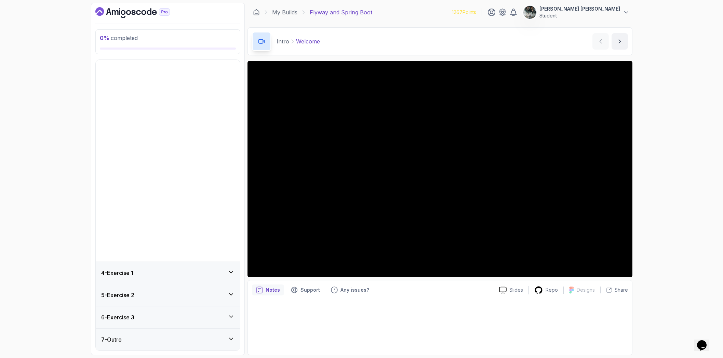
scroll to position [0, 0]
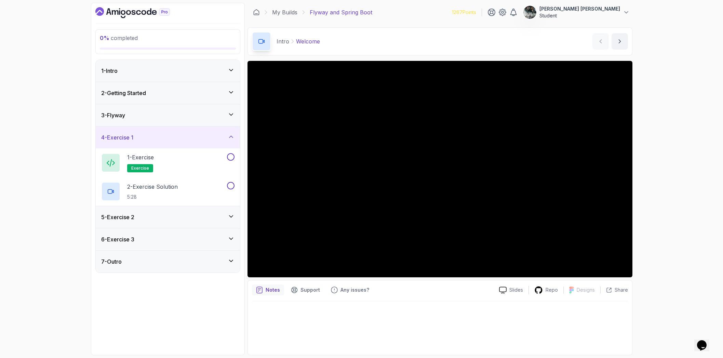
click at [174, 220] on div "5 - Exercise 2" at bounding box center [167, 217] width 133 height 8
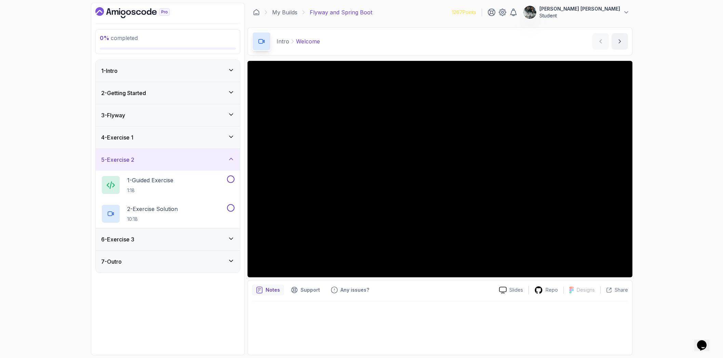
click at [176, 237] on div "6 - Exercise 3" at bounding box center [167, 239] width 133 height 8
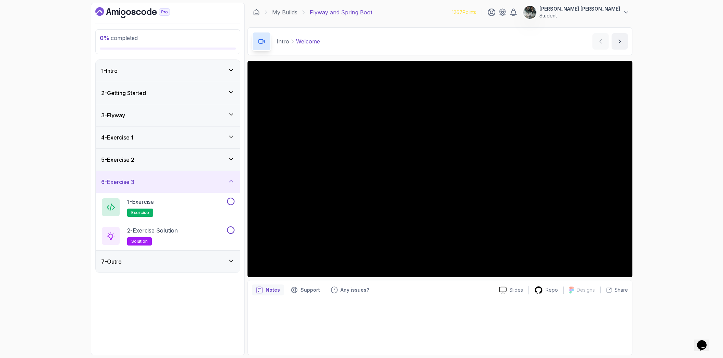
click at [171, 259] on div "7 - Outro" at bounding box center [167, 262] width 133 height 8
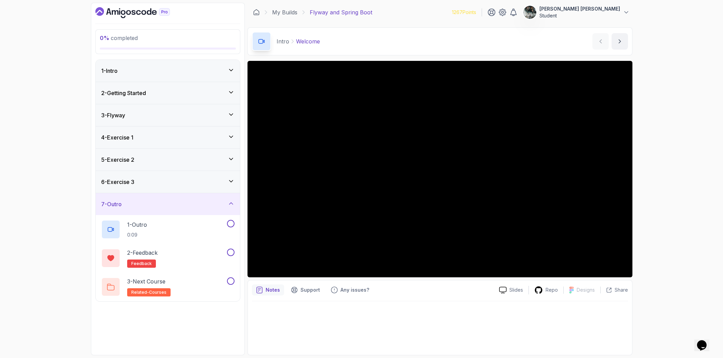
click at [160, 71] on div "1 - Intro" at bounding box center [167, 71] width 133 height 8
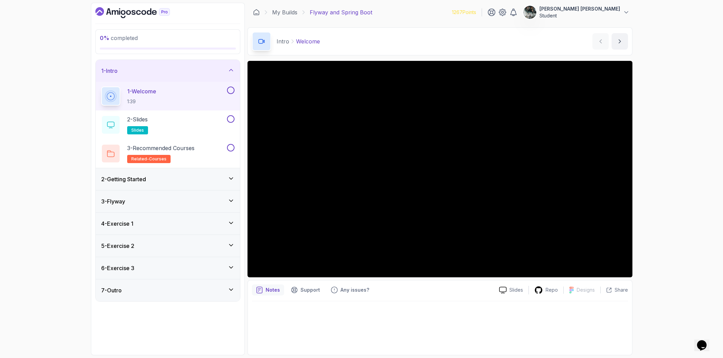
click at [233, 90] on button at bounding box center [231, 91] width 8 height 8
click at [231, 118] on button at bounding box center [231, 119] width 8 height 8
click at [230, 147] on button at bounding box center [231, 148] width 8 height 8
click at [180, 182] on div "2 - Getting Started" at bounding box center [167, 179] width 133 height 8
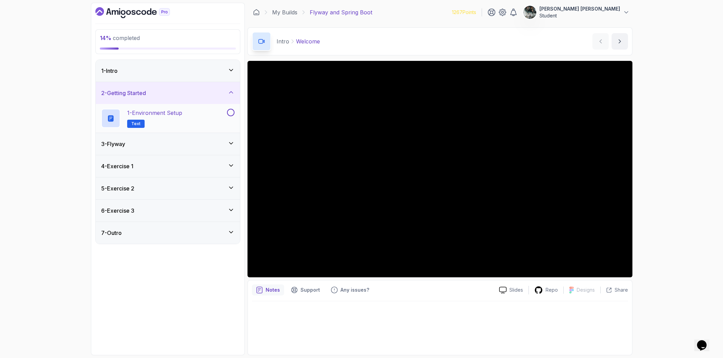
drag, startPoint x: 232, startPoint y: 112, endPoint x: 224, endPoint y: 125, distance: 15.2
click at [232, 112] on button at bounding box center [231, 113] width 8 height 8
click at [183, 148] on div "3 - Flyway" at bounding box center [168, 144] width 144 height 22
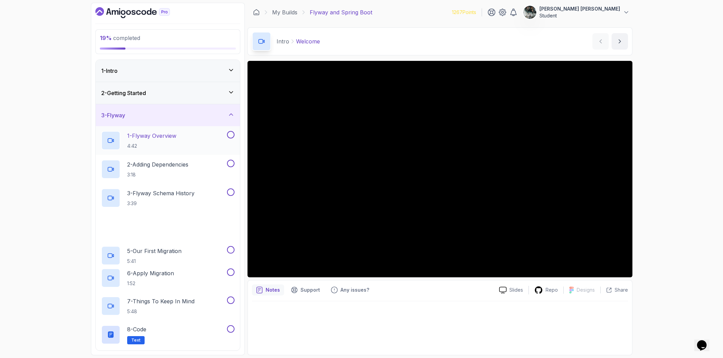
drag, startPoint x: 232, startPoint y: 134, endPoint x: 230, endPoint y: 143, distance: 9.5
click at [232, 134] on button at bounding box center [231, 135] width 8 height 8
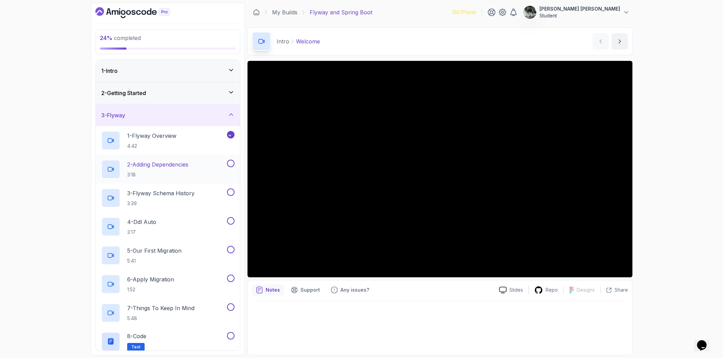
click at [232, 164] on button at bounding box center [231, 164] width 8 height 8
click at [230, 190] on button at bounding box center [231, 192] width 8 height 8
click at [229, 221] on button at bounding box center [231, 221] width 8 height 8
drag, startPoint x: 232, startPoint y: 251, endPoint x: 237, endPoint y: 263, distance: 12.9
click at [232, 251] on button at bounding box center [231, 250] width 8 height 8
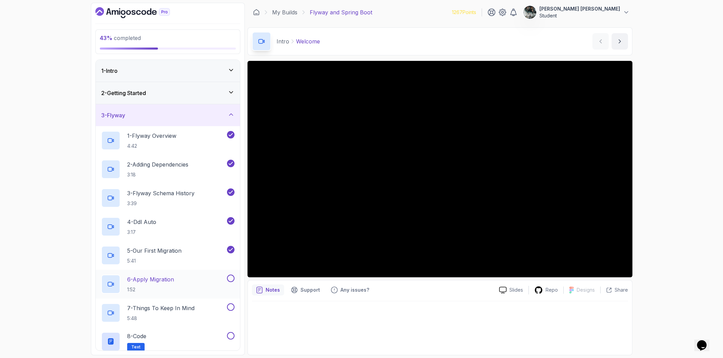
click at [232, 279] on button at bounding box center [231, 279] width 8 height 8
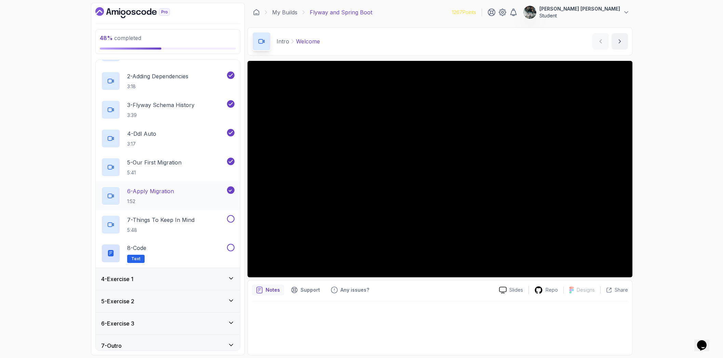
scroll to position [94, 0]
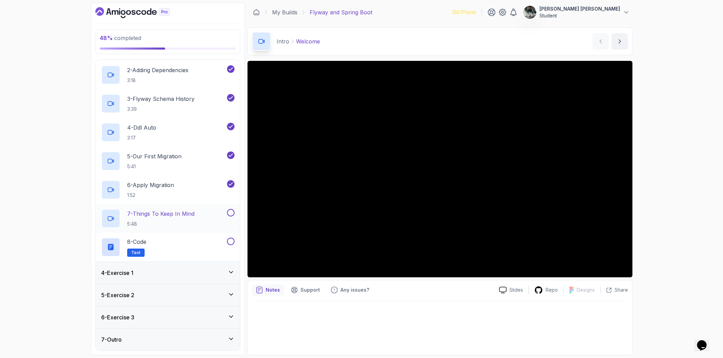
click at [228, 213] on button at bounding box center [231, 213] width 8 height 8
click at [230, 238] on button at bounding box center [231, 242] width 8 height 8
click at [203, 272] on div "4 - Exercise 1" at bounding box center [167, 273] width 133 height 8
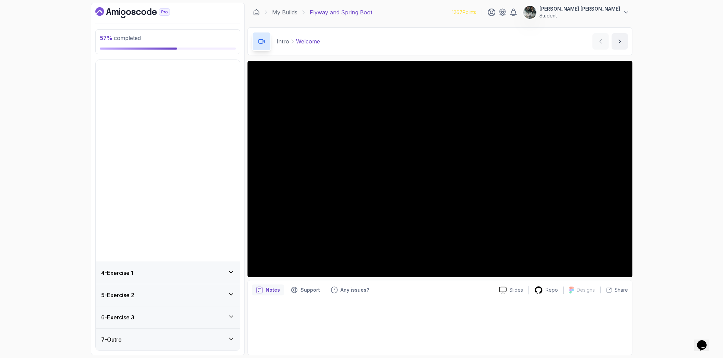
scroll to position [0, 0]
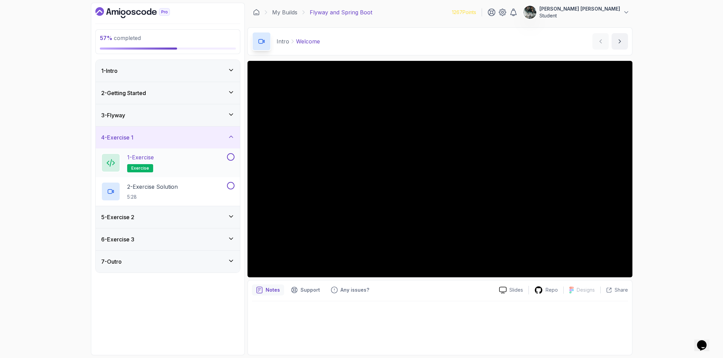
click at [231, 156] on button at bounding box center [231, 157] width 8 height 8
click at [230, 186] on button at bounding box center [231, 186] width 8 height 8
click at [213, 218] on div "5 - Exercise 2" at bounding box center [167, 217] width 133 height 8
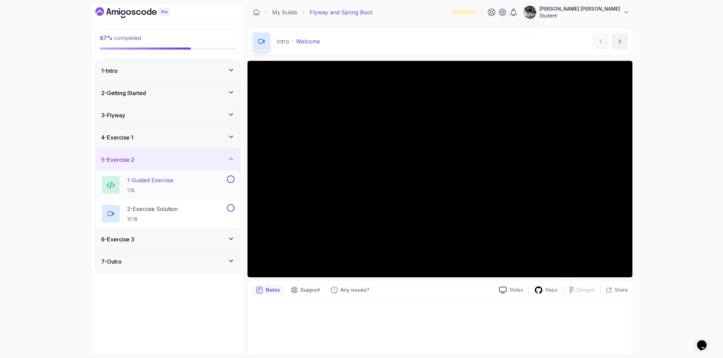
click at [234, 178] on button at bounding box center [231, 179] width 8 height 8
click at [230, 207] on button at bounding box center [231, 208] width 8 height 8
click at [212, 238] on div "6 - Exercise 3" at bounding box center [167, 239] width 133 height 8
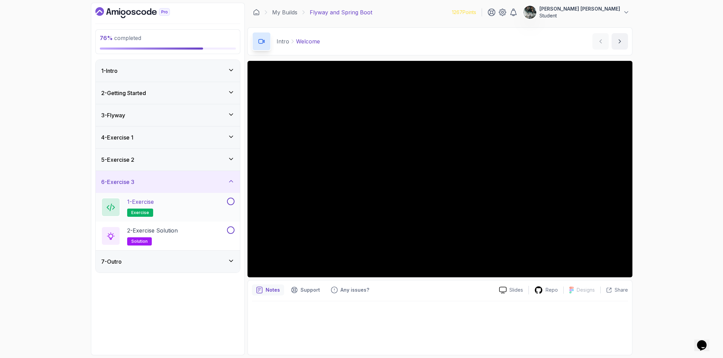
click at [232, 202] on button at bounding box center [231, 202] width 8 height 8
click at [232, 232] on button at bounding box center [231, 230] width 8 height 8
click at [214, 266] on div "7 - Outro" at bounding box center [168, 262] width 144 height 22
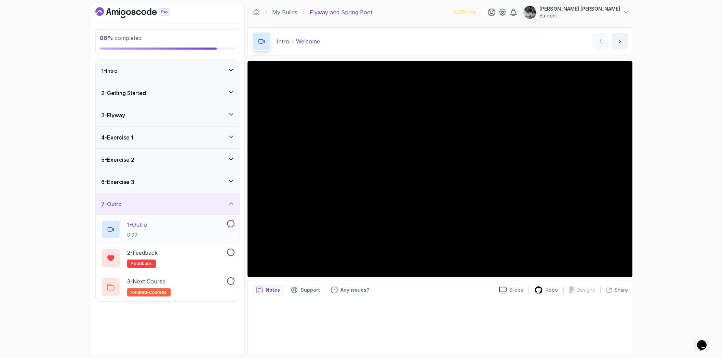
click at [231, 224] on button at bounding box center [231, 224] width 8 height 8
click at [230, 255] on button at bounding box center [231, 253] width 8 height 8
click at [233, 282] on button at bounding box center [231, 281] width 8 height 8
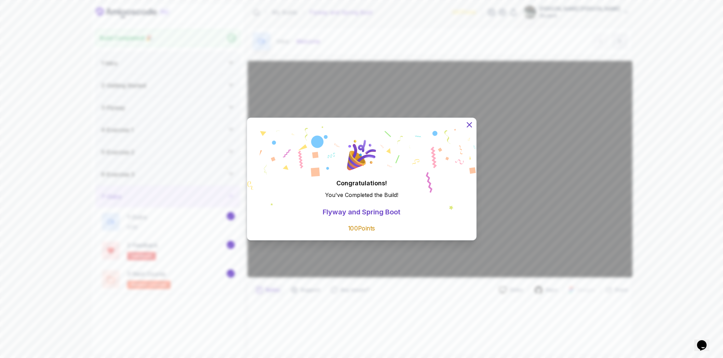
click at [470, 123] on icon at bounding box center [469, 124] width 4 height 4
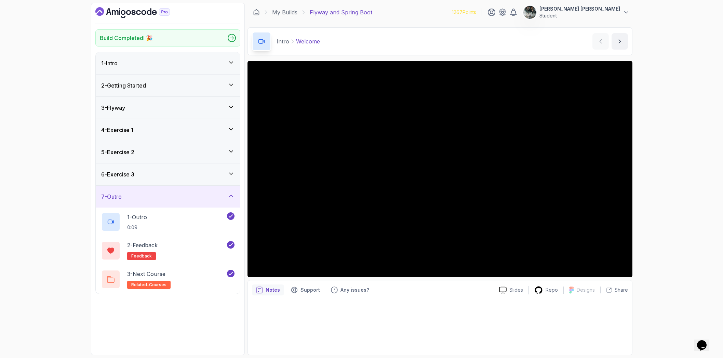
click at [148, 14] on icon "Dashboard" at bounding box center [149, 11] width 5 height 6
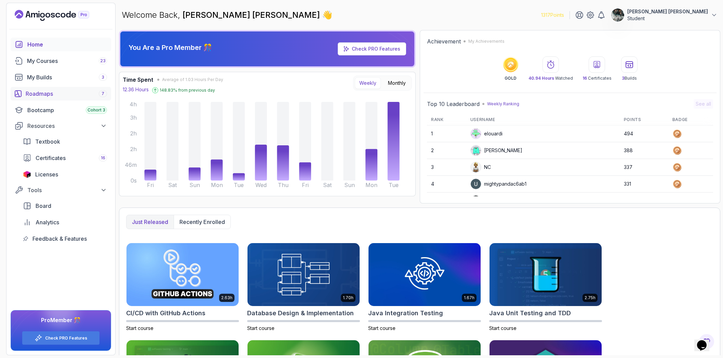
click at [76, 90] on div "Roadmaps 7" at bounding box center [66, 94] width 81 height 8
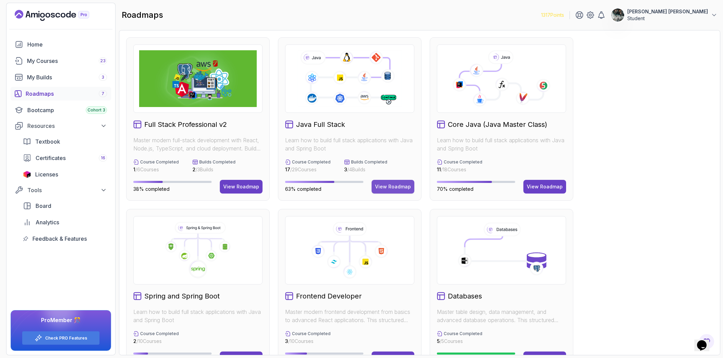
click at [390, 185] on div "View Roadmap" at bounding box center [393, 186] width 36 height 7
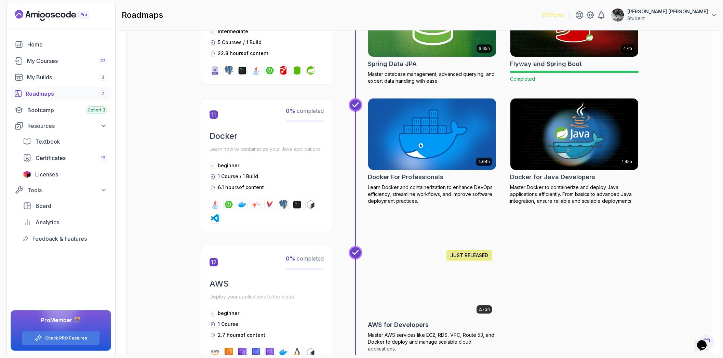
scroll to position [1831, 0]
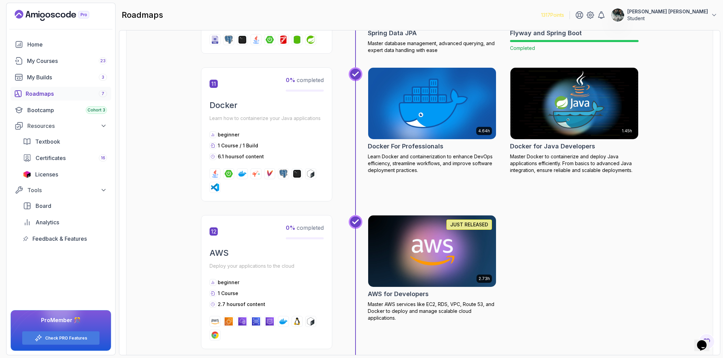
click at [443, 119] on img at bounding box center [432, 103] width 134 height 75
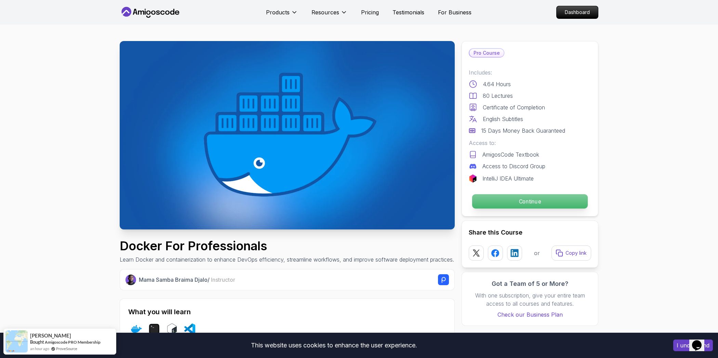
click at [554, 196] on p "Continue" at bounding box center [530, 201] width 116 height 14
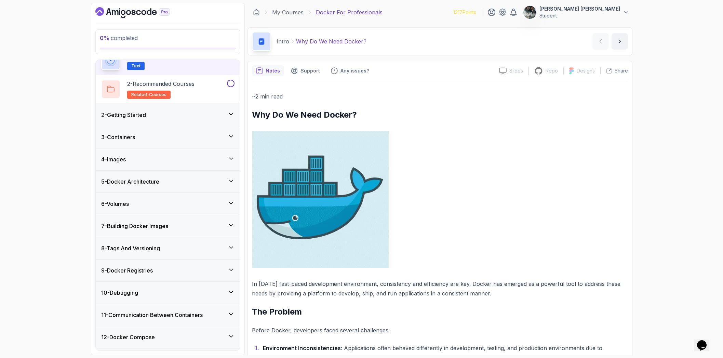
scroll to position [78, 0]
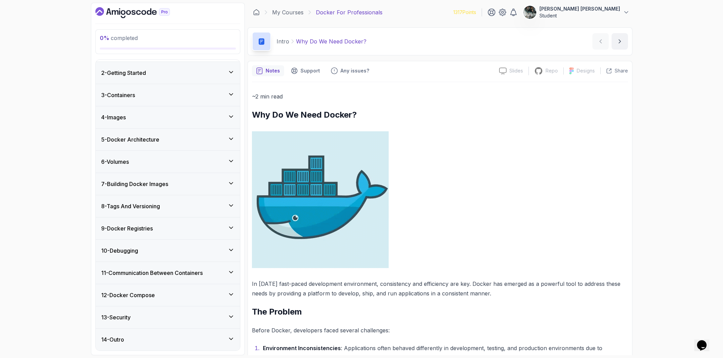
click at [156, 233] on div "9 - Docker Registries" at bounding box center [168, 229] width 144 height 22
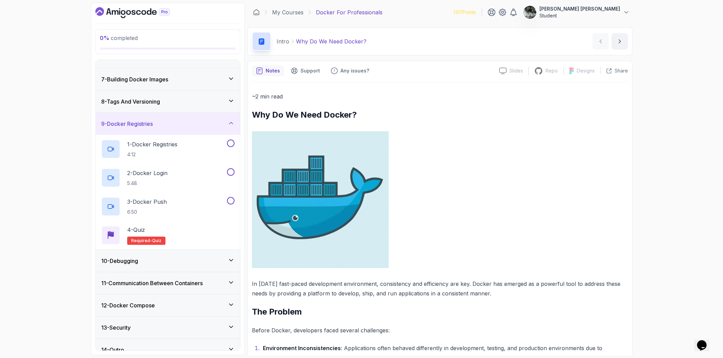
scroll to position [135, 0]
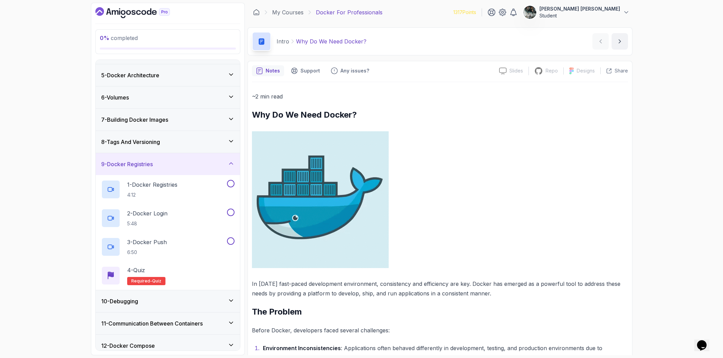
click at [136, 167] on h3 "9 - Docker Registries" at bounding box center [127, 164] width 52 height 8
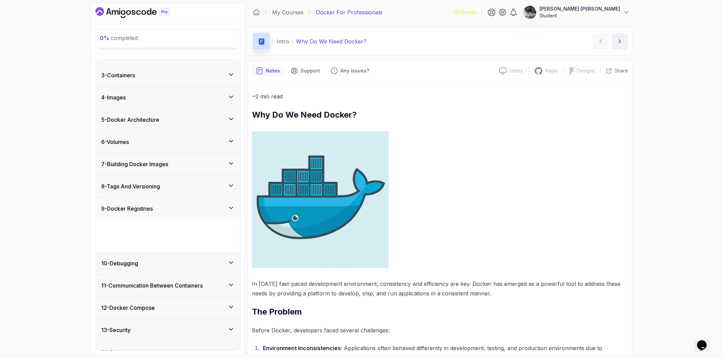
scroll to position [20, 0]
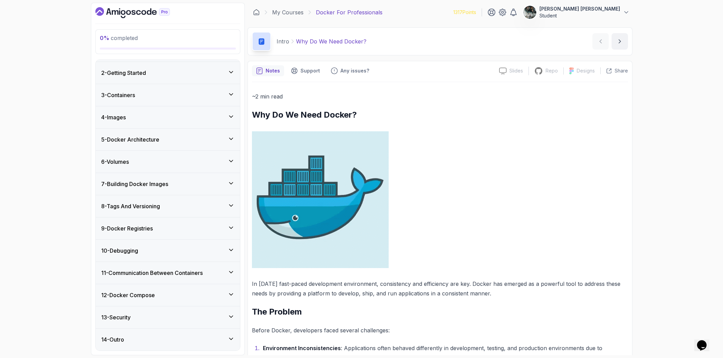
click at [156, 186] on h3 "7 - Building Docker Images" at bounding box center [134, 184] width 67 height 8
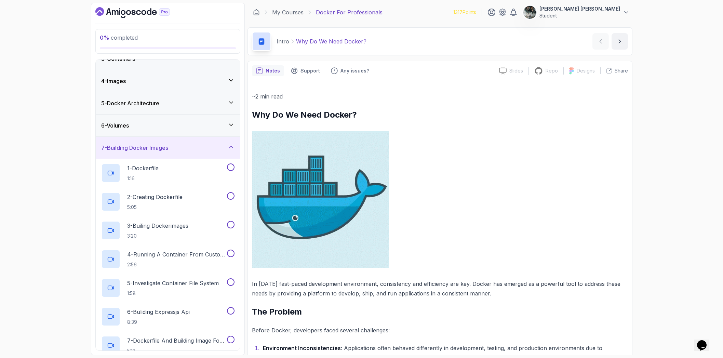
click at [227, 152] on div "7 - Building Docker Images" at bounding box center [168, 148] width 144 height 22
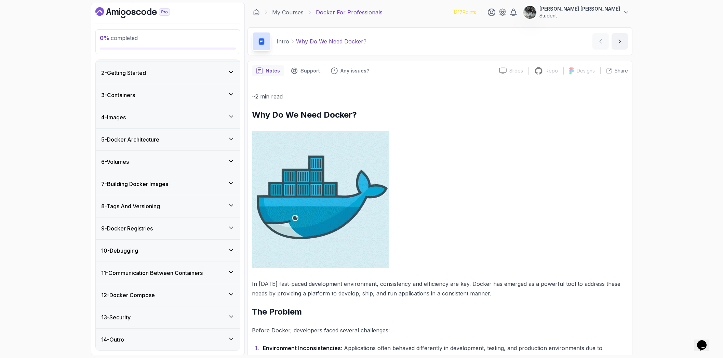
scroll to position [0, 0]
